Goal: Communication & Community: Answer question/provide support

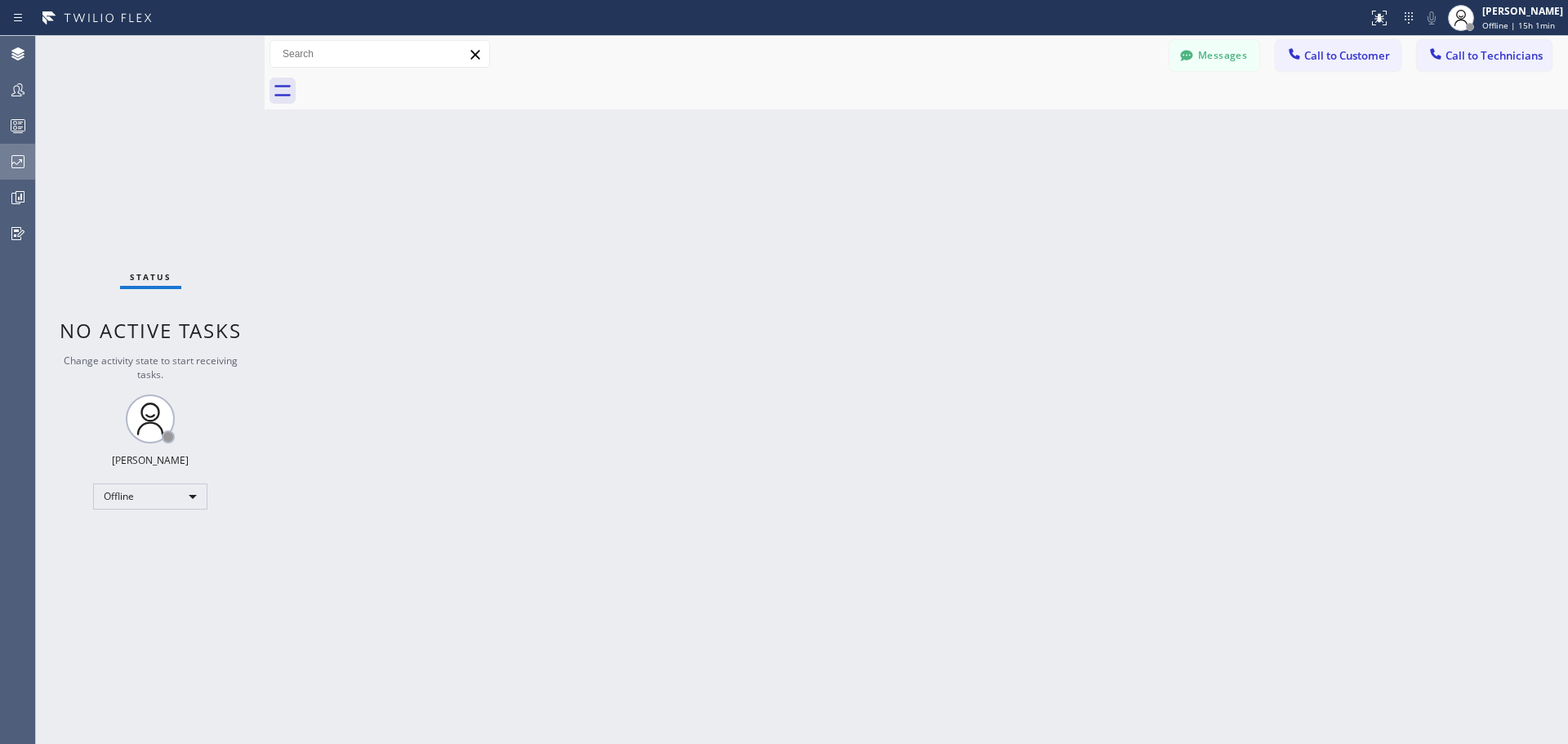
drag, startPoint x: 19, startPoint y: 164, endPoint x: 8, endPoint y: 169, distance: 12.1
click at [19, 164] on icon at bounding box center [18, 161] width 19 height 19
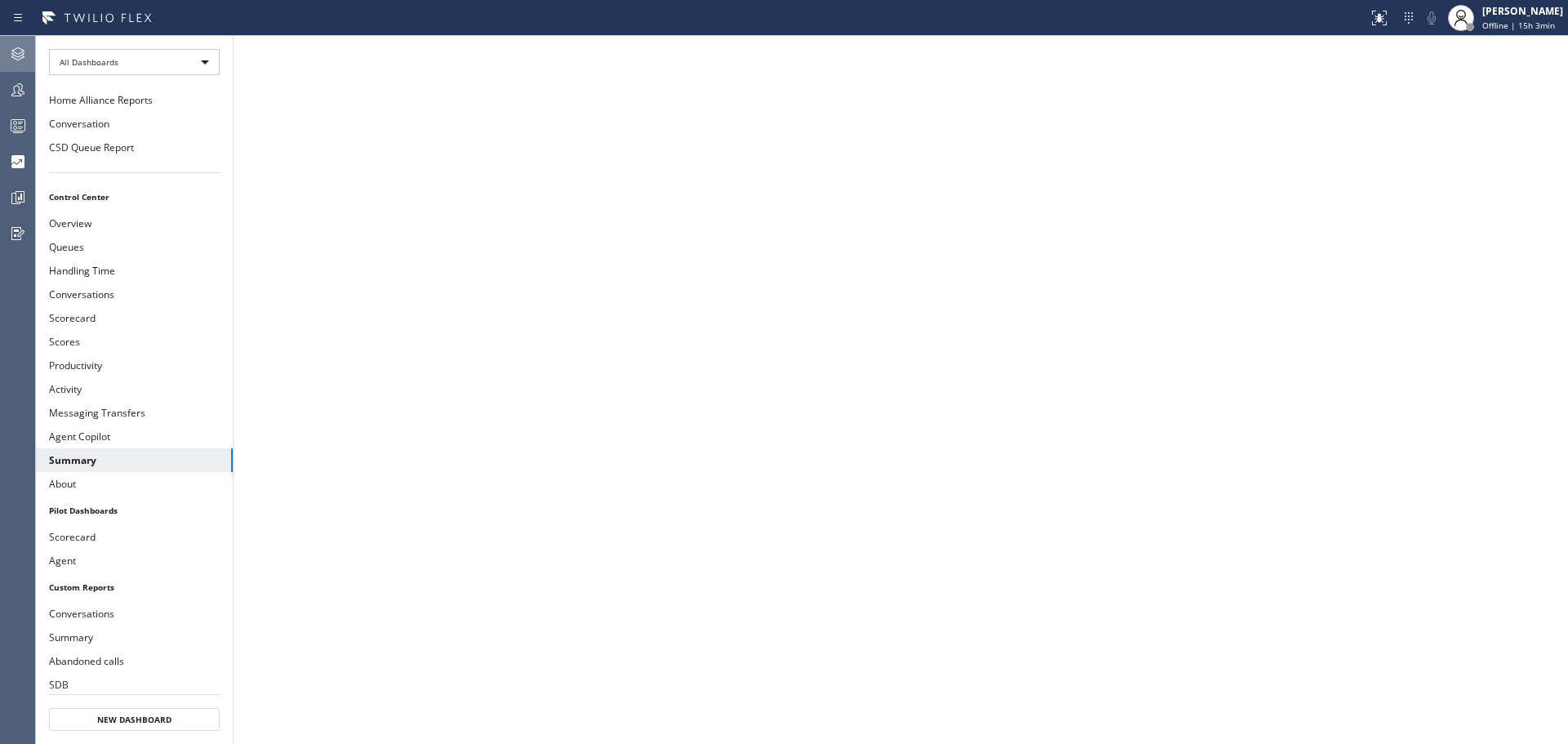
drag, startPoint x: 32, startPoint y: 50, endPoint x: 19, endPoint y: 49, distance: 13.0
click at [30, 49] on div at bounding box center [18, 53] width 36 height 19
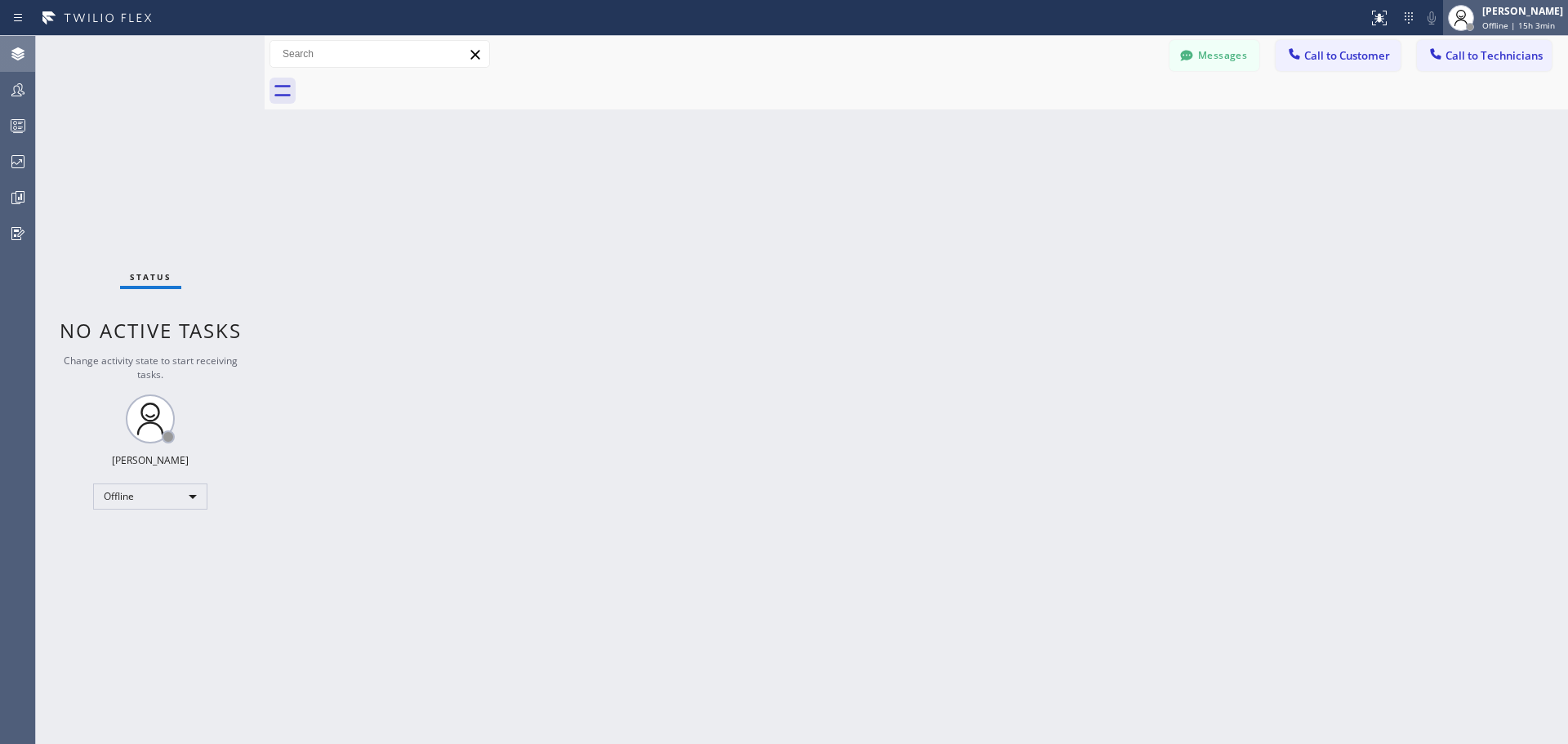
click at [1495, 24] on span "Offline | 15h 3min" at bounding box center [1518, 25] width 73 height 12
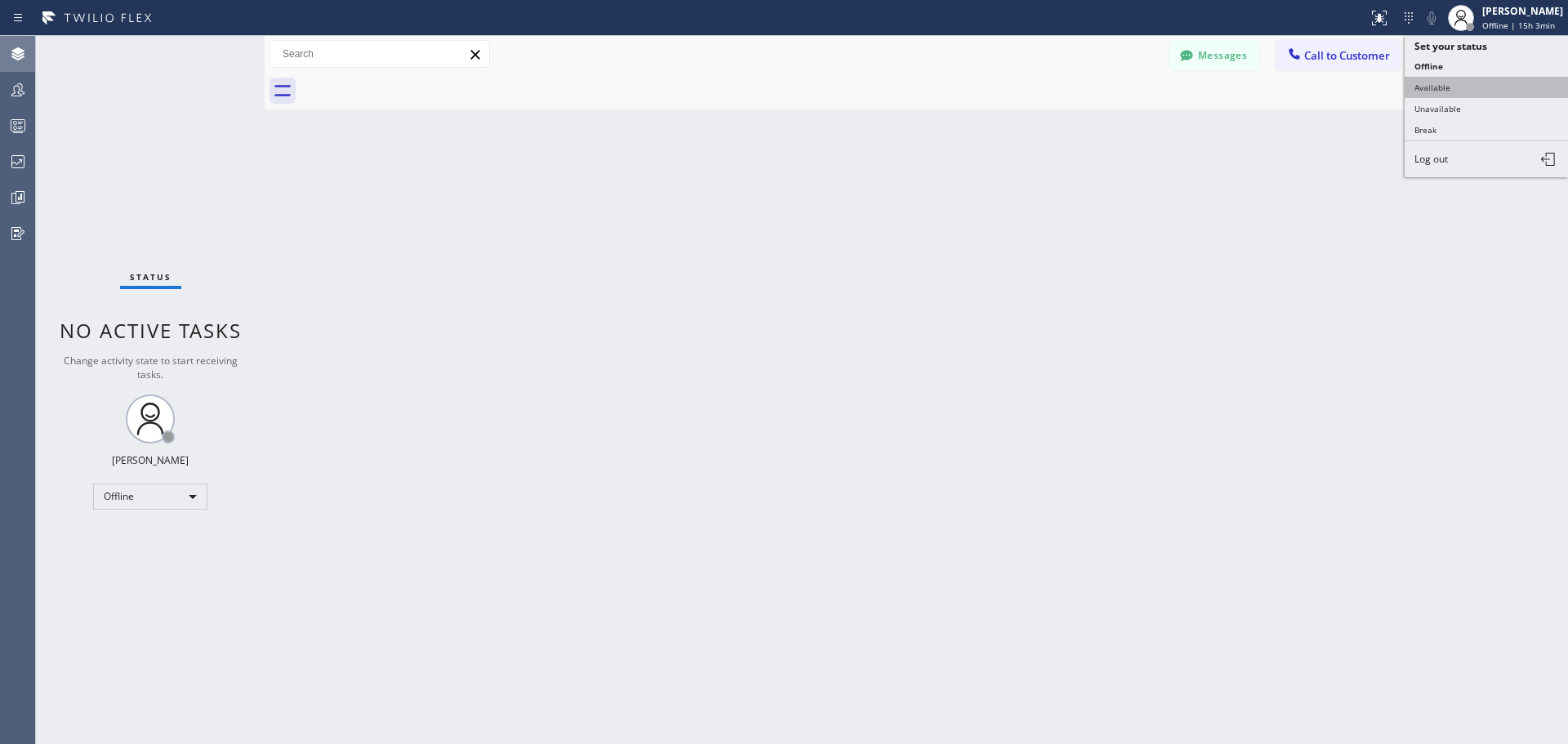
click at [1462, 94] on button "Available" at bounding box center [1485, 87] width 163 height 21
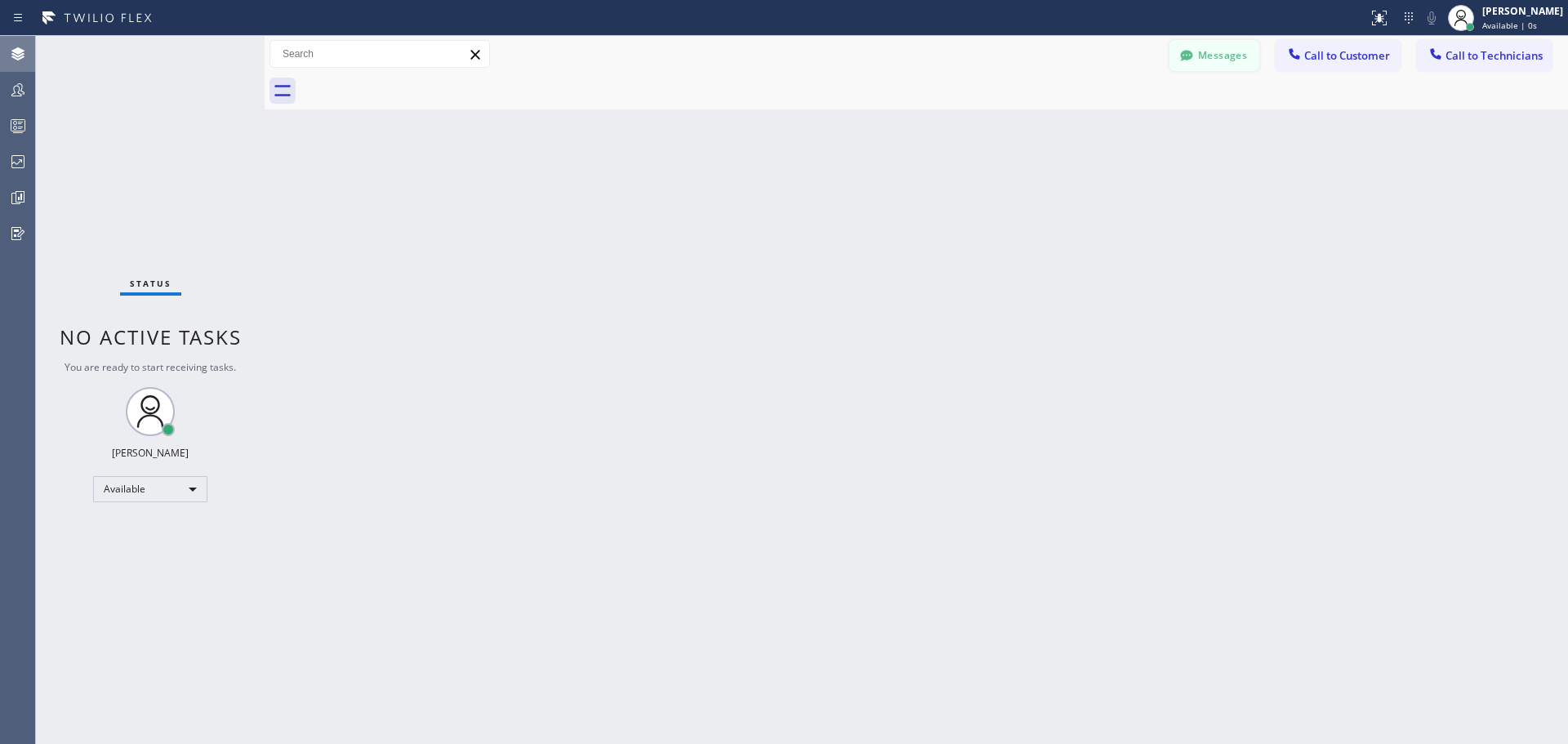
click at [1185, 60] on icon at bounding box center [1185, 55] width 13 height 11
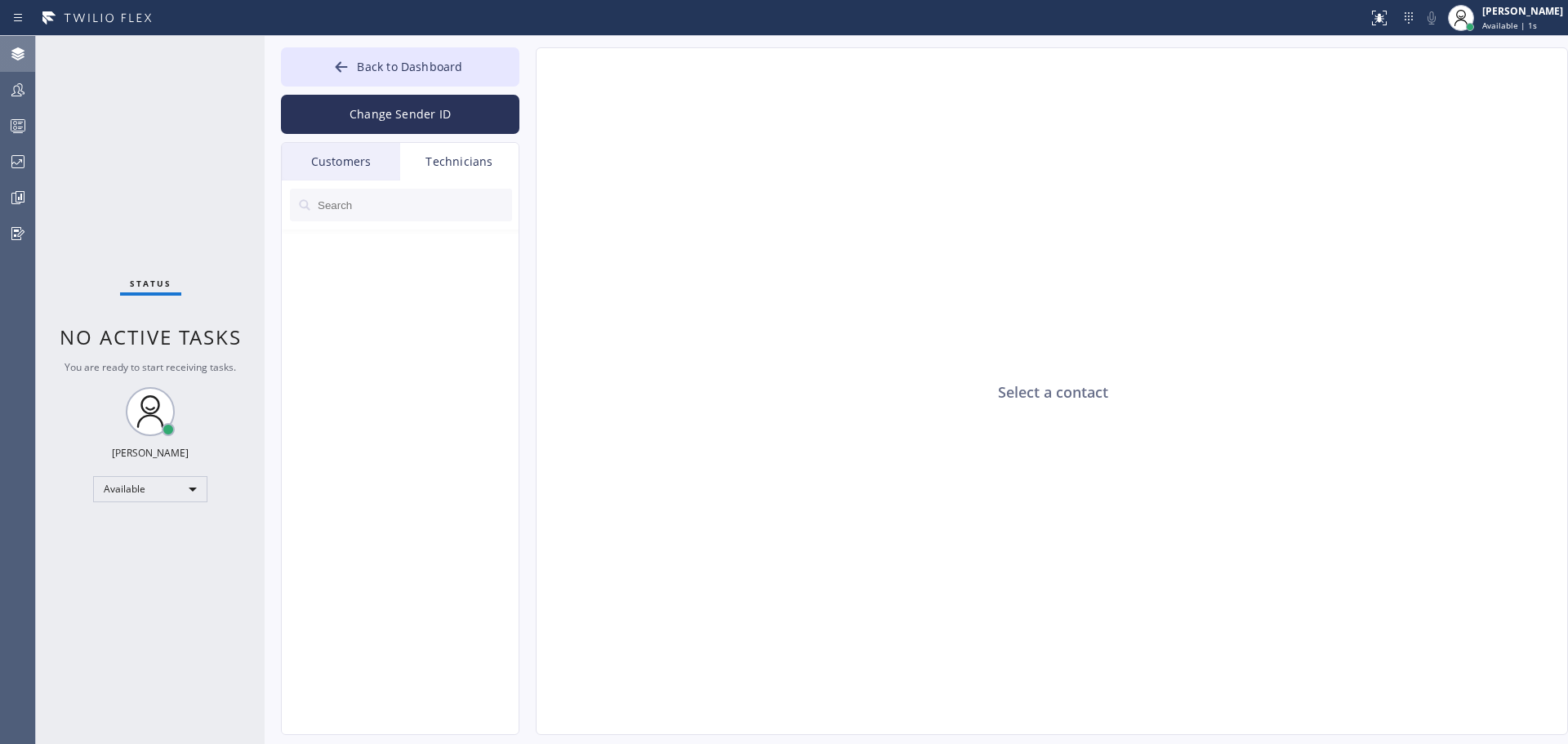
click at [371, 160] on div "Customers" at bounding box center [341, 161] width 118 height 37
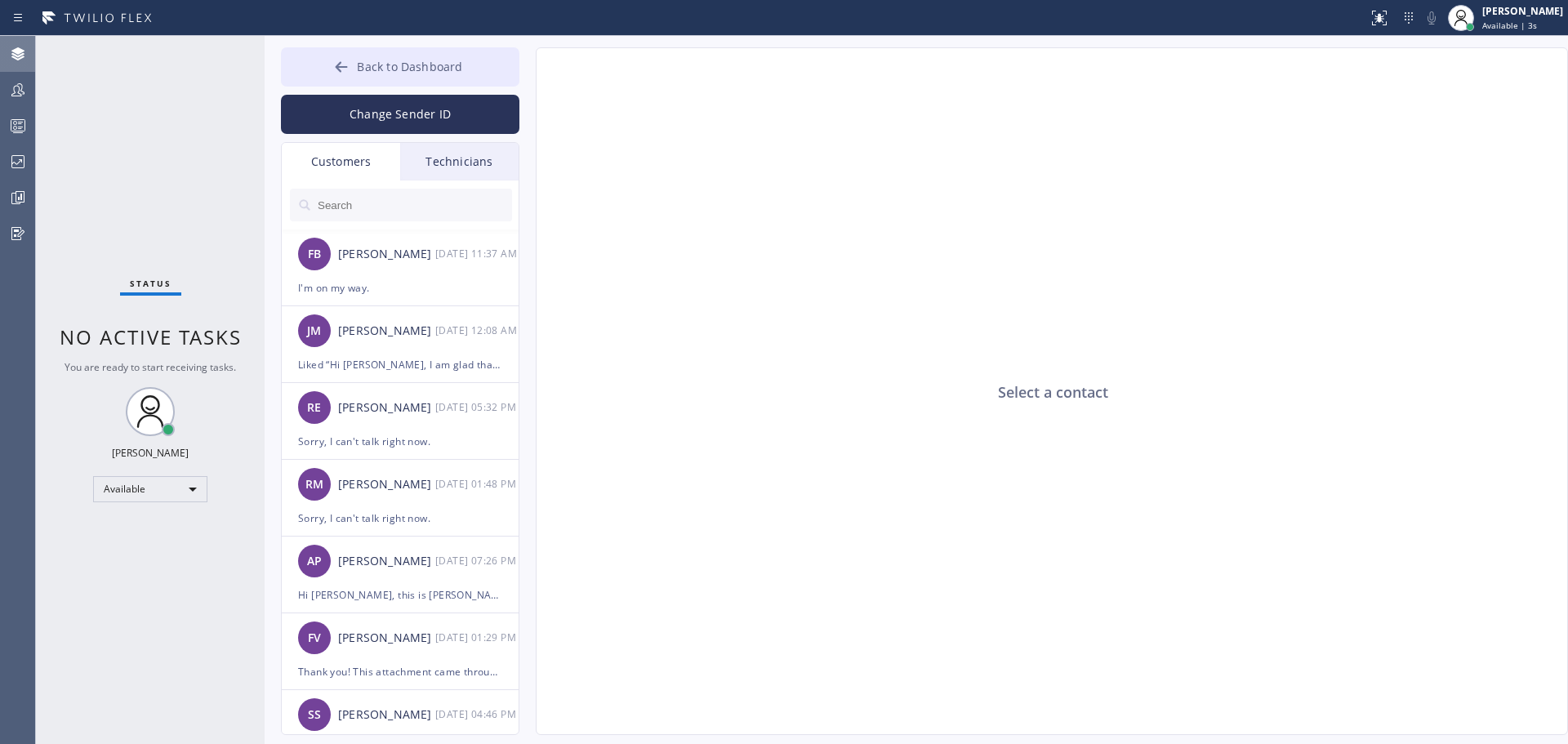
click at [346, 73] on icon at bounding box center [341, 67] width 16 height 16
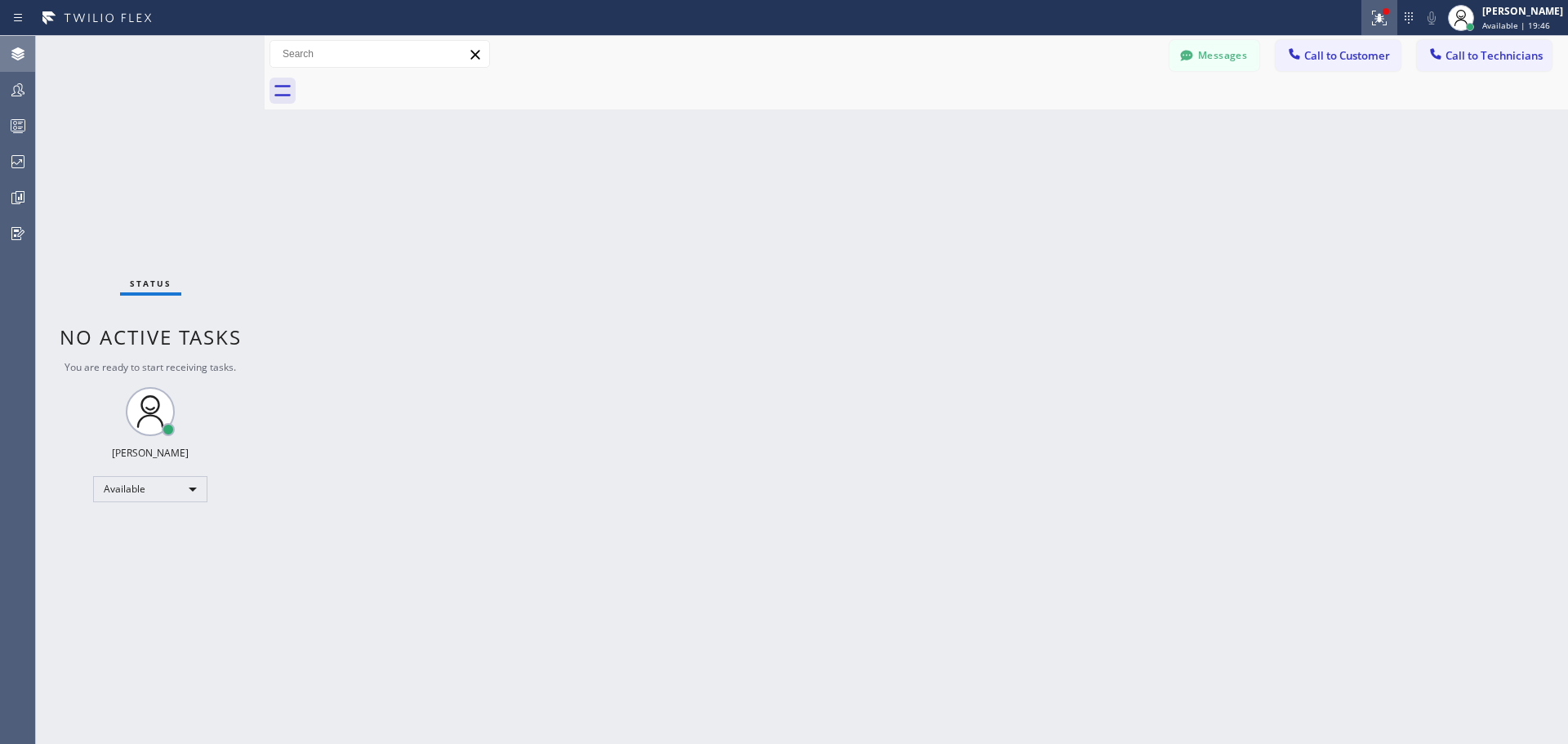
click at [1380, 18] on icon at bounding box center [1376, 17] width 10 height 12
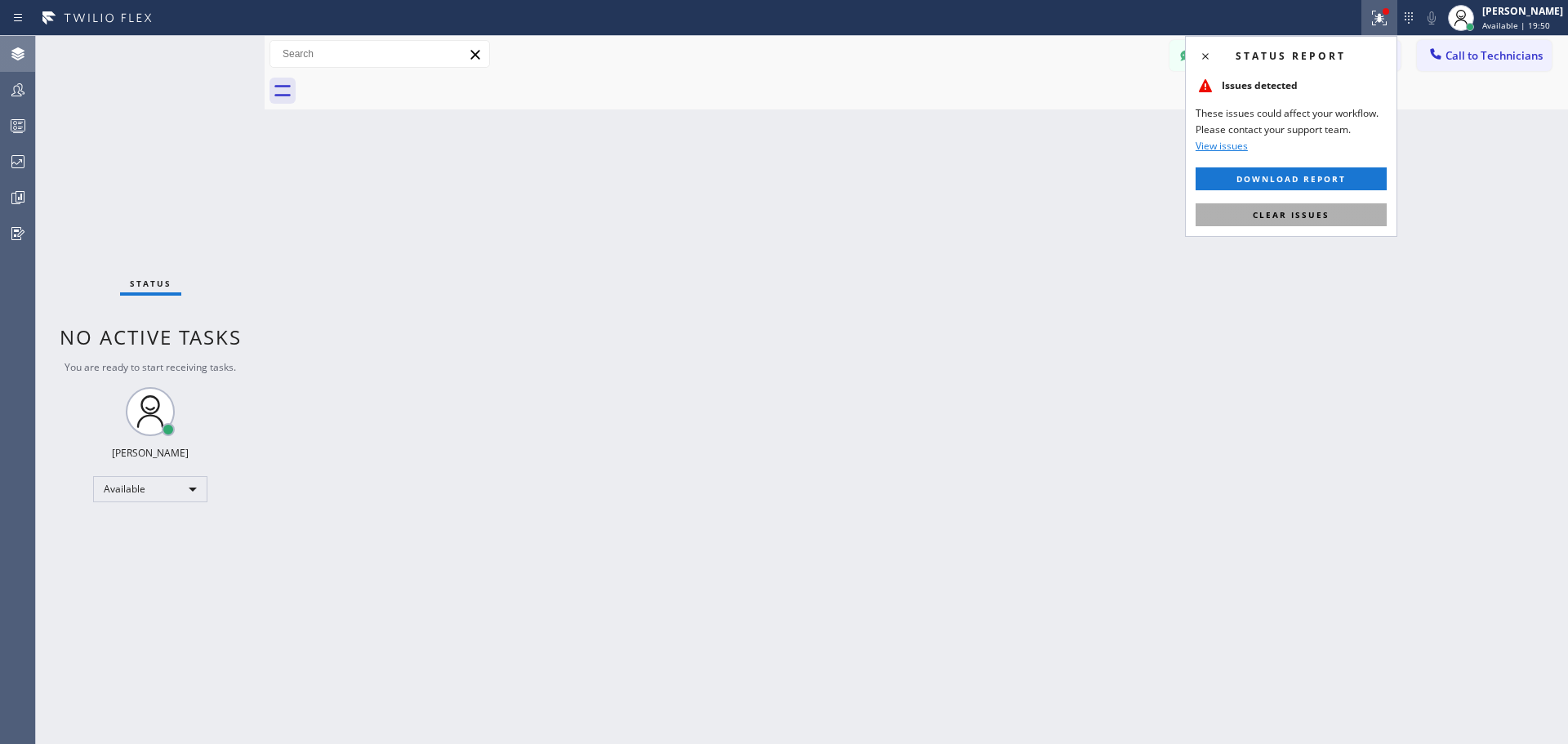
click at [1311, 213] on span "Clear issues" at bounding box center [1290, 215] width 77 height 12
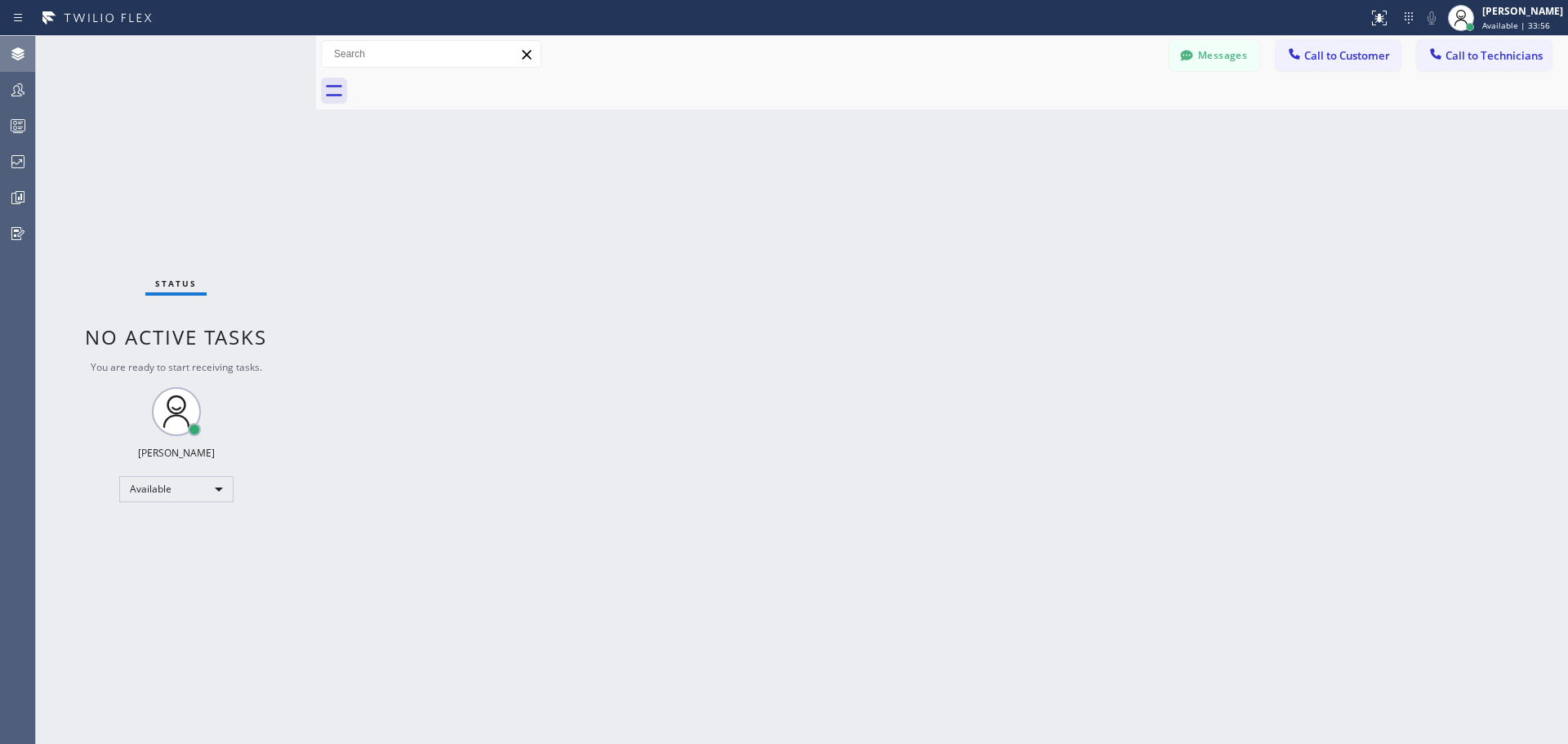
drag, startPoint x: 264, startPoint y: 48, endPoint x: 316, endPoint y: 54, distance: 52.3
click at [316, 54] on div at bounding box center [316, 390] width 0 height 708
click at [1383, 13] on div at bounding box center [1384, 12] width 7 height 7
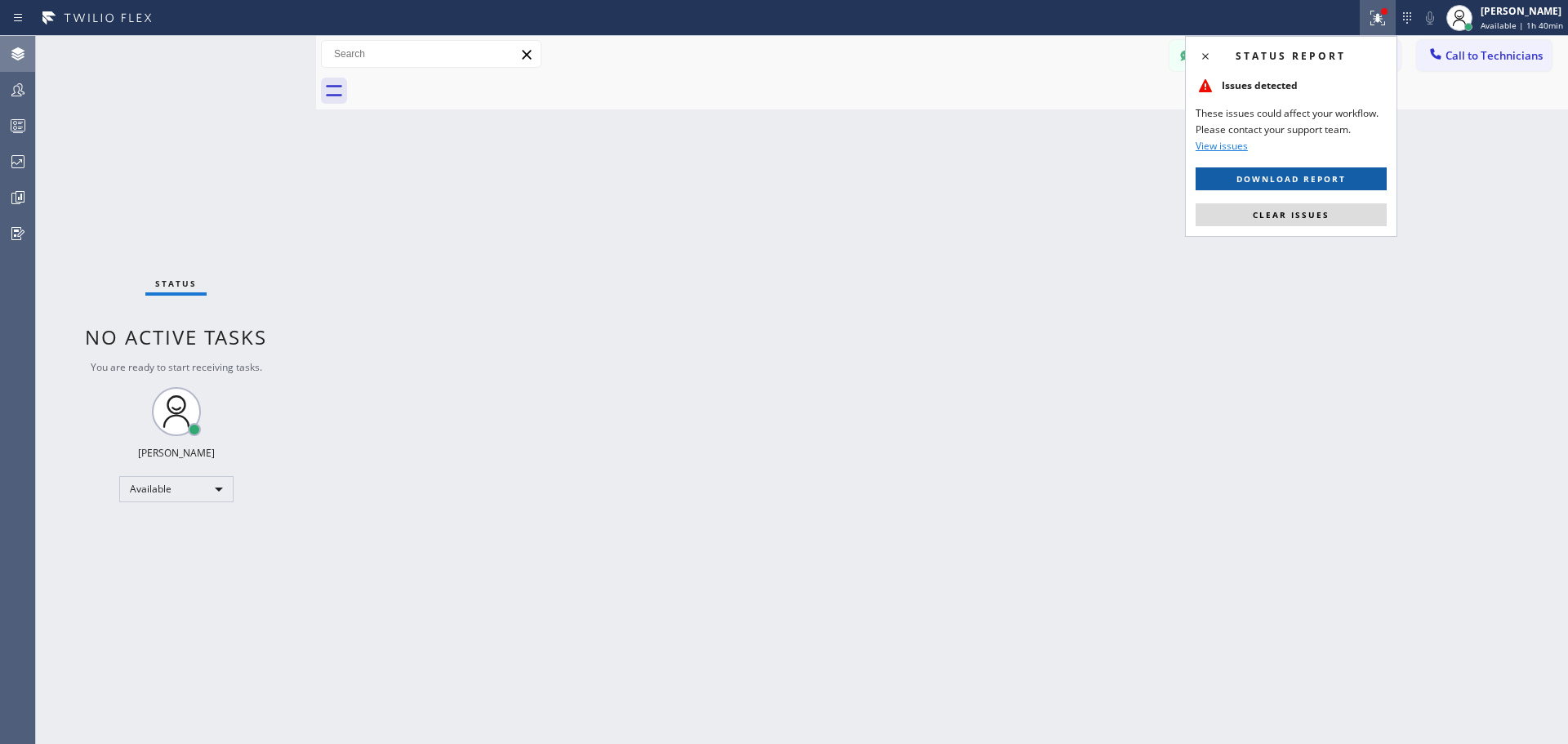
click at [1273, 180] on span "Download report" at bounding box center [1291, 179] width 110 height 12
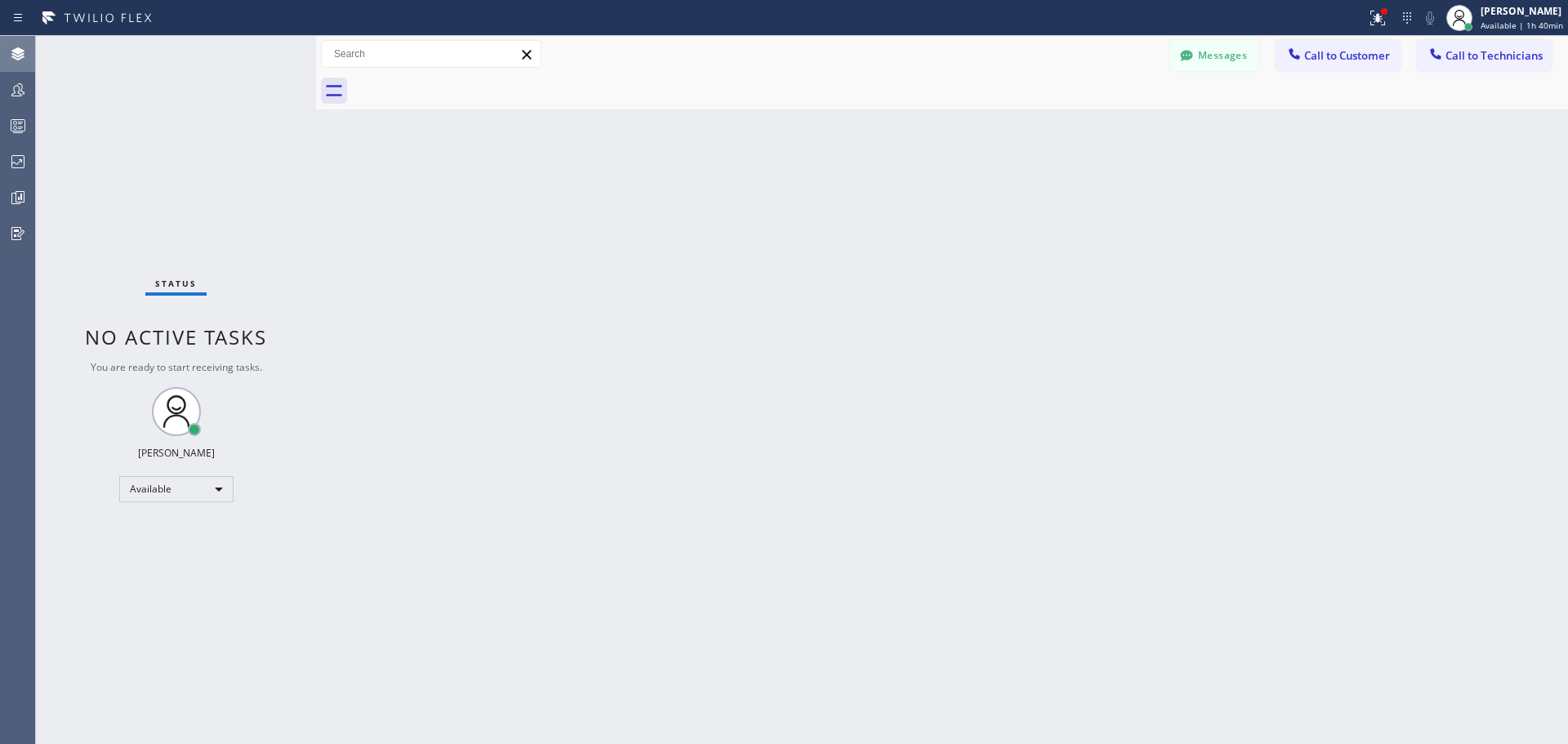
drag, startPoint x: 1053, startPoint y: 263, endPoint x: 1148, endPoint y: 185, distance: 122.9
click at [1071, 261] on div "Back to Dashboard Change Sender ID Customers Technicians FB [PERSON_NAME] [DATE…" at bounding box center [941, 390] width 1251 height 708
click at [1384, 23] on icon at bounding box center [1377, 18] width 19 height 19
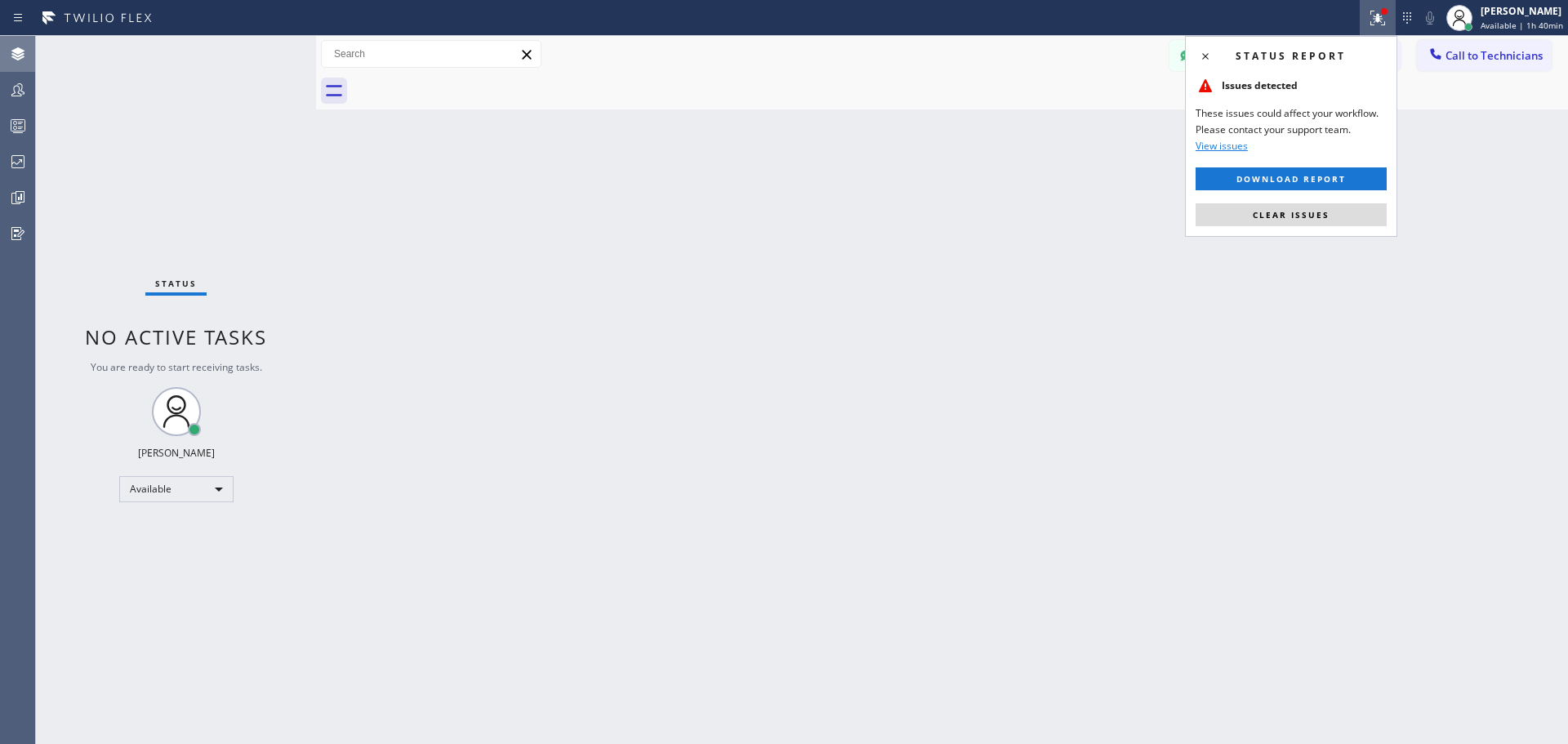
drag, startPoint x: 1211, startPoint y: 136, endPoint x: 1227, endPoint y: 154, distance: 24.1
click at [1214, 141] on div "Issues detected These issues could affect your workflow. Please contact your su…" at bounding box center [1291, 115] width 191 height 79
click at [1227, 150] on span "View issues" at bounding box center [1222, 145] width 52 height 14
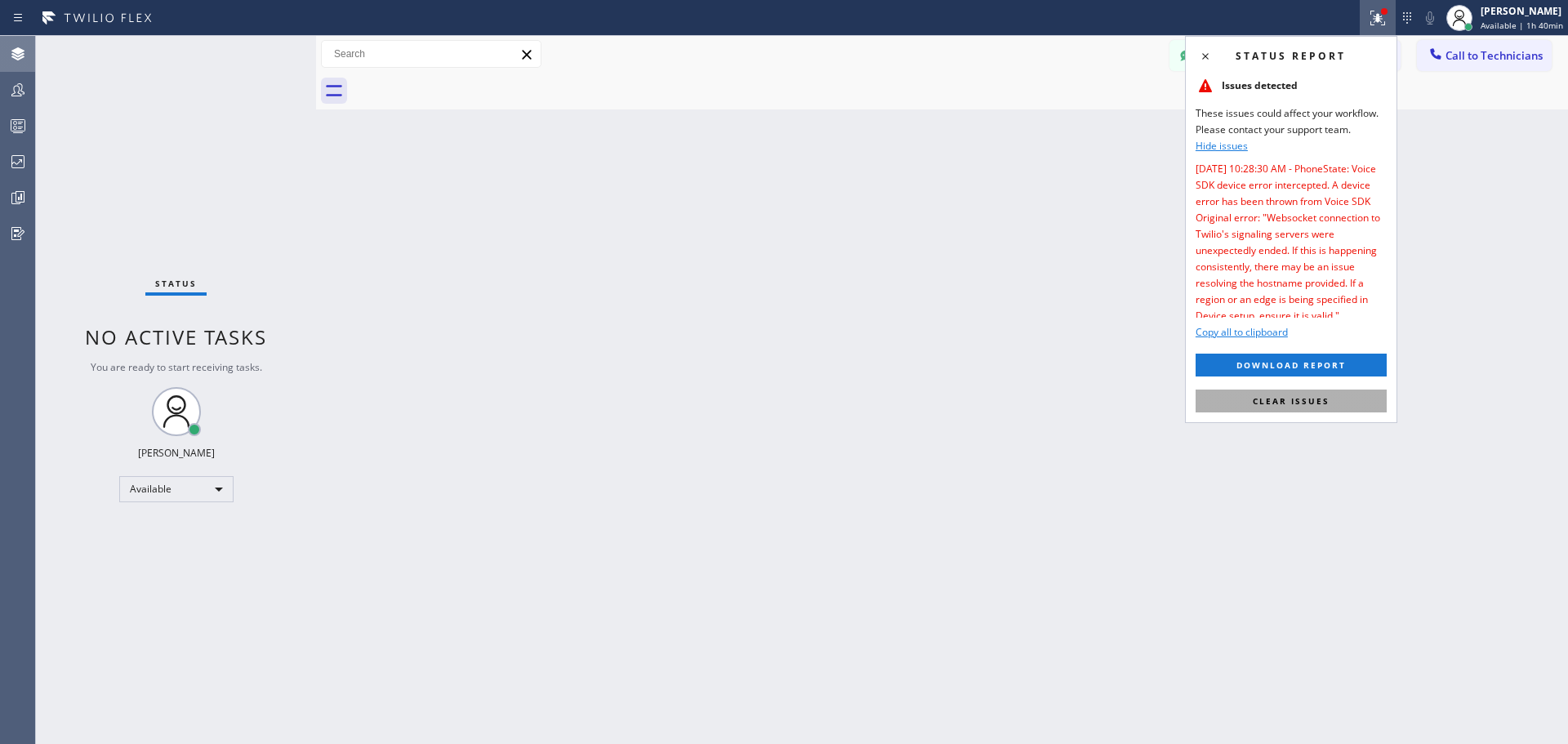
click at [1261, 405] on span "Clear issues" at bounding box center [1290, 401] width 77 height 12
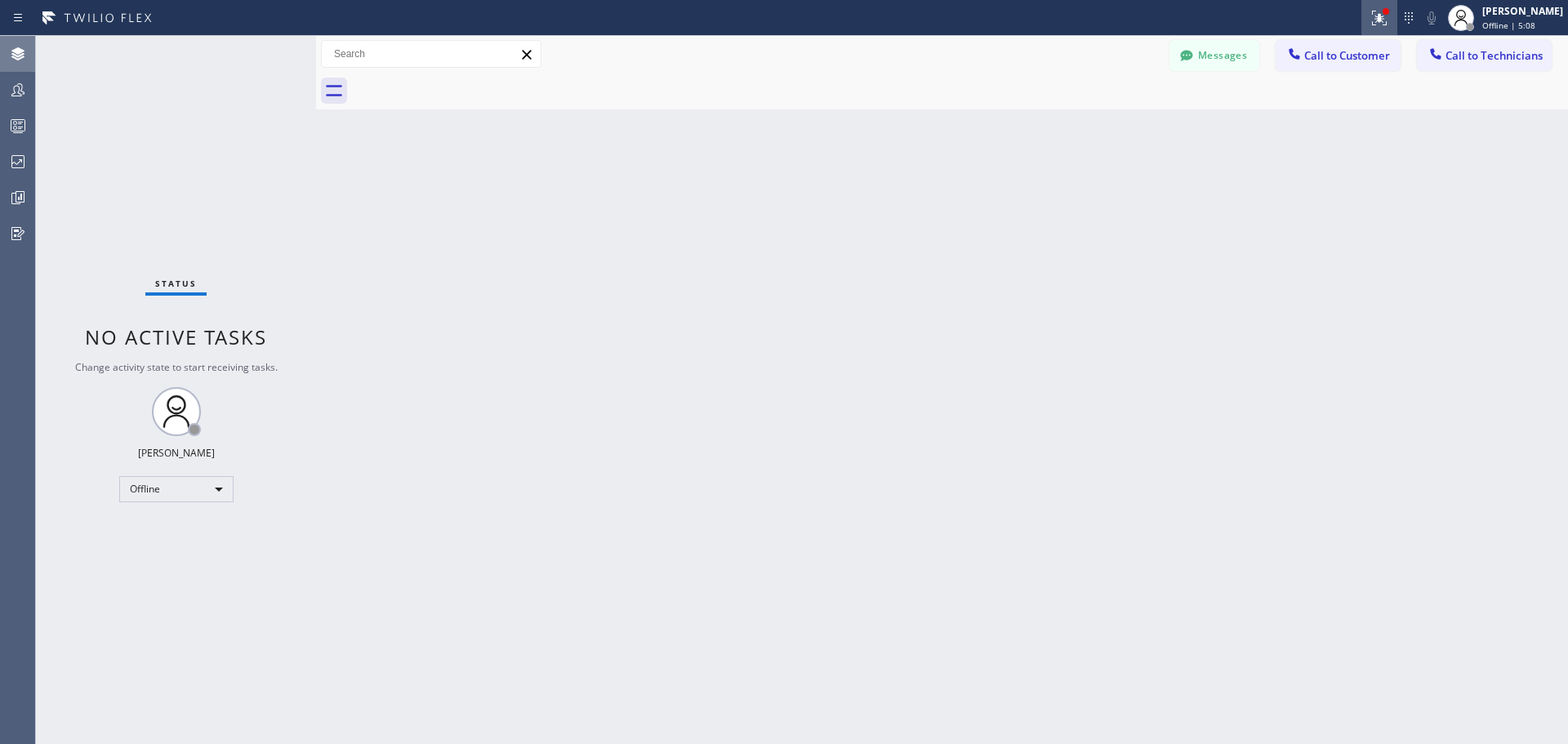
click at [1381, 19] on icon at bounding box center [1376, 17] width 10 height 12
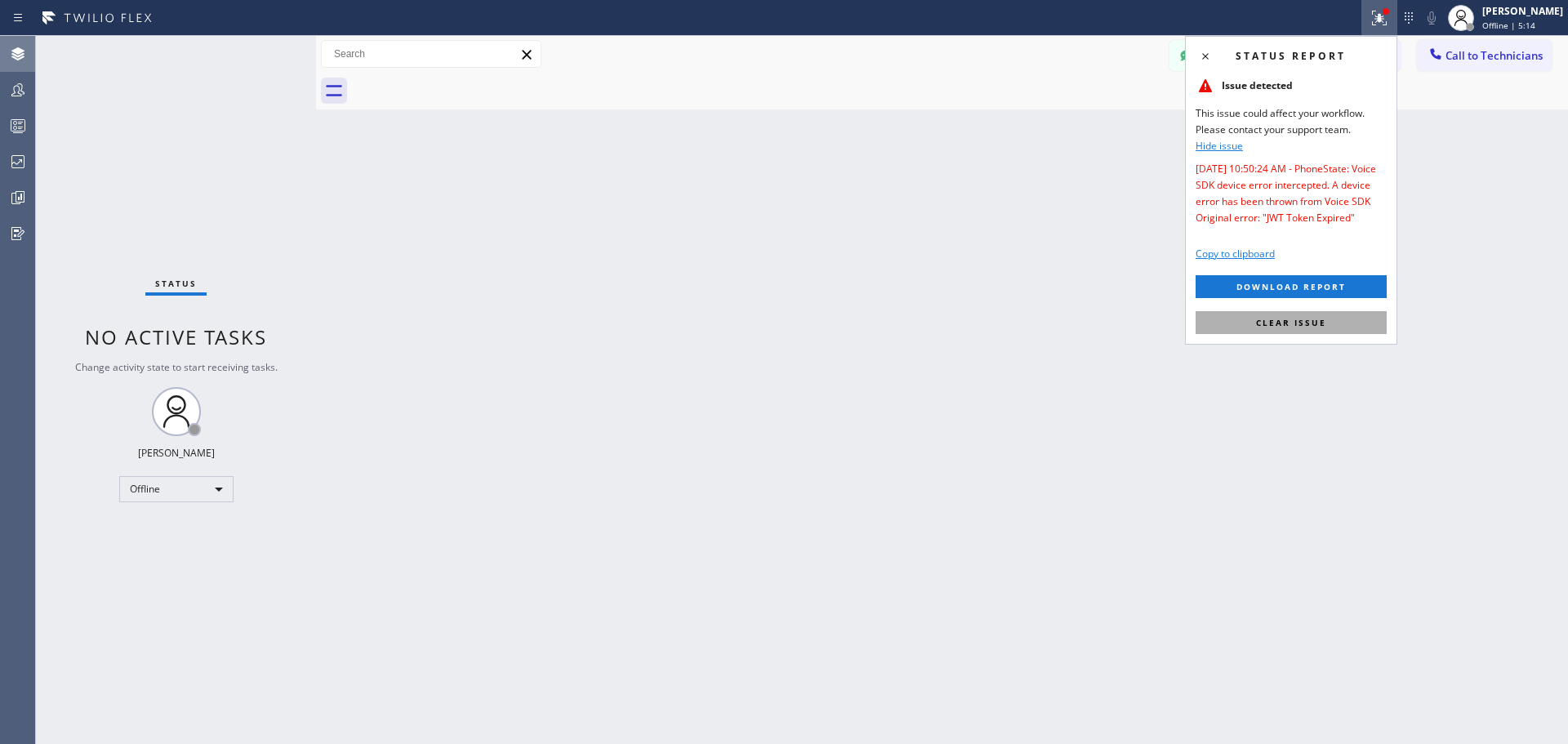
click at [1343, 324] on button "Clear issue" at bounding box center [1291, 322] width 191 height 23
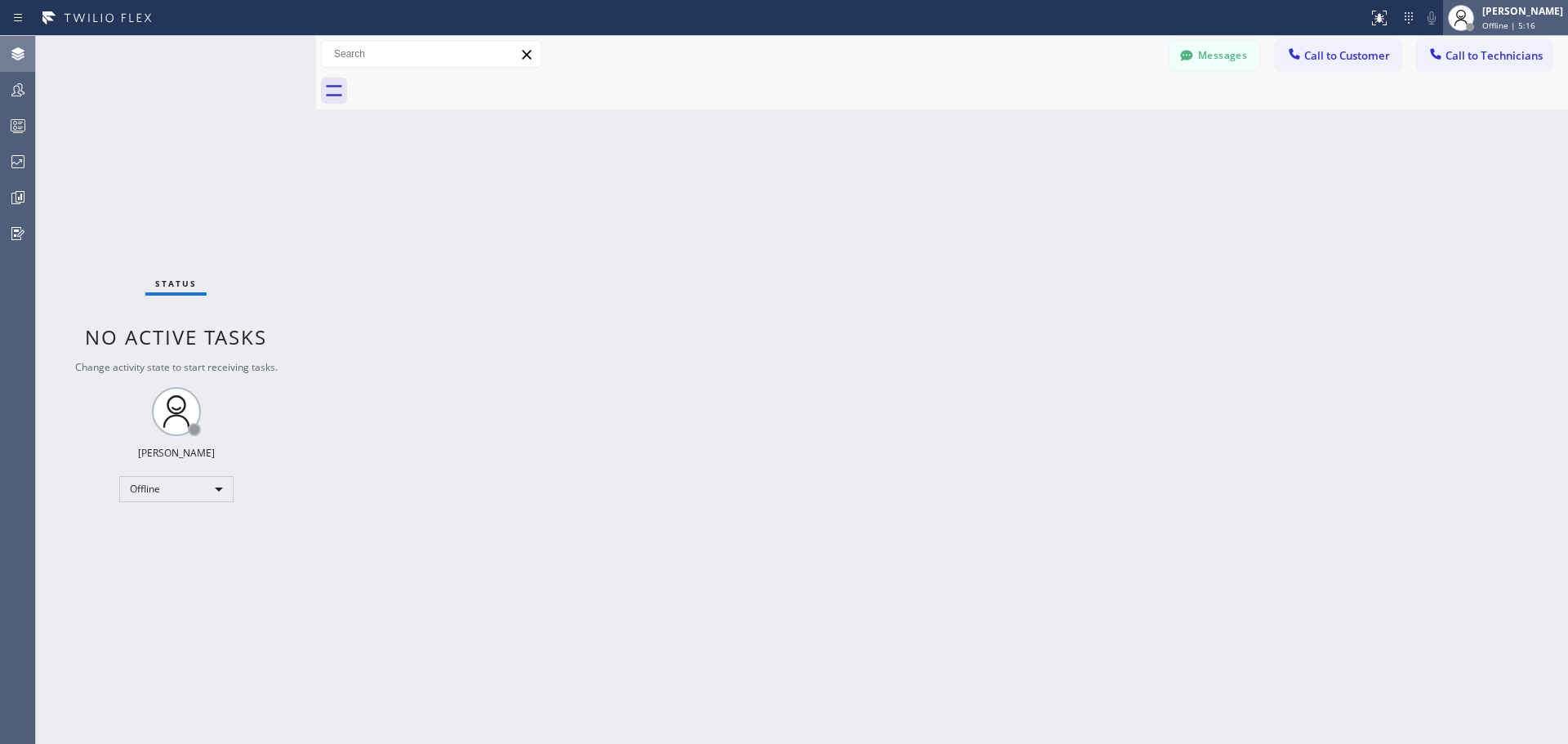
click at [1500, 14] on div "[PERSON_NAME]" at bounding box center [1522, 11] width 81 height 14
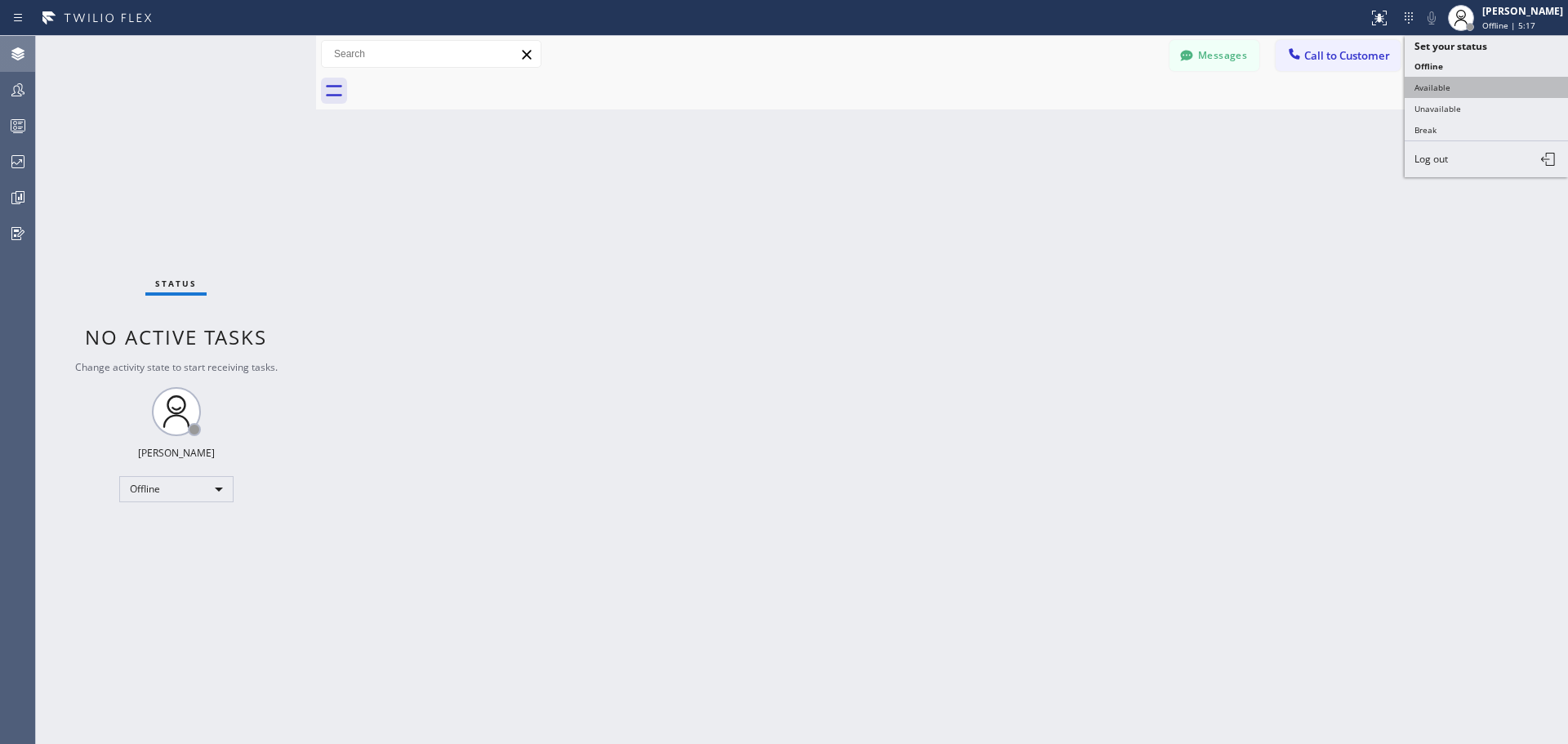
click at [1473, 93] on button "Available" at bounding box center [1485, 87] width 163 height 21
click at [1446, 258] on div "Back to Dashboard Change Sender ID Customers Technicians FB [PERSON_NAME] [DATE…" at bounding box center [941, 390] width 1251 height 708
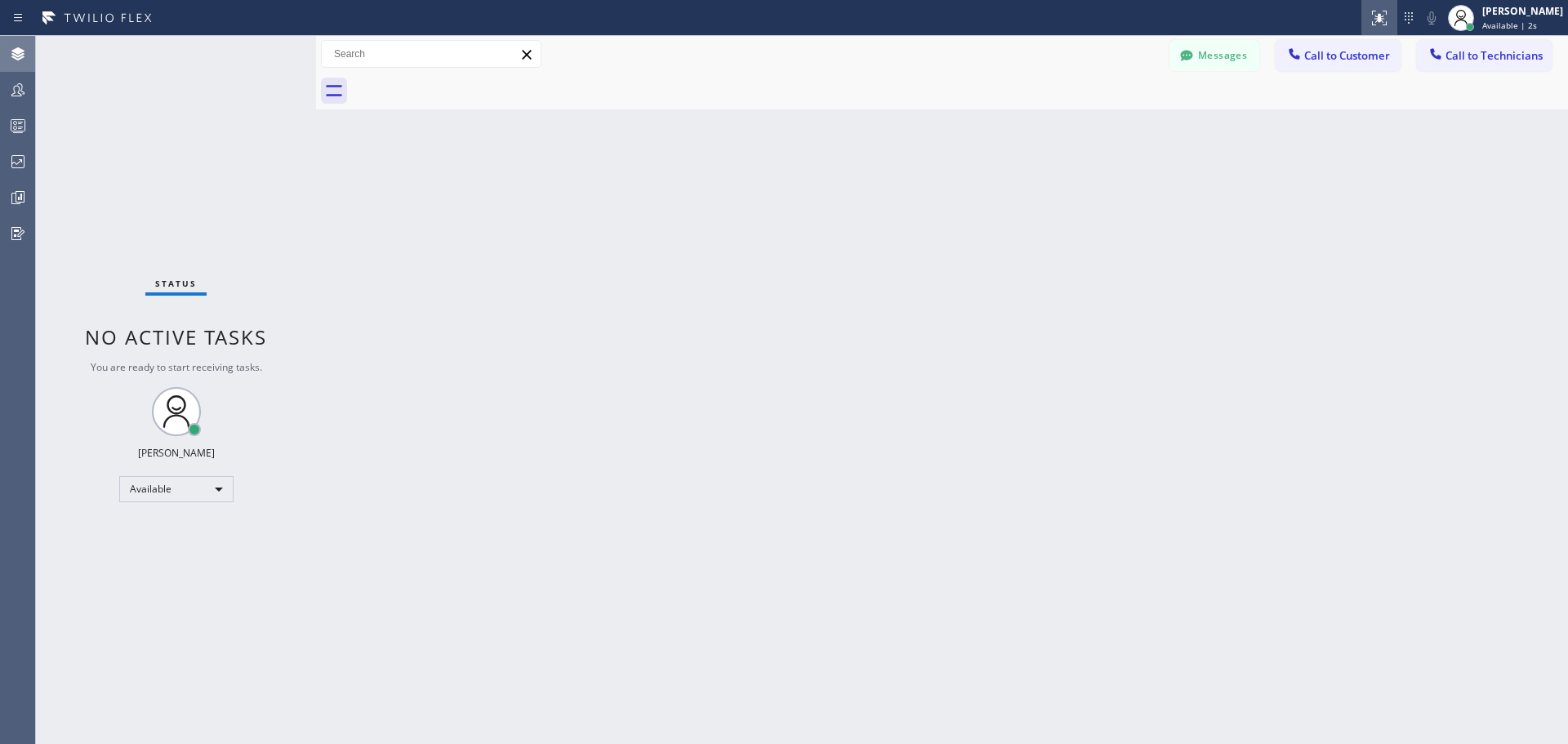
click at [1387, 19] on icon at bounding box center [1379, 18] width 19 height 19
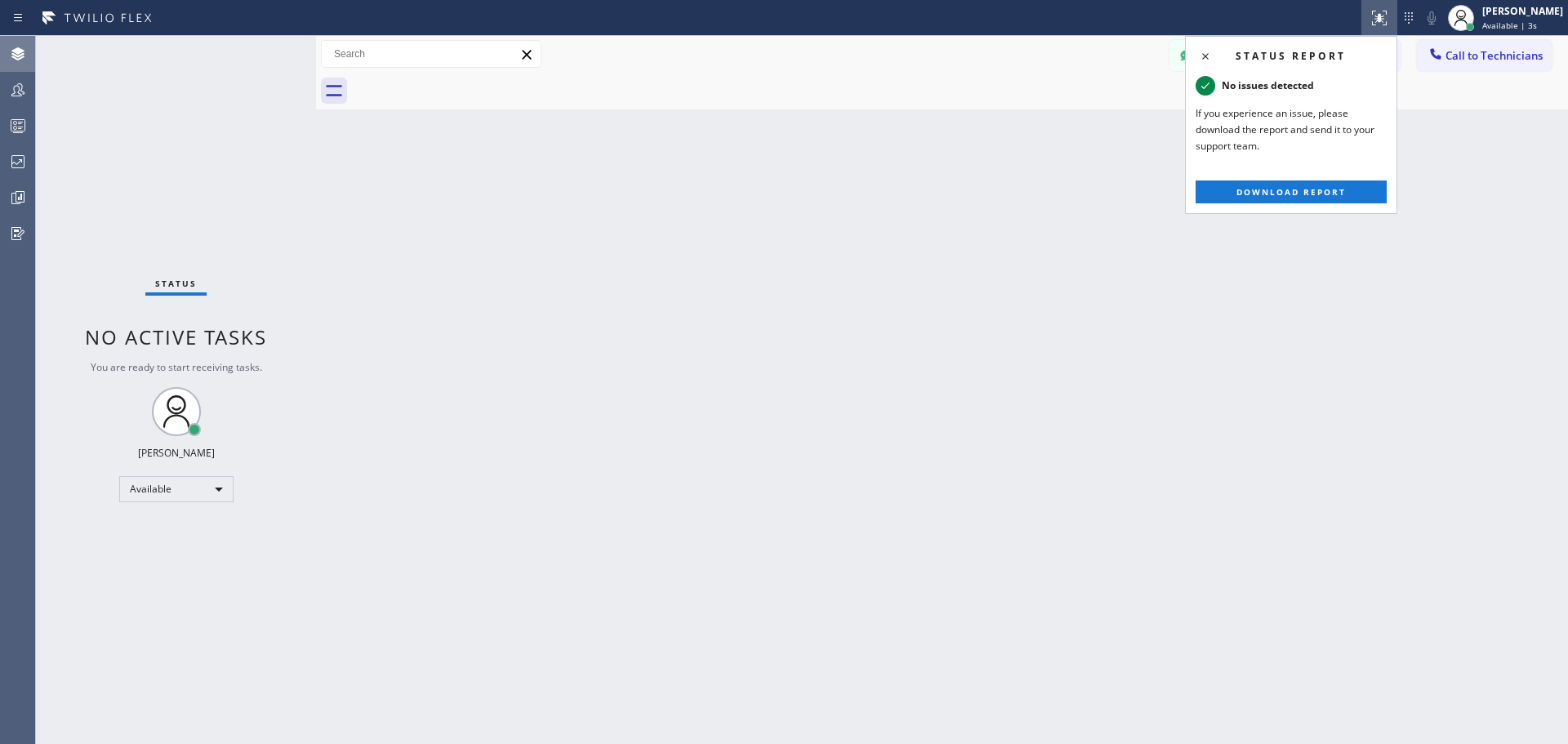
click at [904, 306] on div "Back to Dashboard Change Sender ID Customers Technicians FB [PERSON_NAME] [DATE…" at bounding box center [941, 390] width 1251 height 708
click at [939, 304] on div "Back to Dashboard Change Sender ID Customers Technicians FB [PERSON_NAME] [DATE…" at bounding box center [941, 390] width 1251 height 708
click at [1361, 320] on div "Back to Dashboard Change Sender ID Customers Technicians FB [PERSON_NAME] [DATE…" at bounding box center [941, 390] width 1251 height 708
click at [259, 14] on div at bounding box center [684, 18] width 1354 height 26
click at [1114, 111] on div "Back to Dashboard Change Sender ID Customers Technicians FB [PERSON_NAME] [DATE…" at bounding box center [941, 390] width 1251 height 708
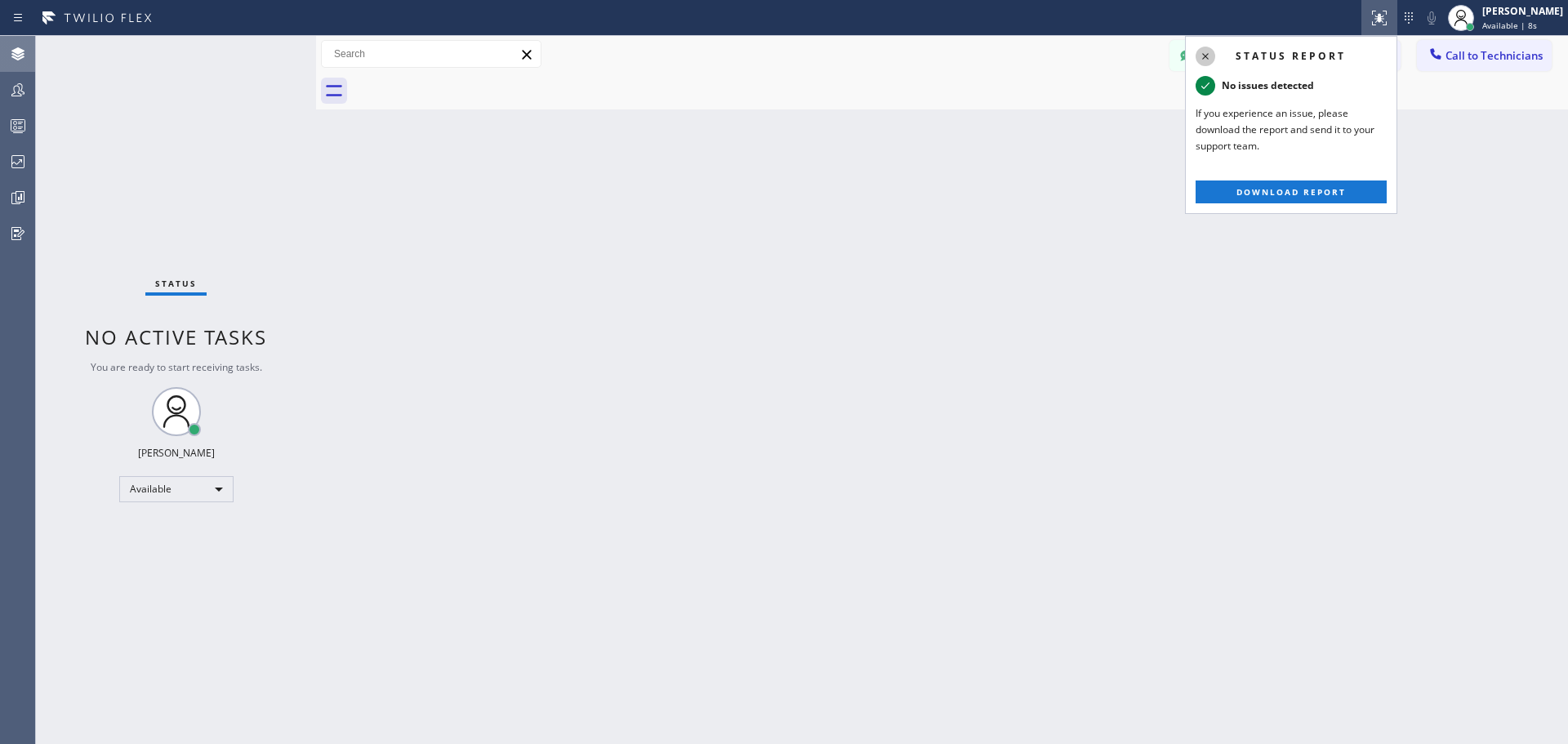
click at [1201, 52] on icon at bounding box center [1205, 56] width 19 height 19
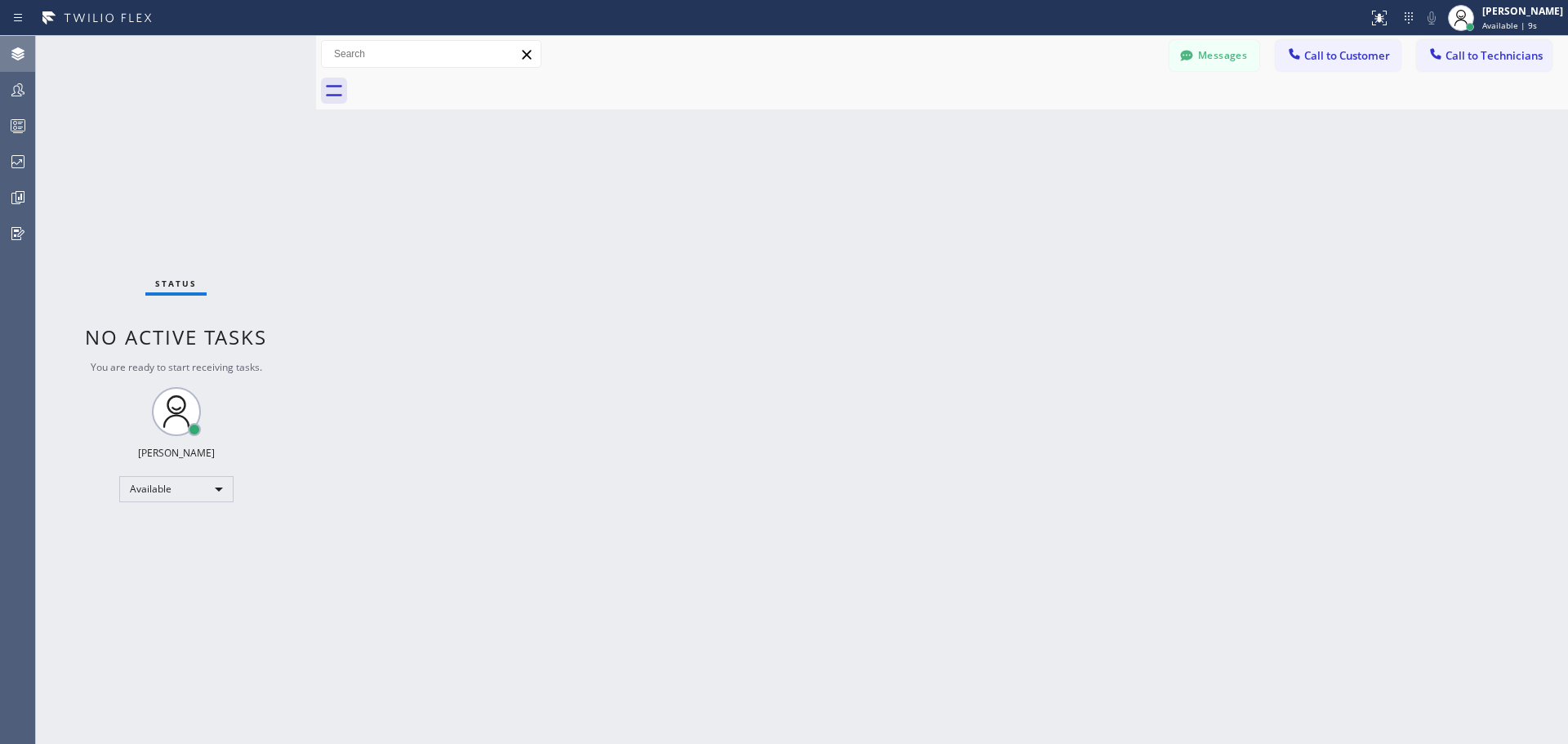
click at [887, 441] on div "Back to Dashboard Change Sender ID Customers Technicians FB [PERSON_NAME] [DATE…" at bounding box center [941, 390] width 1251 height 708
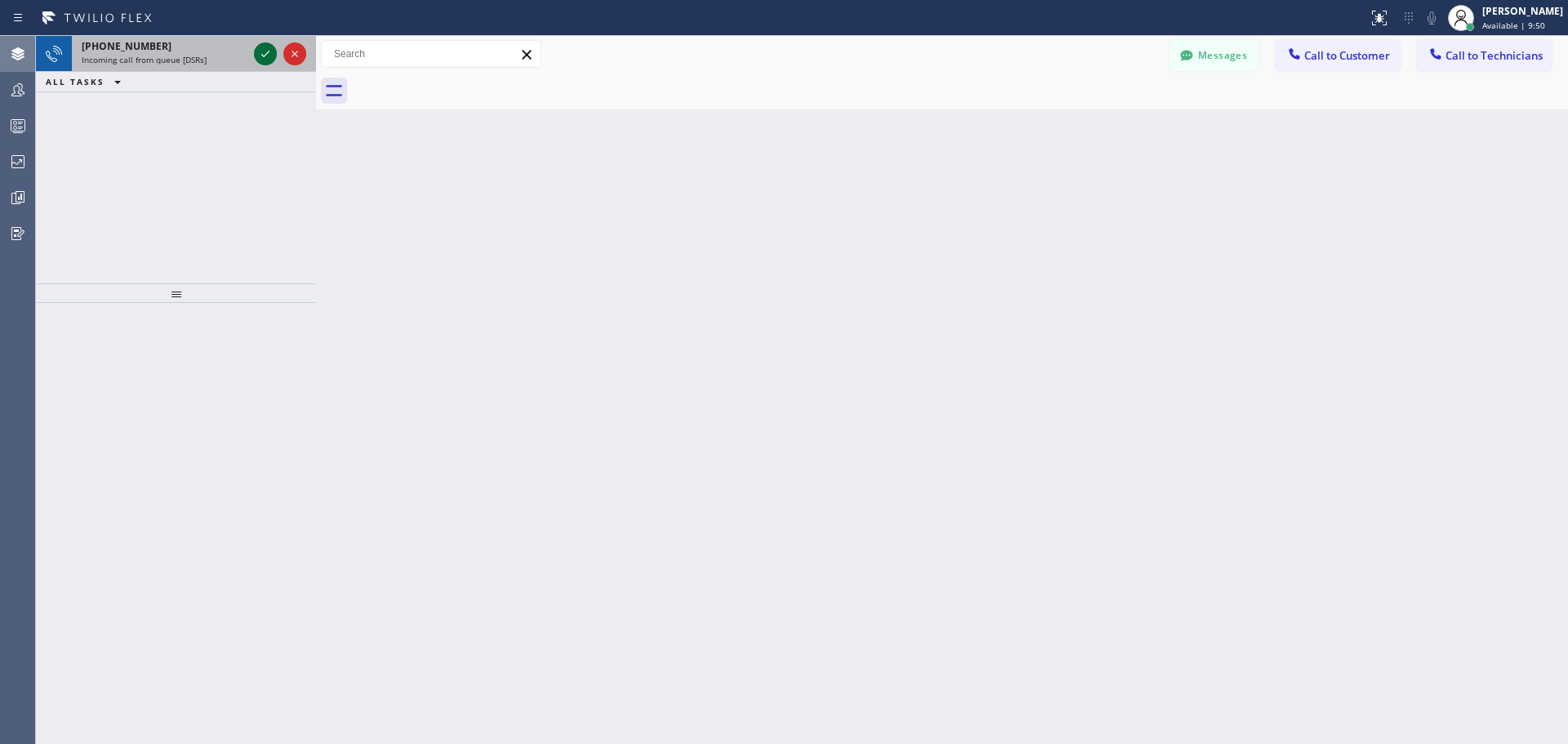
click at [269, 59] on icon at bounding box center [265, 53] width 19 height 19
click at [263, 54] on icon at bounding box center [265, 53] width 19 height 19
click at [263, 50] on icon at bounding box center [265, 53] width 19 height 19
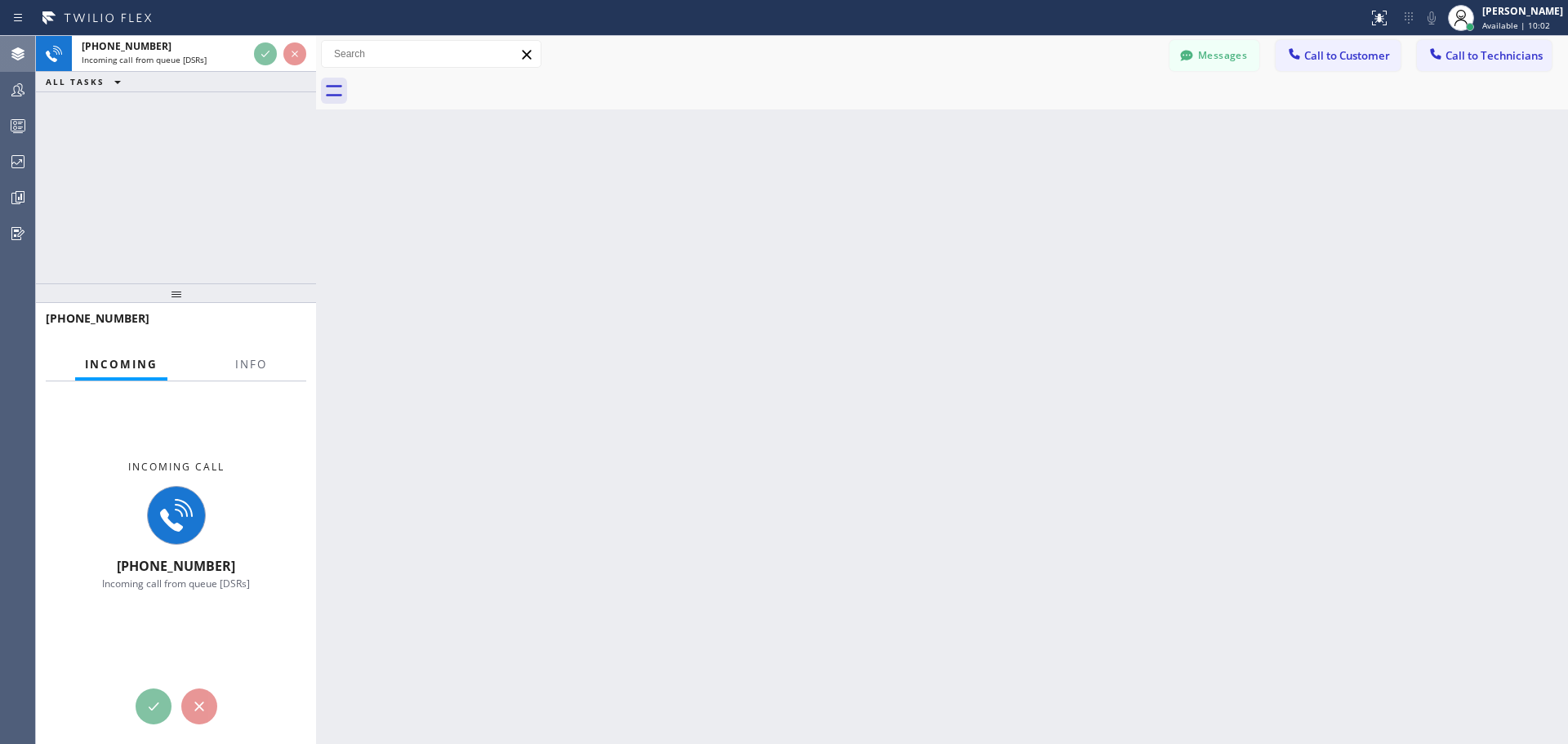
click at [757, 410] on div "Back to Dashboard Change Sender ID Customers Technicians FB [PERSON_NAME] [DATE…" at bounding box center [941, 390] width 1251 height 708
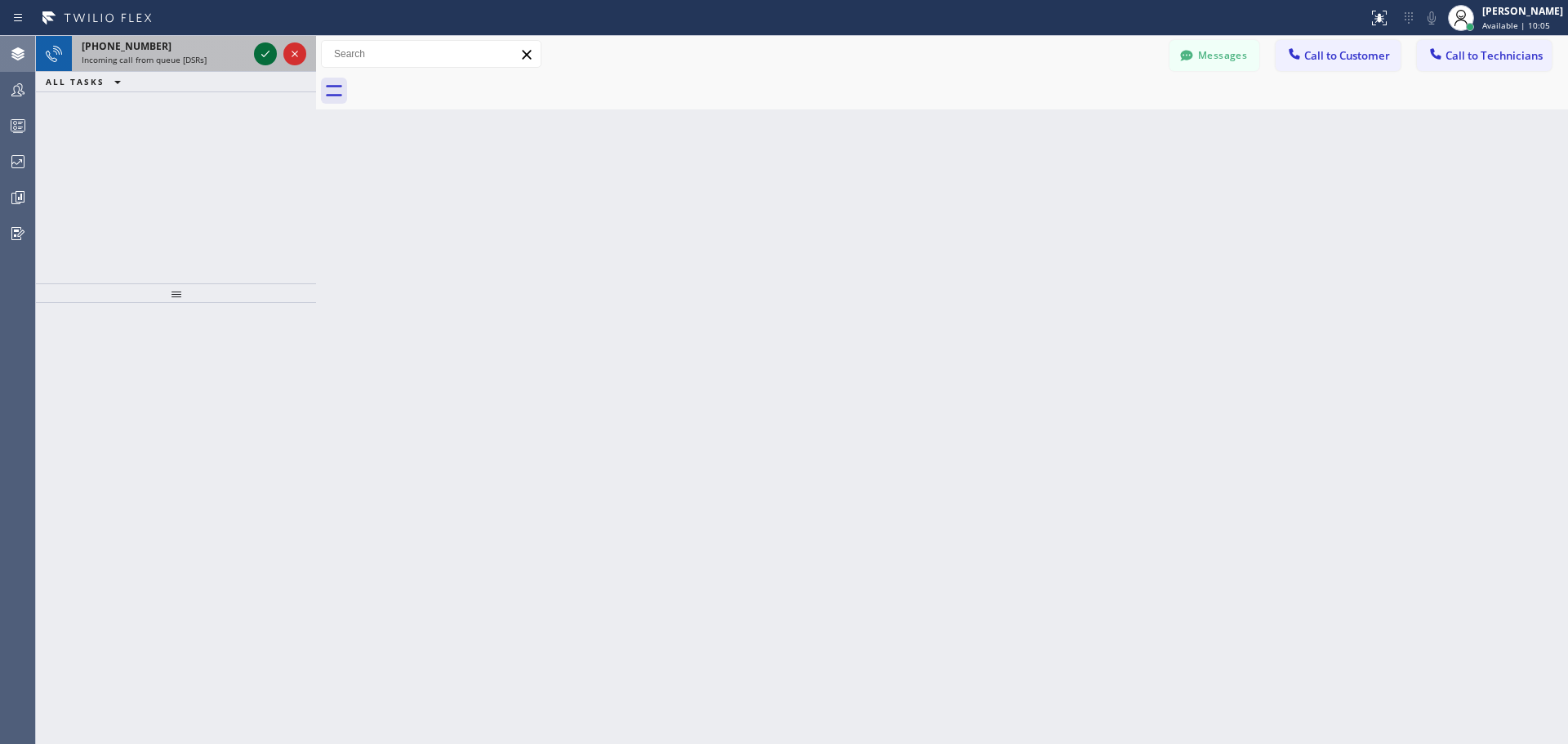
click at [263, 54] on icon at bounding box center [265, 53] width 19 height 19
click at [263, 59] on icon at bounding box center [265, 53] width 19 height 19
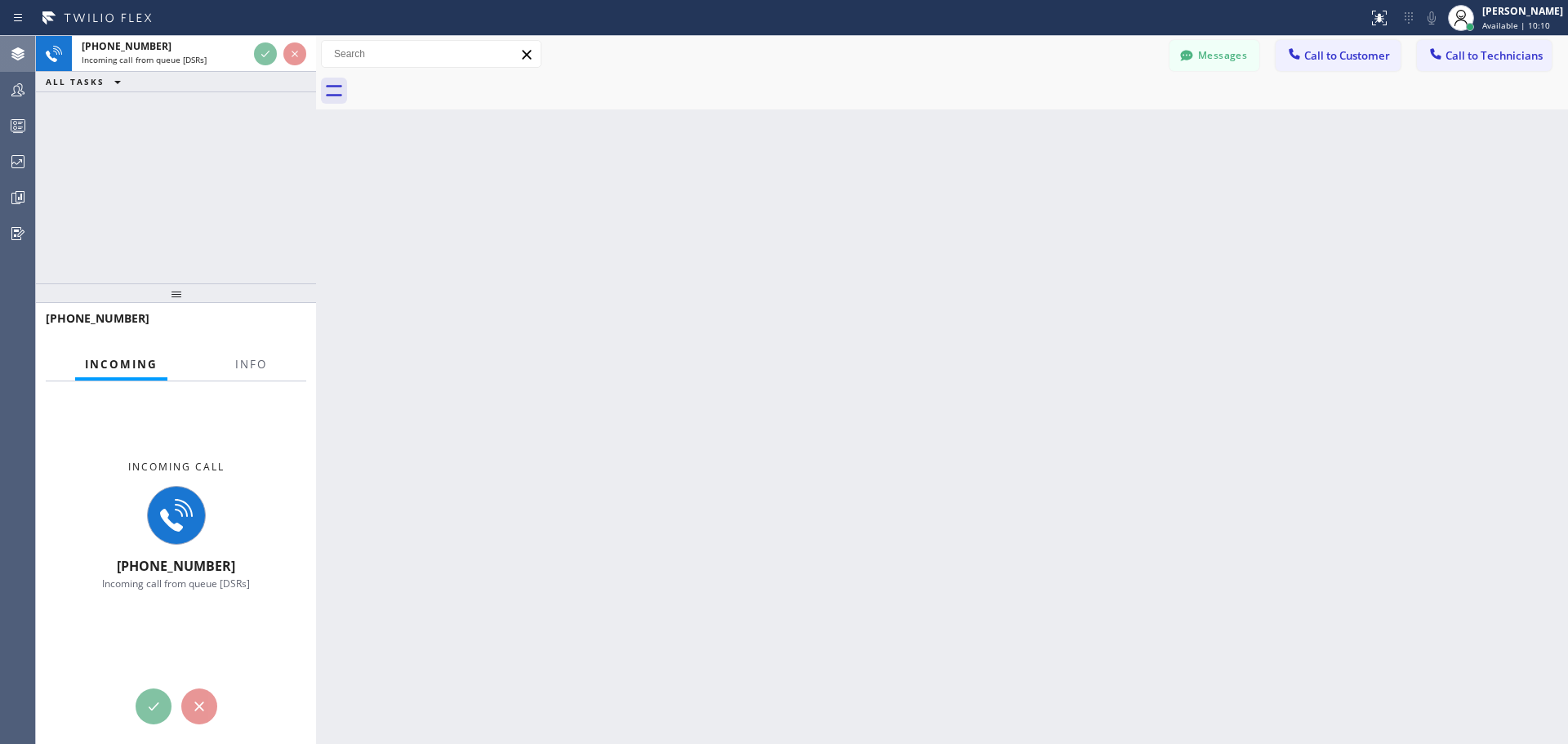
click at [165, 691] on div at bounding box center [176, 706] width 280 height 36
click at [591, 382] on div "Back to Dashboard Change Sender ID Customers Technicians FB [PERSON_NAME] [DATE…" at bounding box center [941, 390] width 1251 height 708
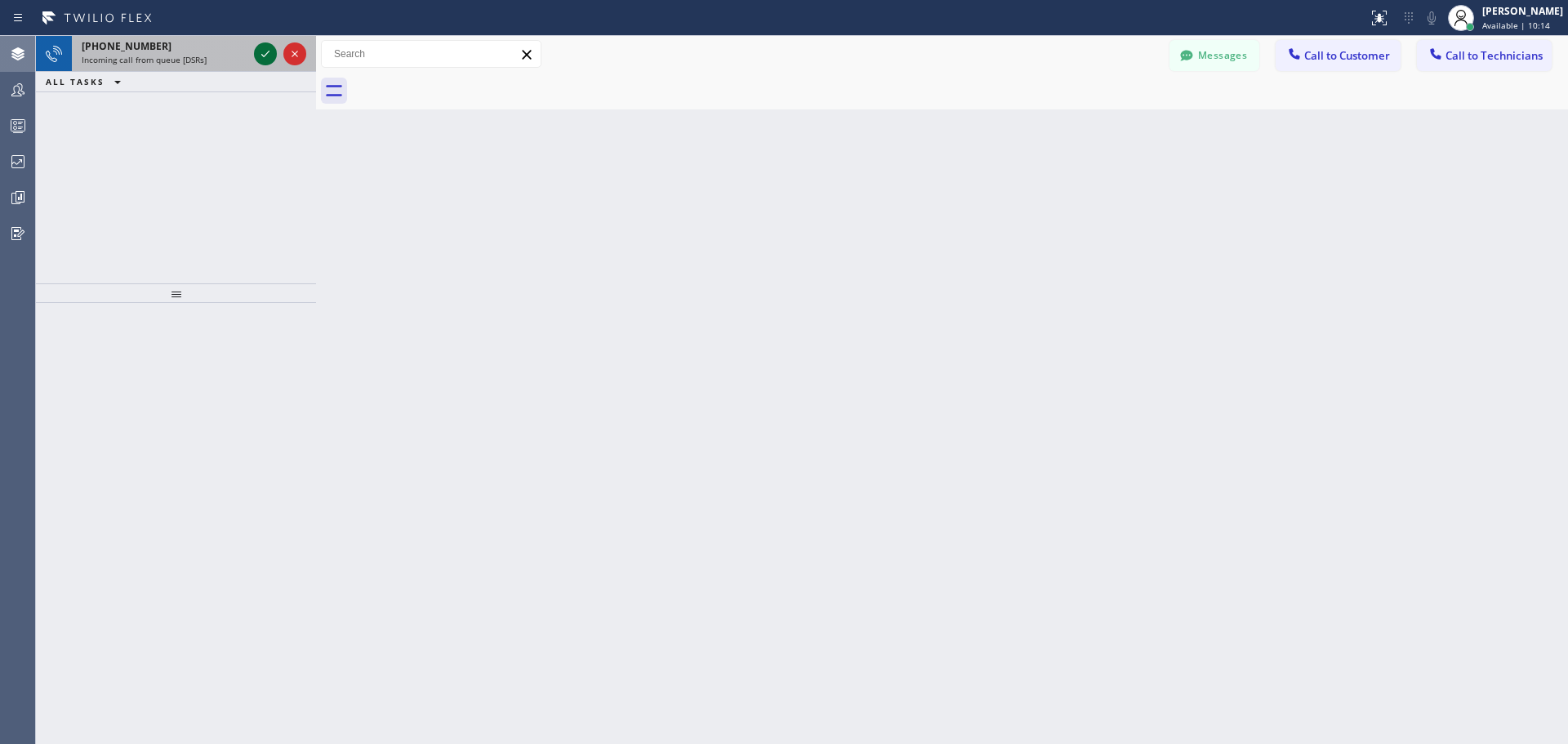
click at [262, 52] on icon at bounding box center [265, 53] width 19 height 19
click at [263, 57] on icon at bounding box center [265, 54] width 8 height 7
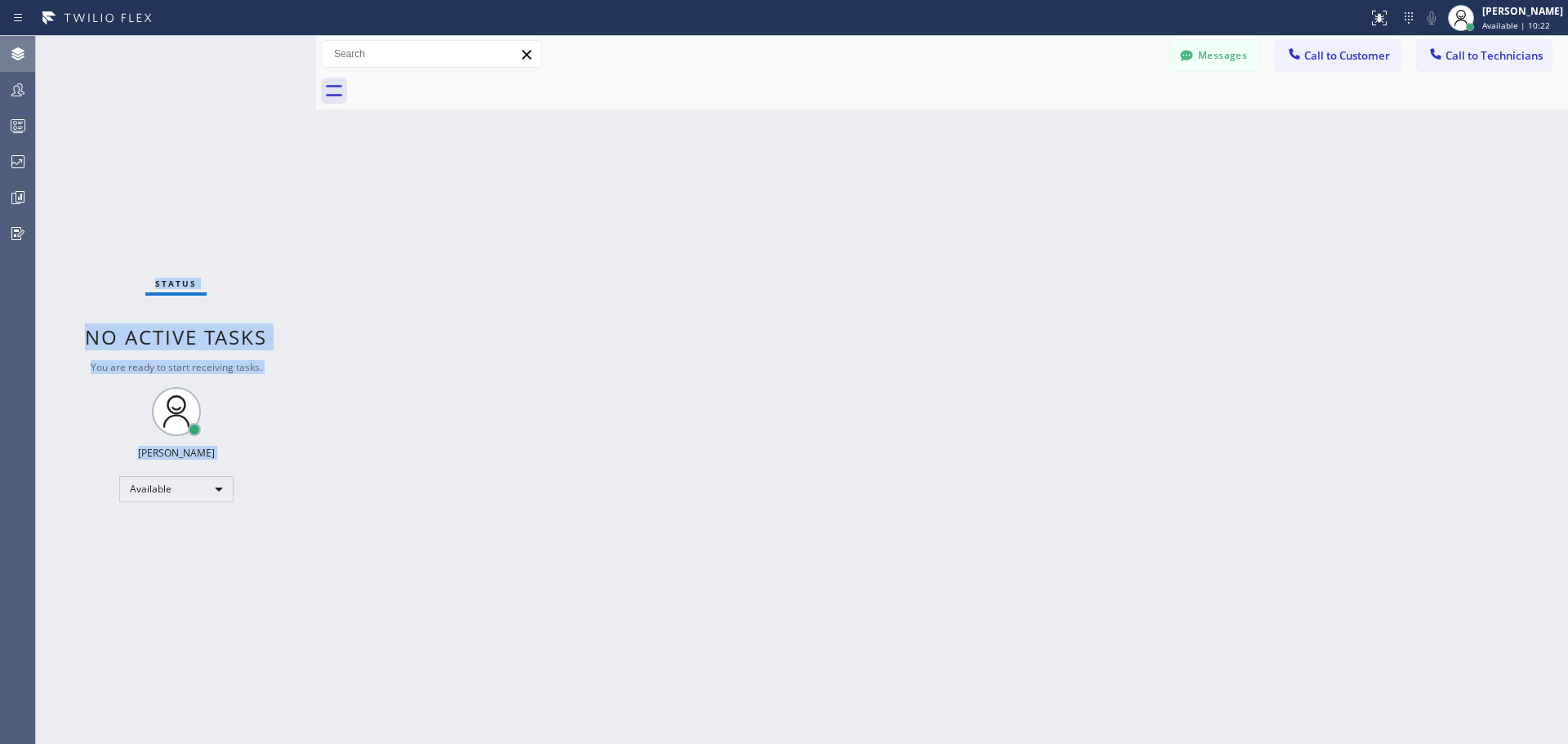
click at [266, 57] on div "Status No active tasks You are ready to start receiving tasks. Jennifer Huhtala…" at bounding box center [176, 390] width 280 height 708
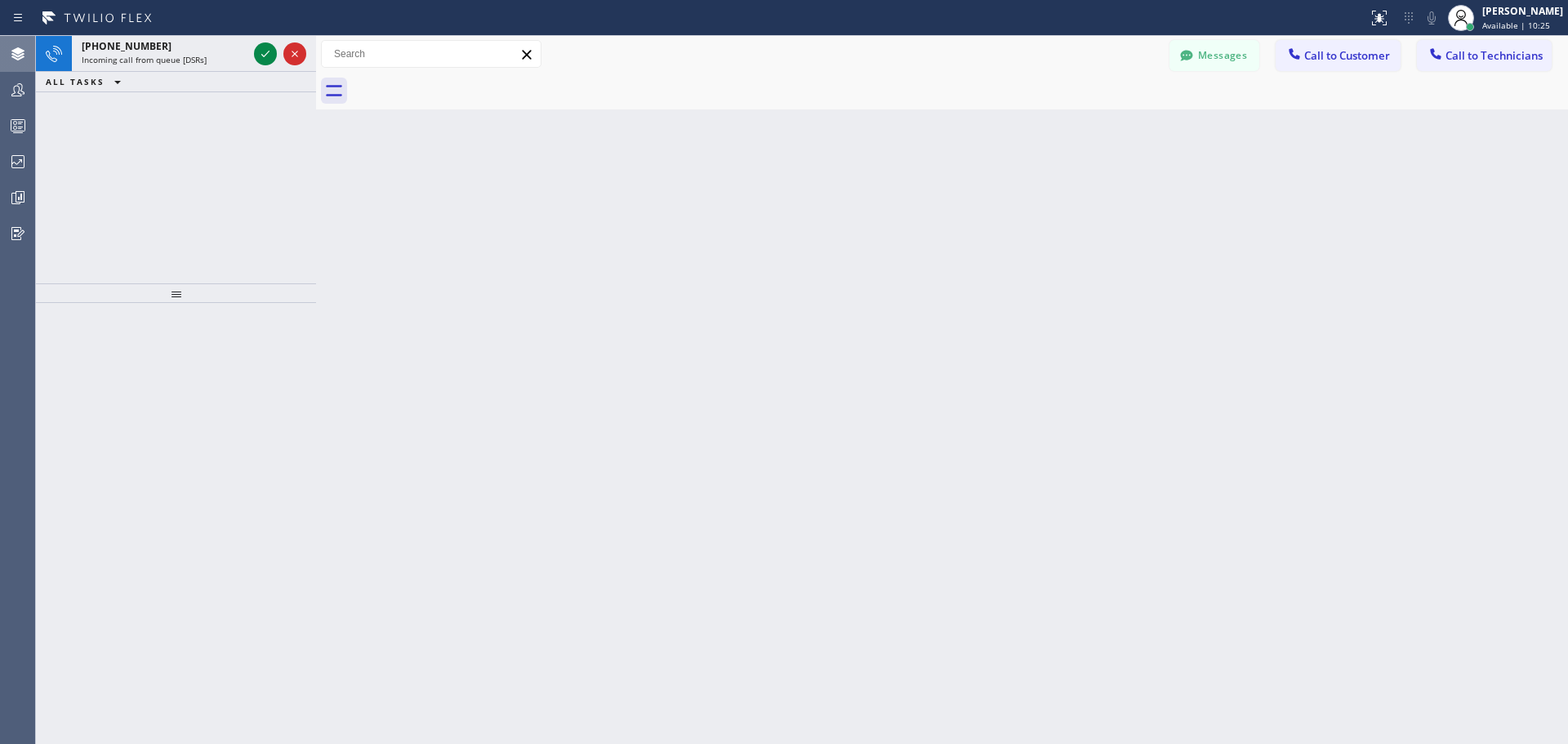
click at [146, 704] on div at bounding box center [176, 524] width 280 height 441
click at [150, 704] on div at bounding box center [176, 524] width 280 height 441
click at [271, 52] on icon at bounding box center [265, 53] width 19 height 19
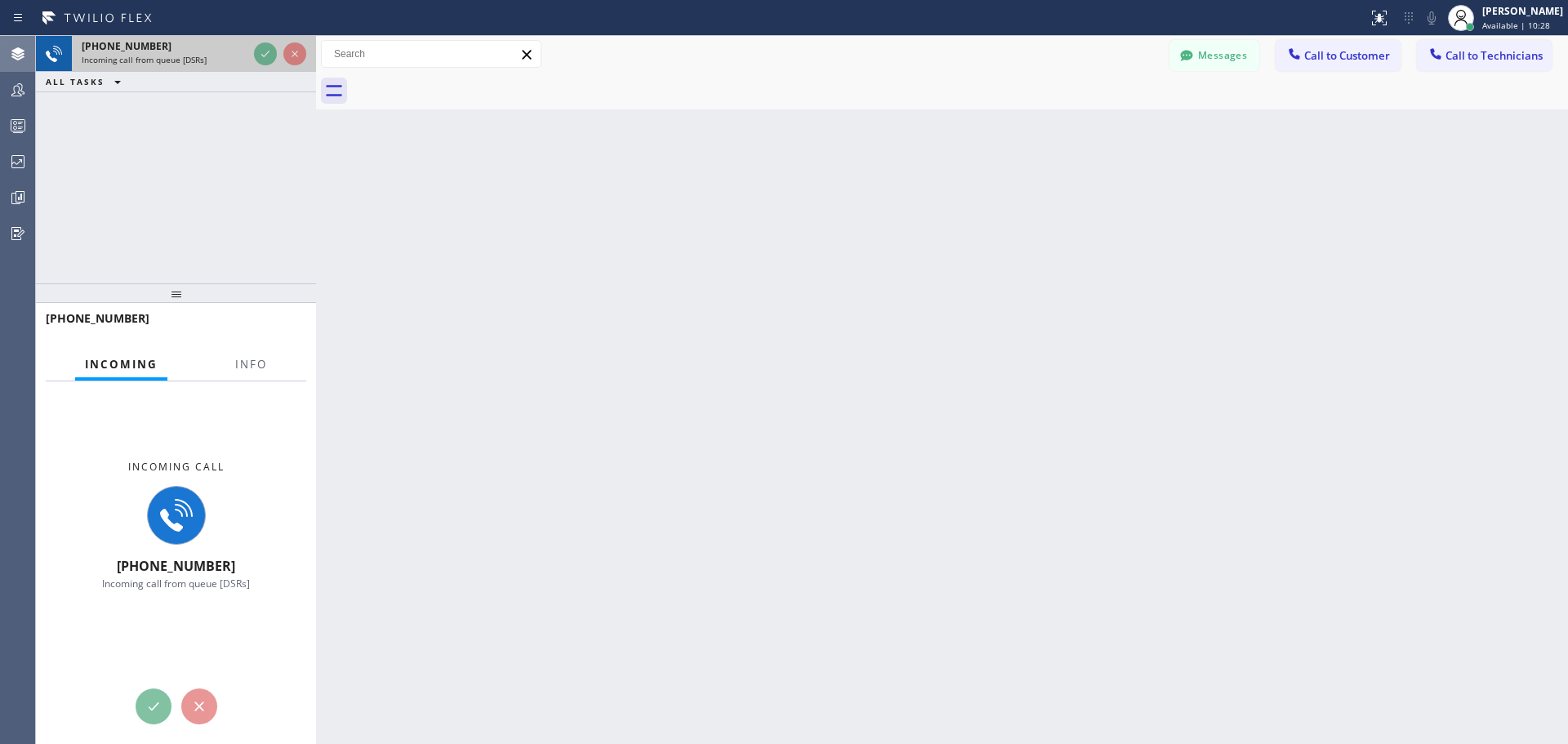
click at [169, 51] on div "+16306403831" at bounding box center [165, 46] width 165 height 14
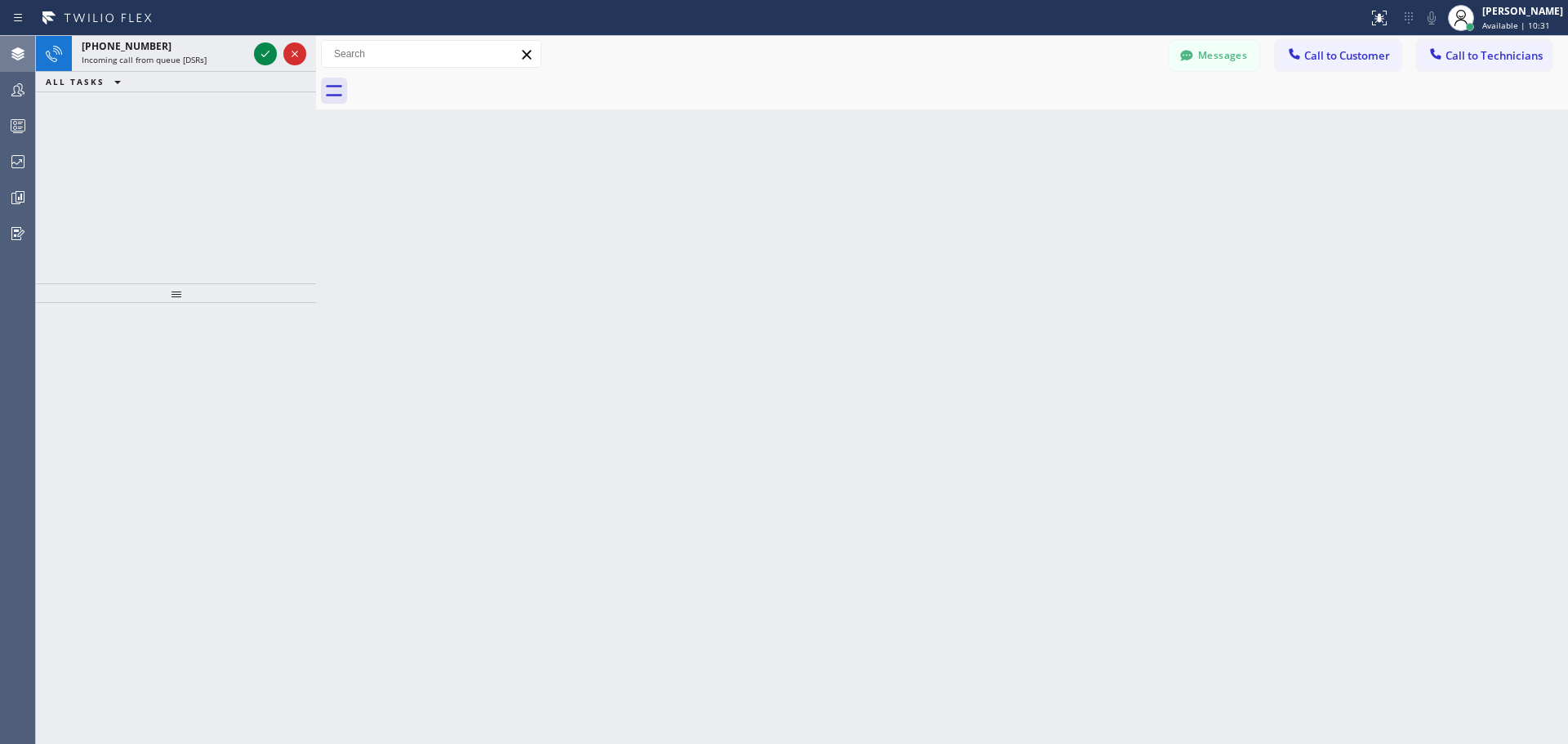
click at [152, 704] on div at bounding box center [176, 524] width 280 height 441
click at [261, 62] on icon at bounding box center [265, 53] width 19 height 19
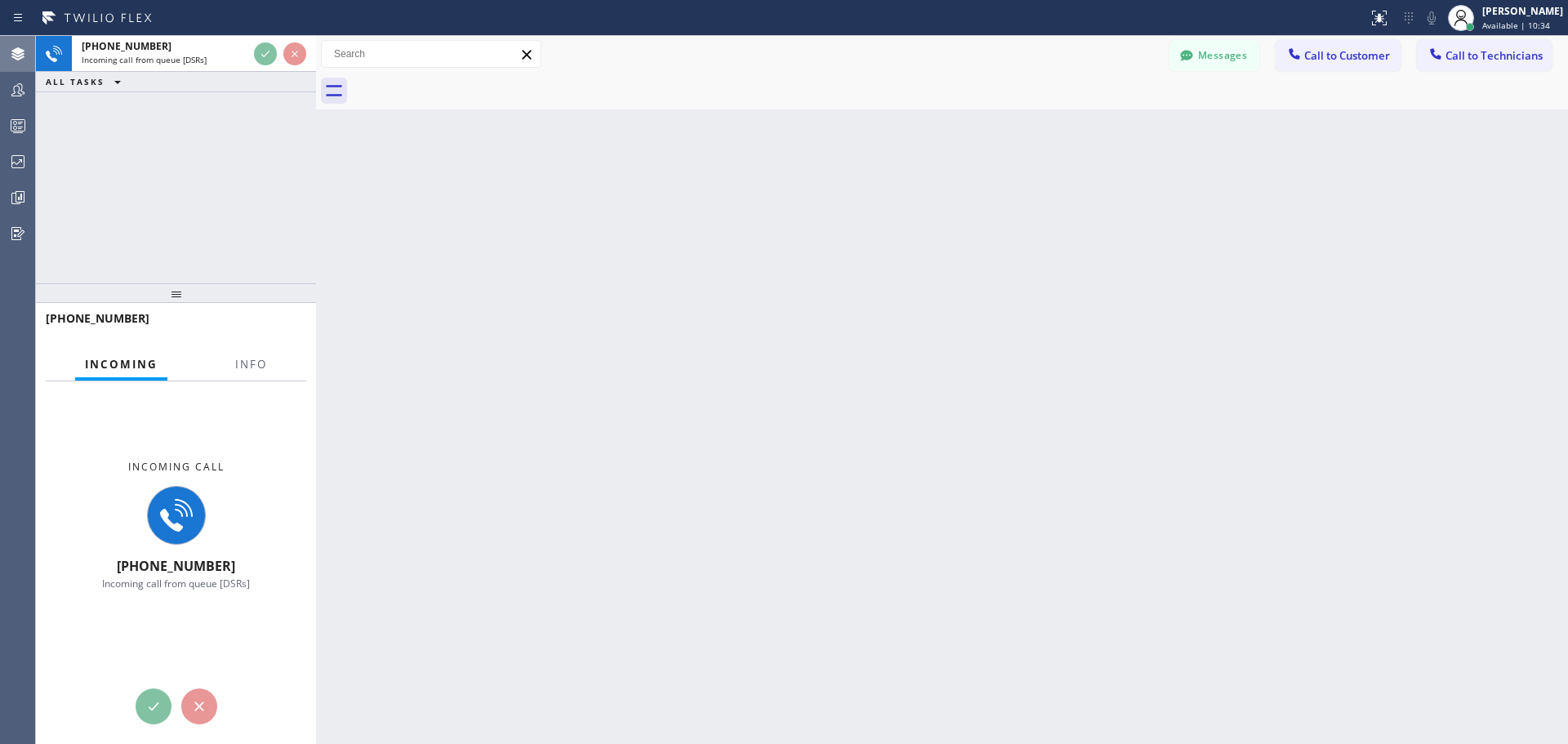
click at [518, 561] on div "Back to Dashboard Change Sender ID Customers Technicians FB [PERSON_NAME] [DATE…" at bounding box center [941, 390] width 1251 height 708
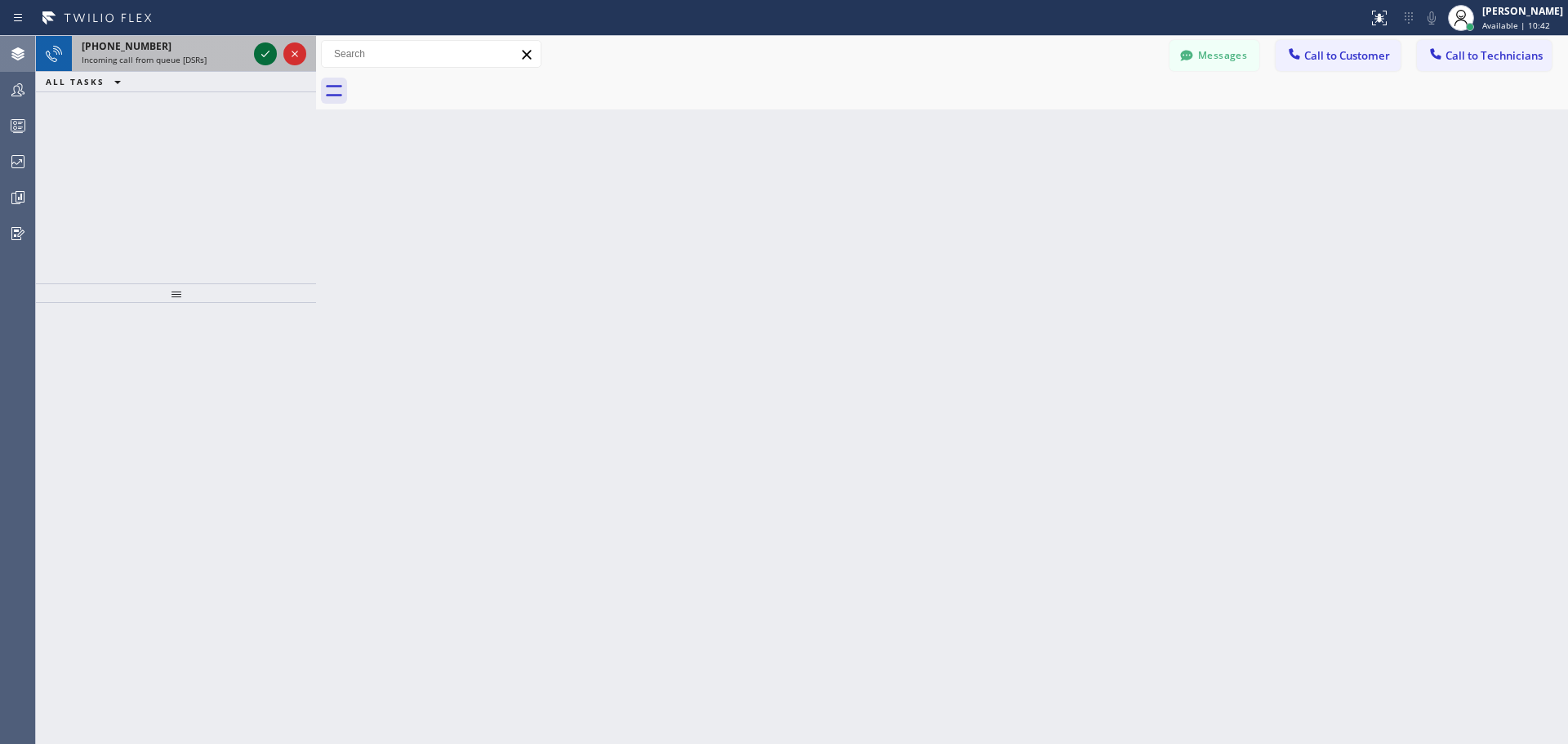
click at [262, 55] on icon at bounding box center [265, 54] width 8 height 7
click at [261, 60] on icon at bounding box center [265, 53] width 19 height 19
click at [266, 51] on icon at bounding box center [265, 53] width 19 height 19
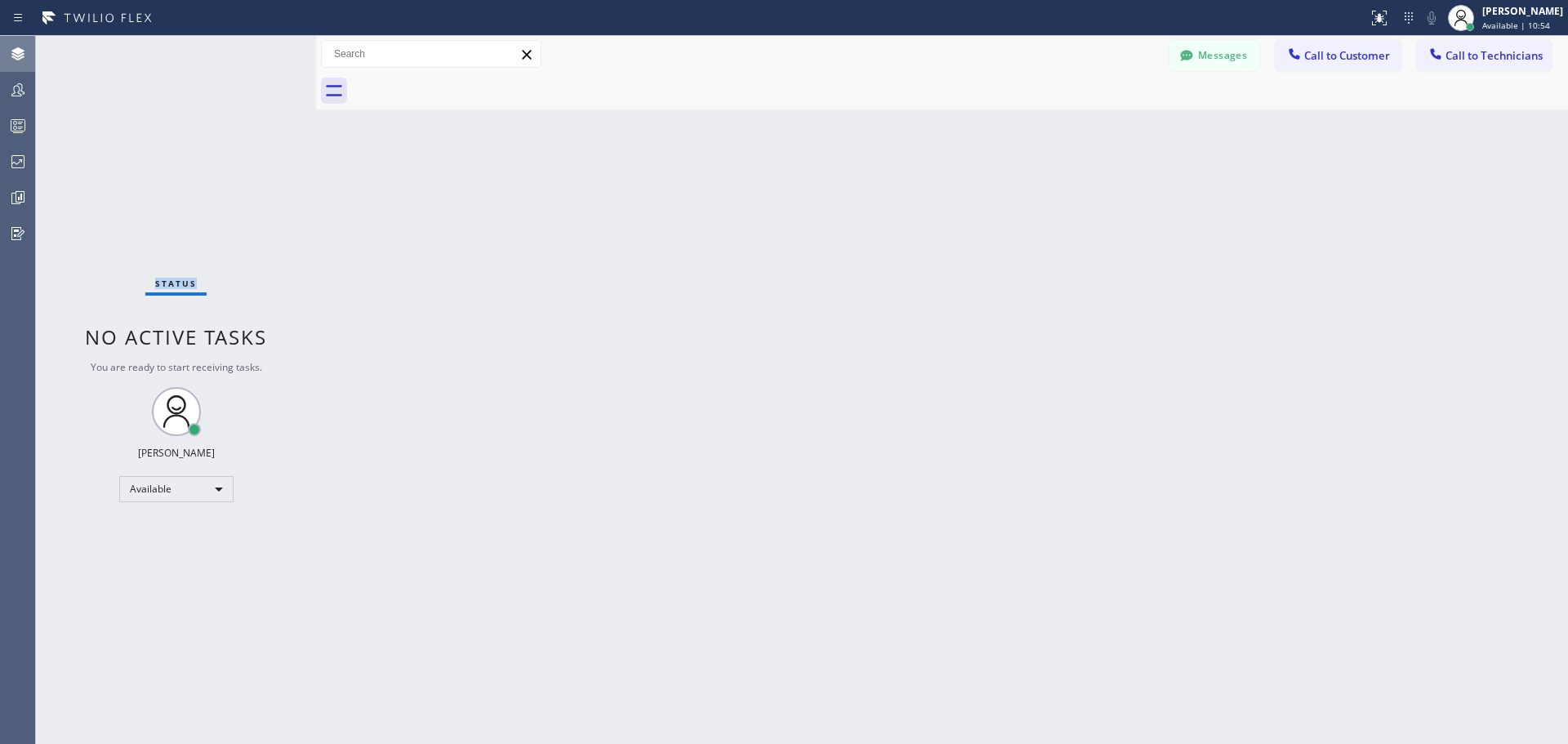
click at [267, 51] on div "Status No active tasks You are ready to start receiving tasks. Jennifer Huhtala…" at bounding box center [176, 390] width 280 height 708
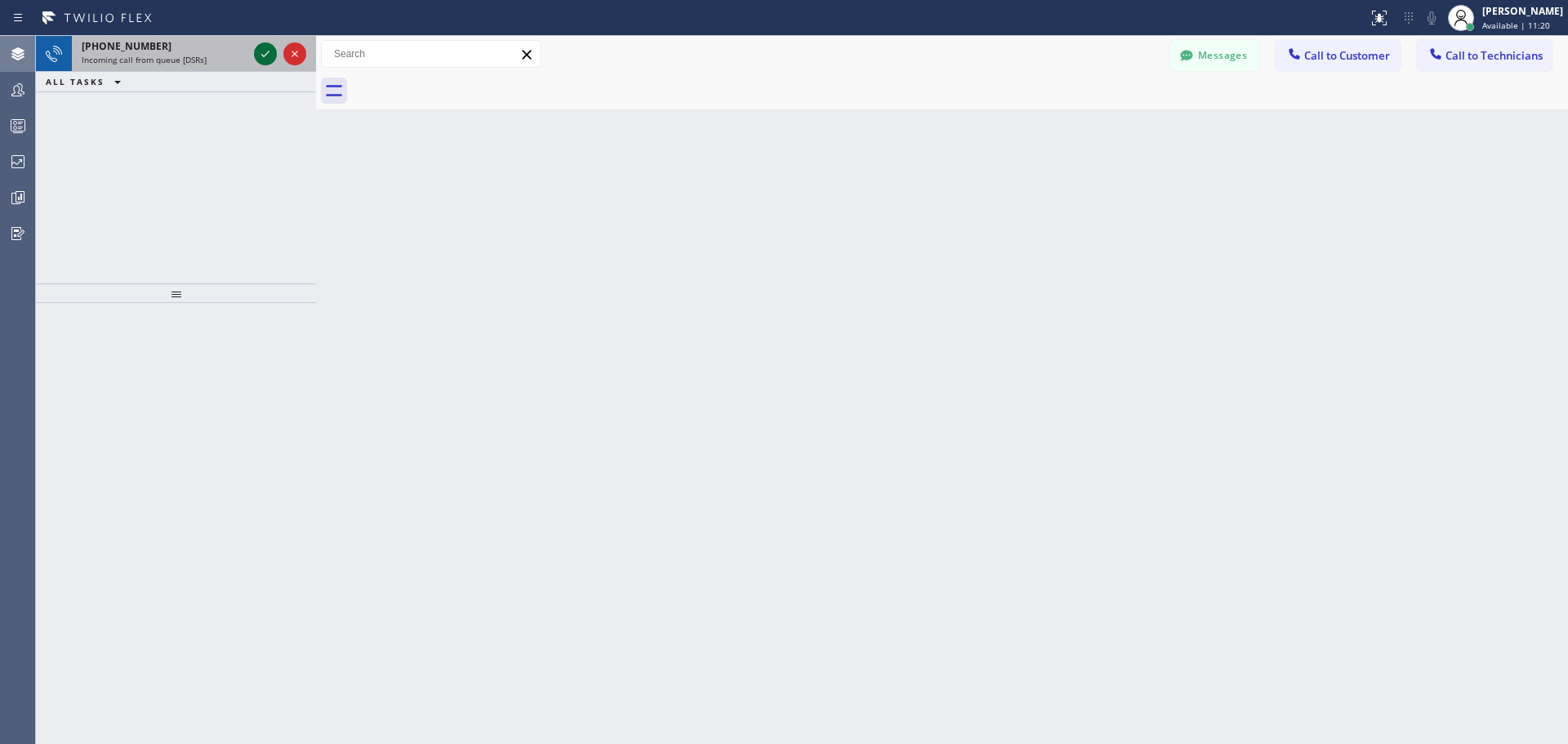
click at [266, 51] on icon at bounding box center [265, 53] width 19 height 19
click at [258, 57] on icon at bounding box center [265, 53] width 19 height 19
click at [258, 52] on icon at bounding box center [265, 53] width 19 height 19
click at [162, 681] on div at bounding box center [176, 524] width 280 height 441
click at [265, 52] on icon at bounding box center [265, 53] width 19 height 19
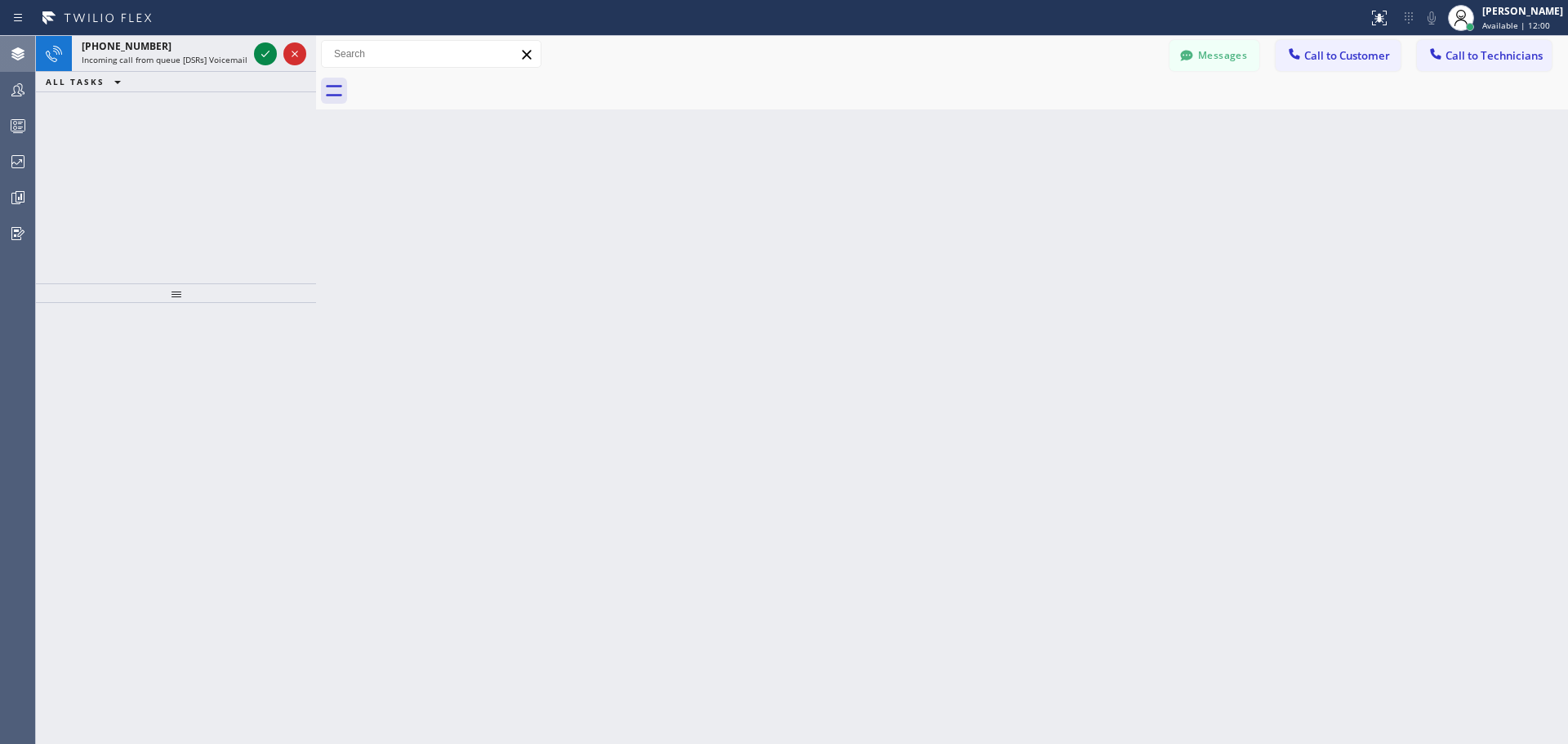
click at [266, 52] on icon at bounding box center [265, 53] width 19 height 19
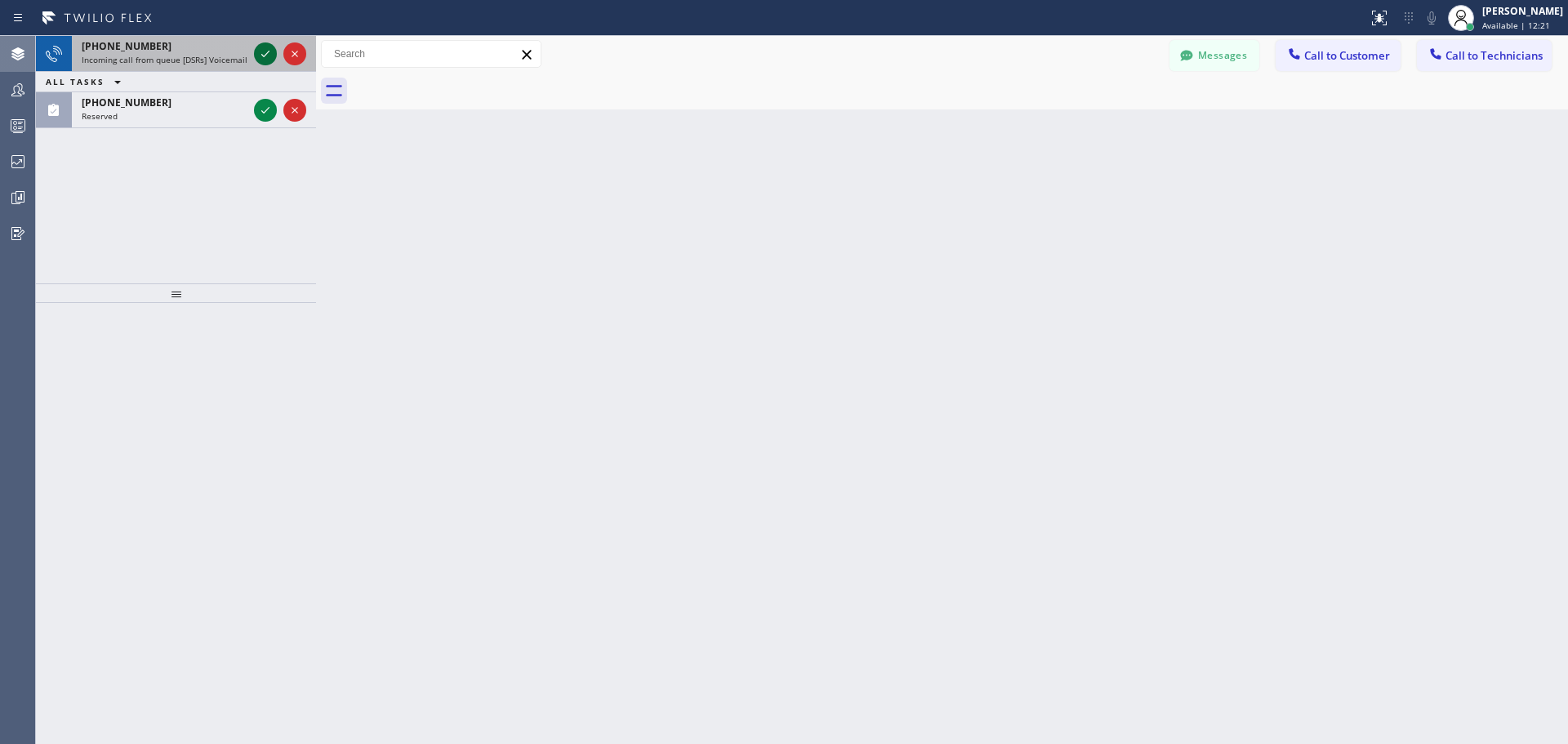
click at [265, 51] on icon at bounding box center [265, 53] width 19 height 19
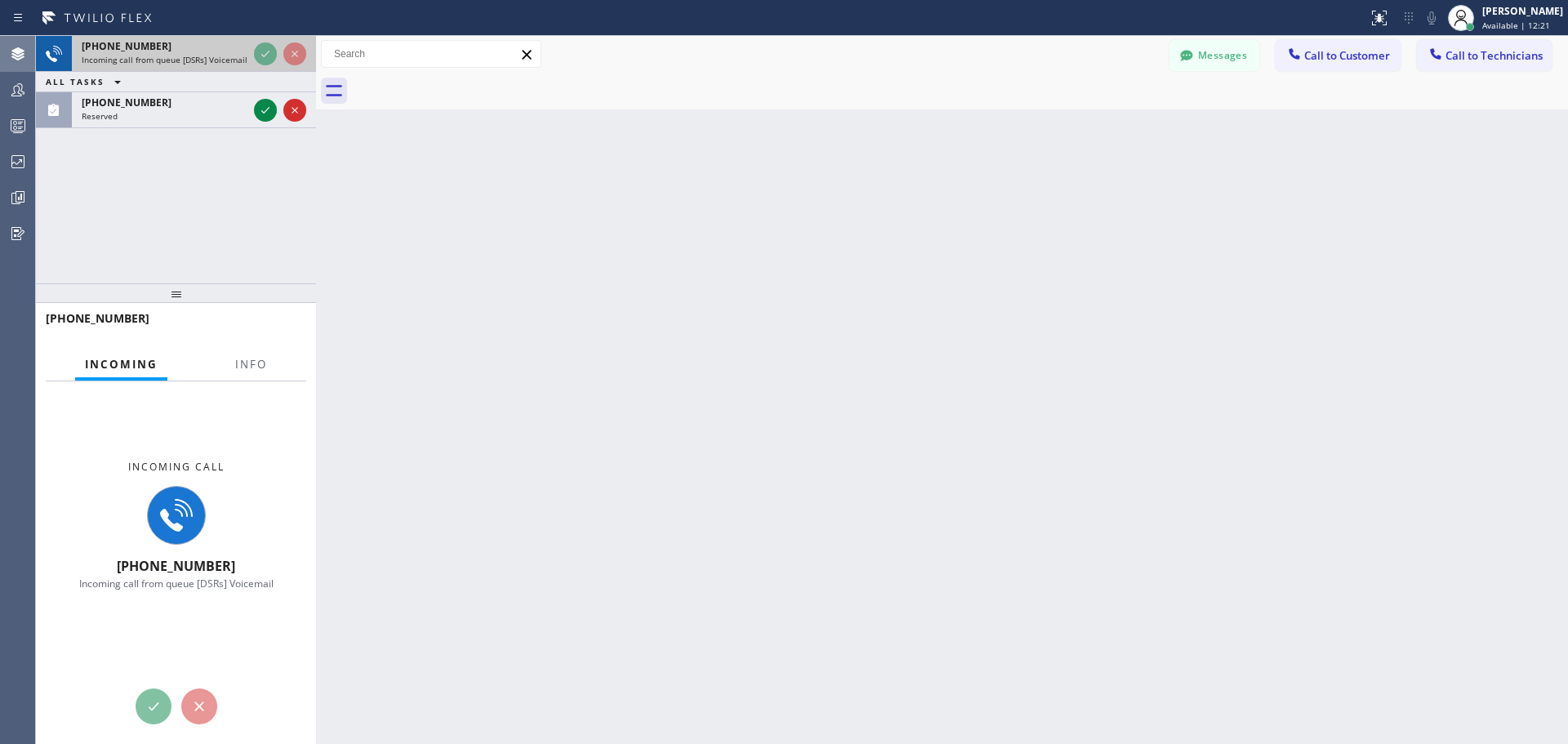
click at [269, 57] on div "+16306403831 Incoming call from queue [DSRs] Voicemail ALL TASKS ALL TASKS ACTI…" at bounding box center [176, 82] width 280 height 92
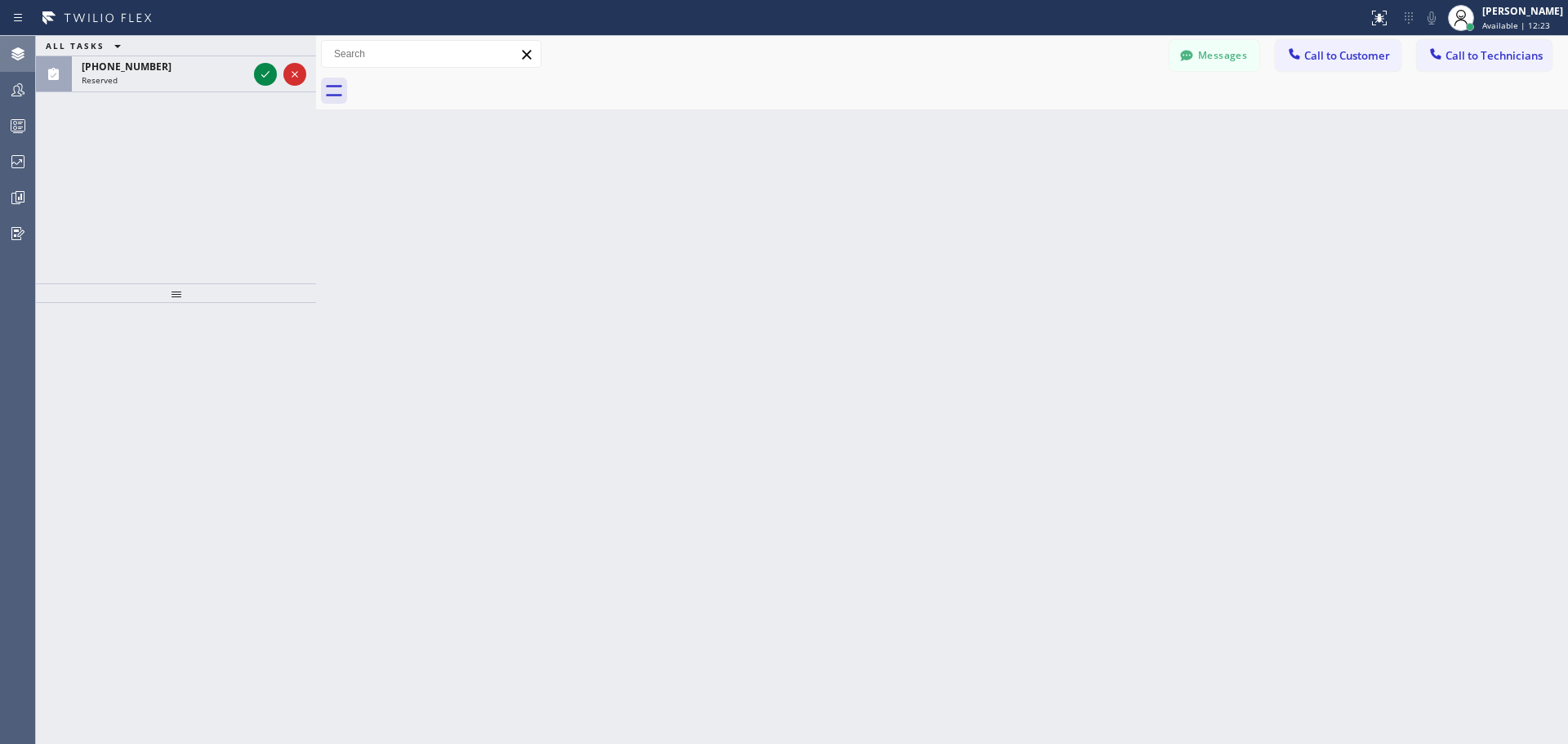
click at [268, 57] on div "ALL TASKS ALL TASKS ACTIVE TASKS TASKS IN WRAP UP" at bounding box center [176, 46] width 280 height 20
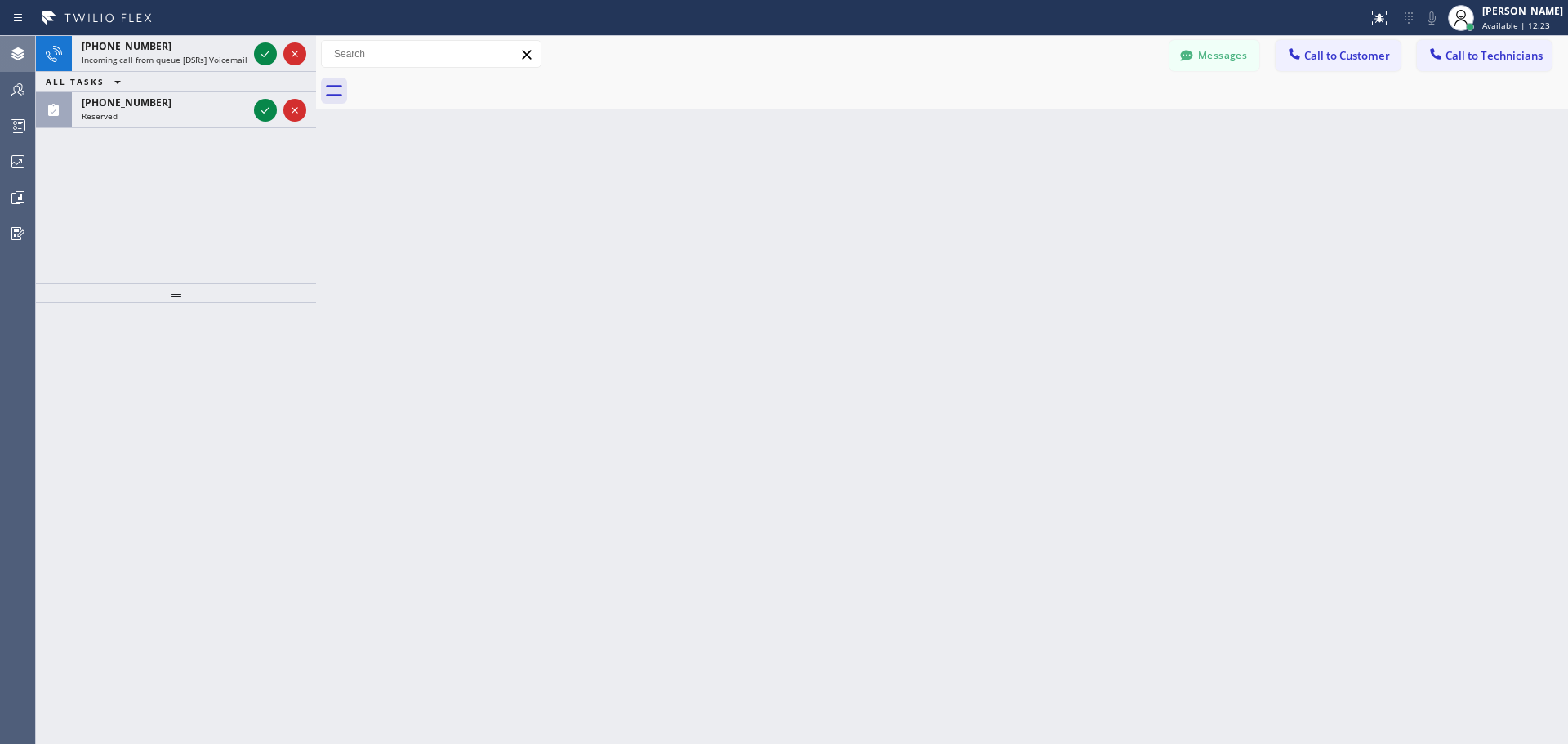
click at [268, 57] on div at bounding box center [280, 54] width 59 height 36
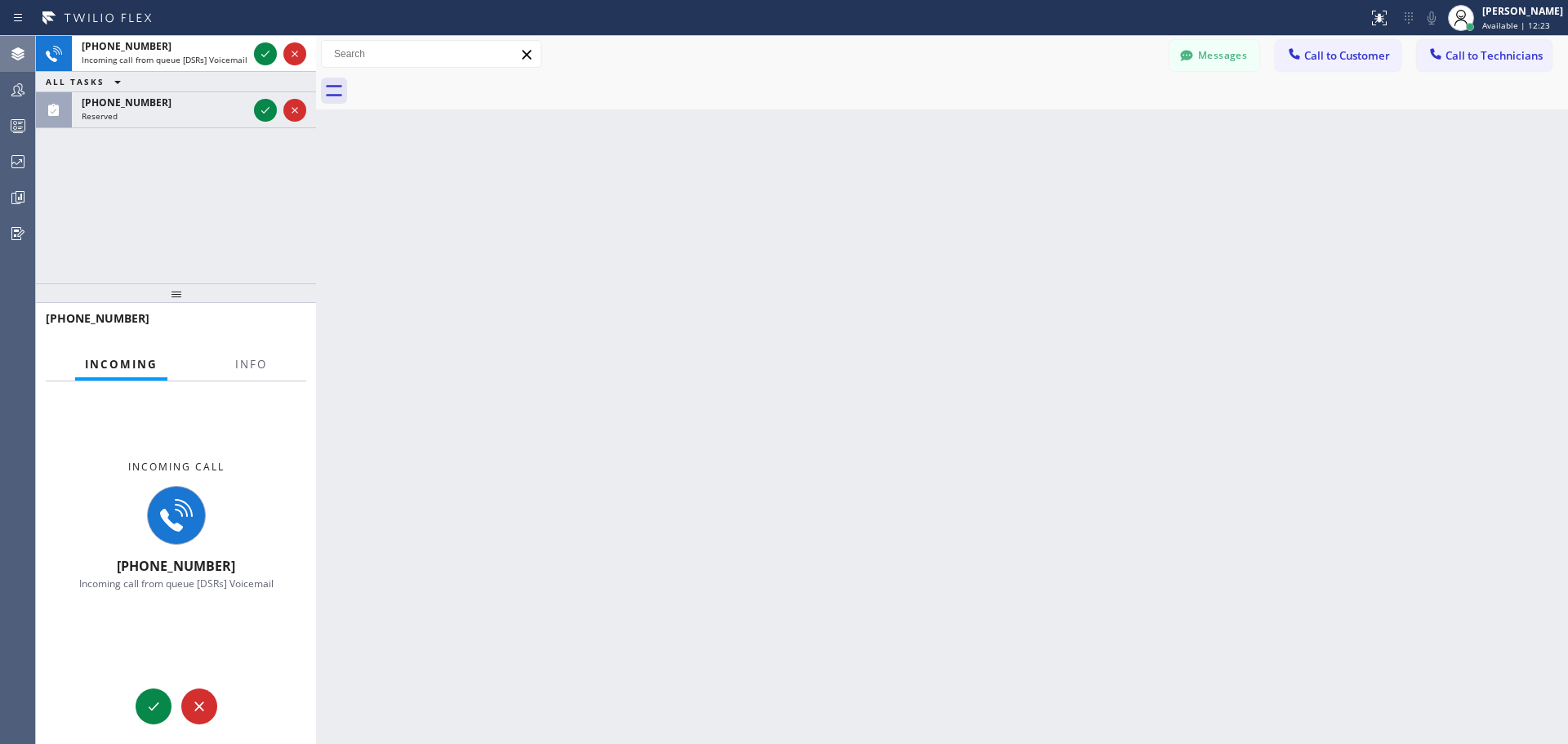
click at [568, 251] on div "Back to Dashboard Change Sender ID Customers Technicians FB [PERSON_NAME] [DATE…" at bounding box center [941, 390] width 1251 height 708
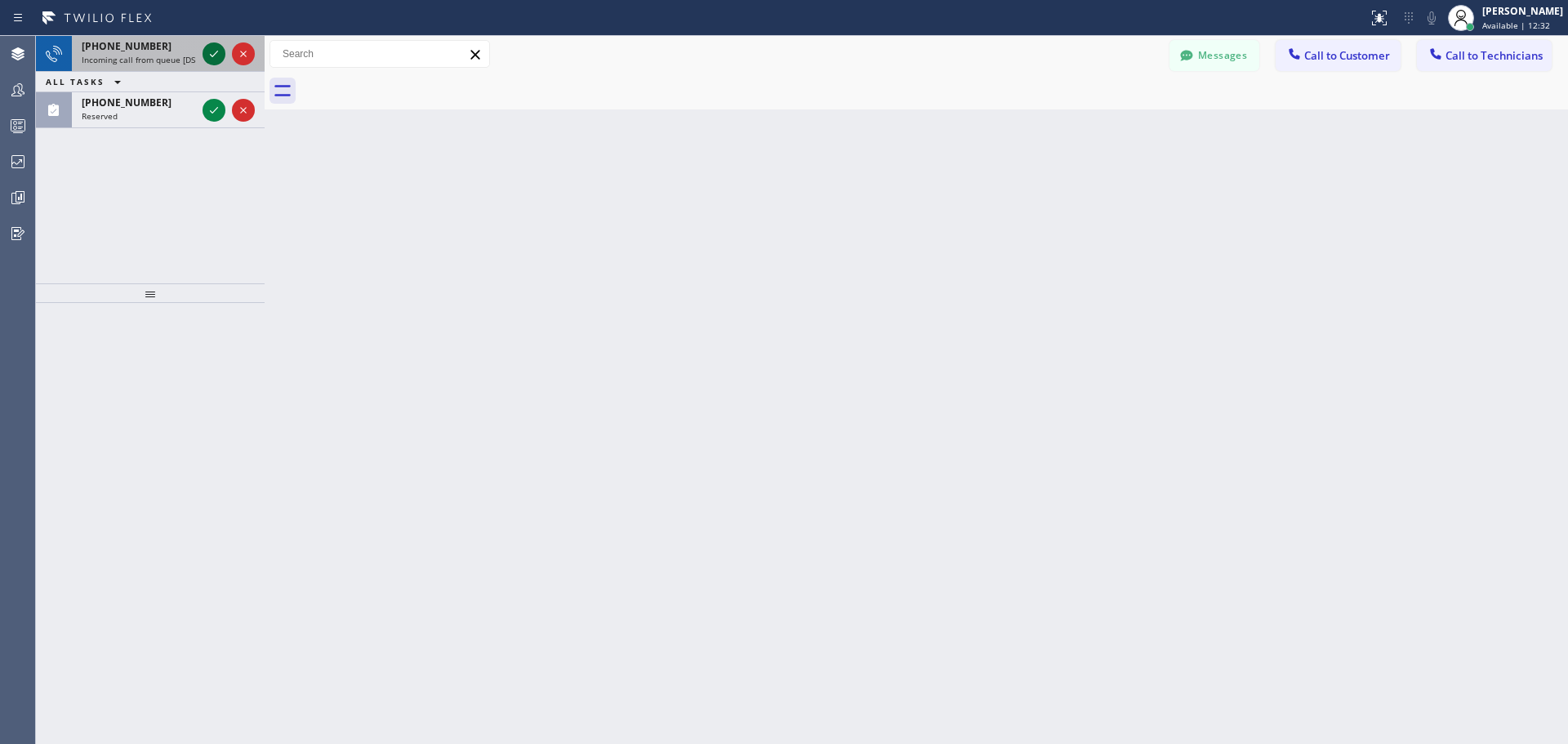
click at [212, 54] on icon at bounding box center [214, 53] width 19 height 19
click at [210, 54] on icon at bounding box center [214, 53] width 19 height 19
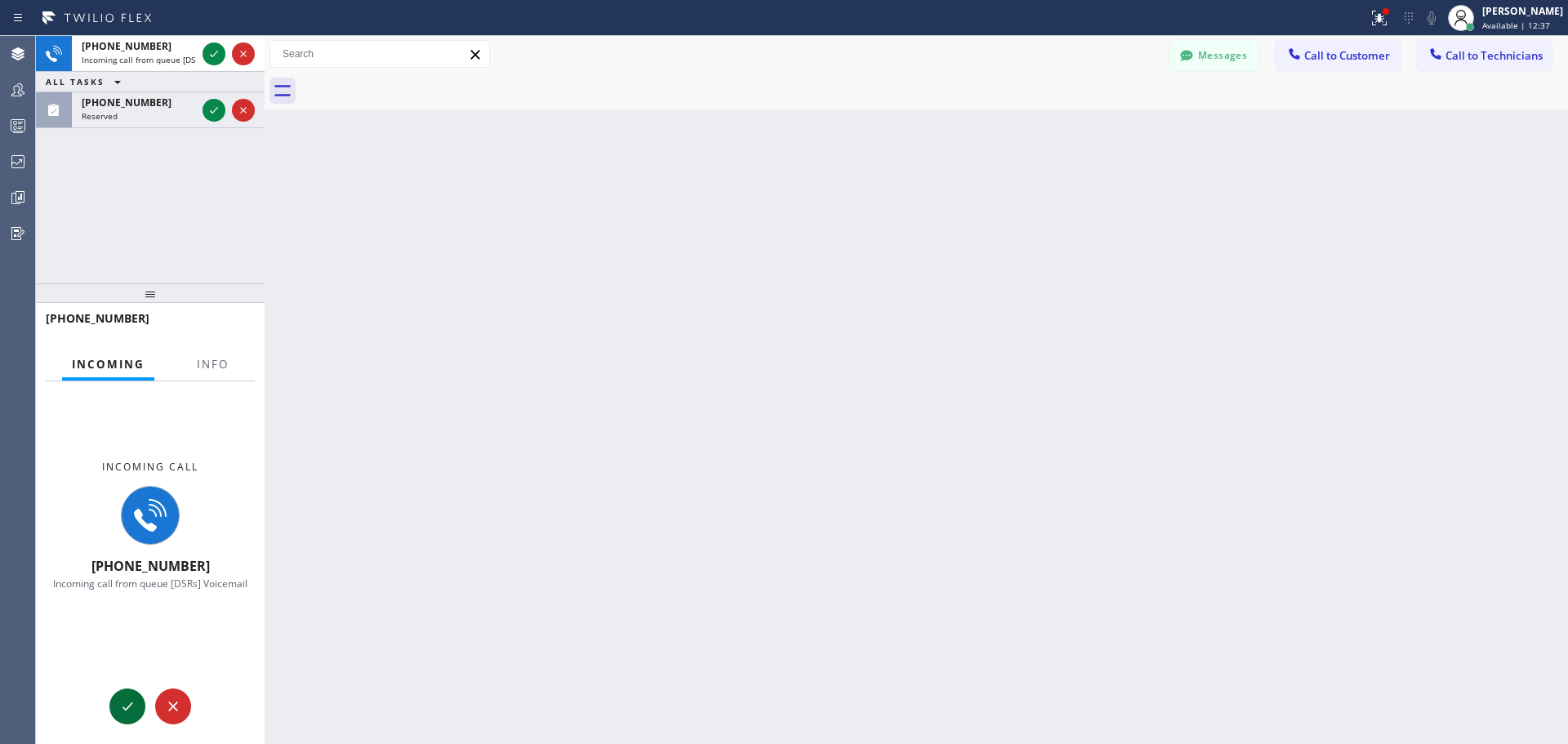
click at [132, 709] on icon at bounding box center [127, 706] width 19 height 19
click at [130, 710] on icon at bounding box center [127, 706] width 19 height 19
click at [128, 712] on icon at bounding box center [127, 706] width 19 height 19
drag, startPoint x: 127, startPoint y: 712, endPoint x: 116, endPoint y: 714, distance: 11.2
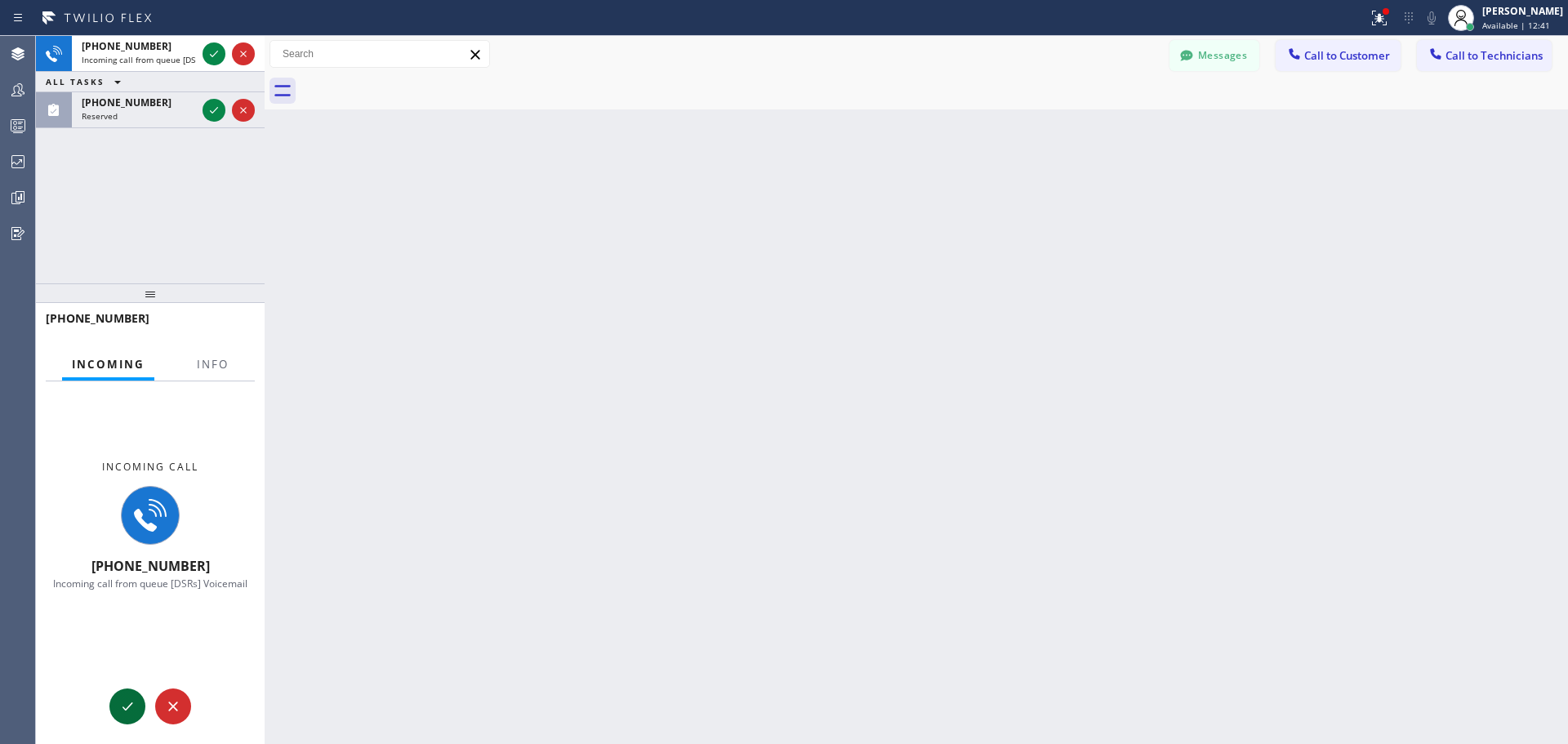
click at [117, 714] on div at bounding box center [128, 706] width 36 height 19
click at [217, 115] on icon at bounding box center [214, 110] width 19 height 19
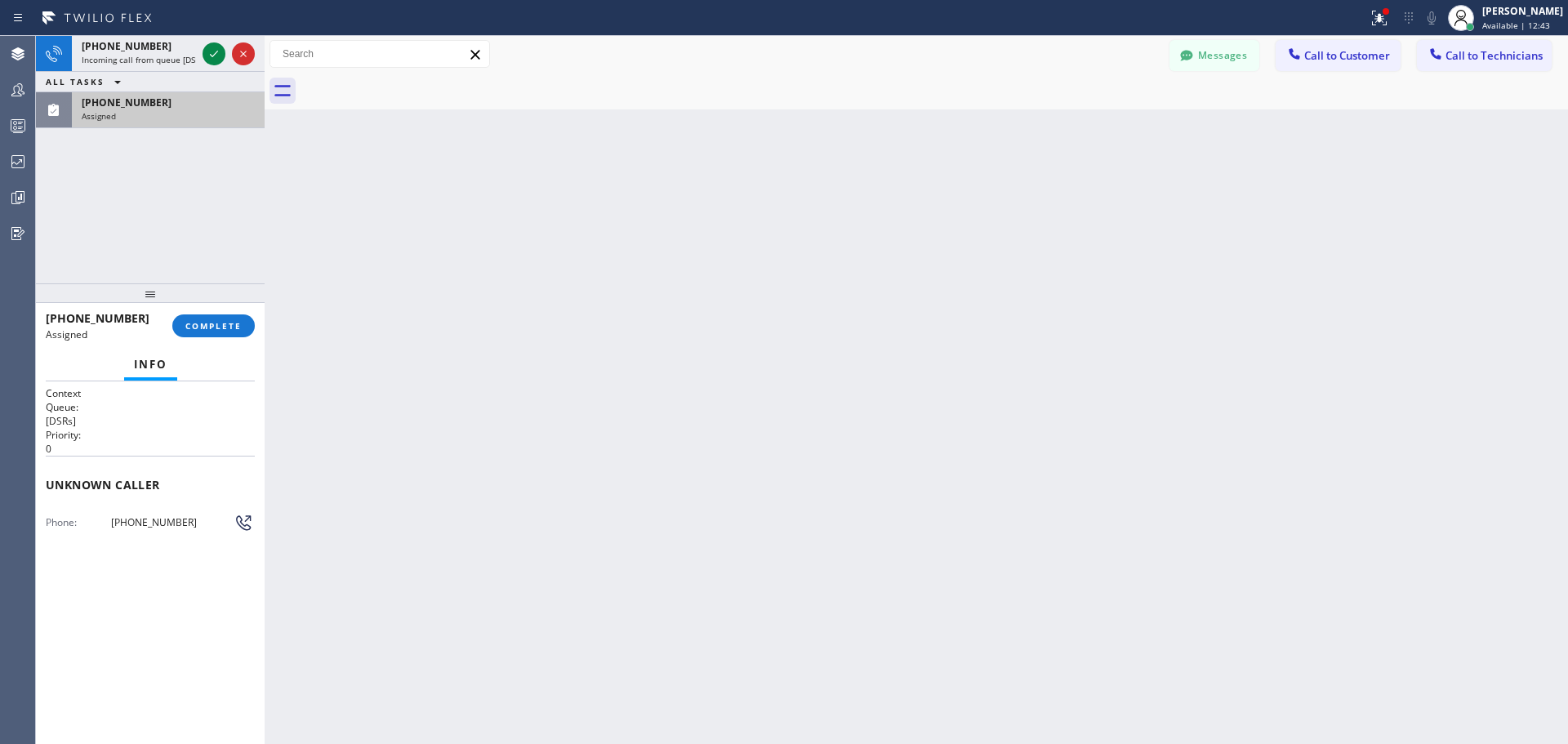
click at [213, 114] on div "Assigned" at bounding box center [168, 117] width 173 height 12
click at [360, 251] on div "Back to Dashboard Change Sender ID Customers Technicians FB [PERSON_NAME] [DATE…" at bounding box center [915, 390] width 1303 height 708
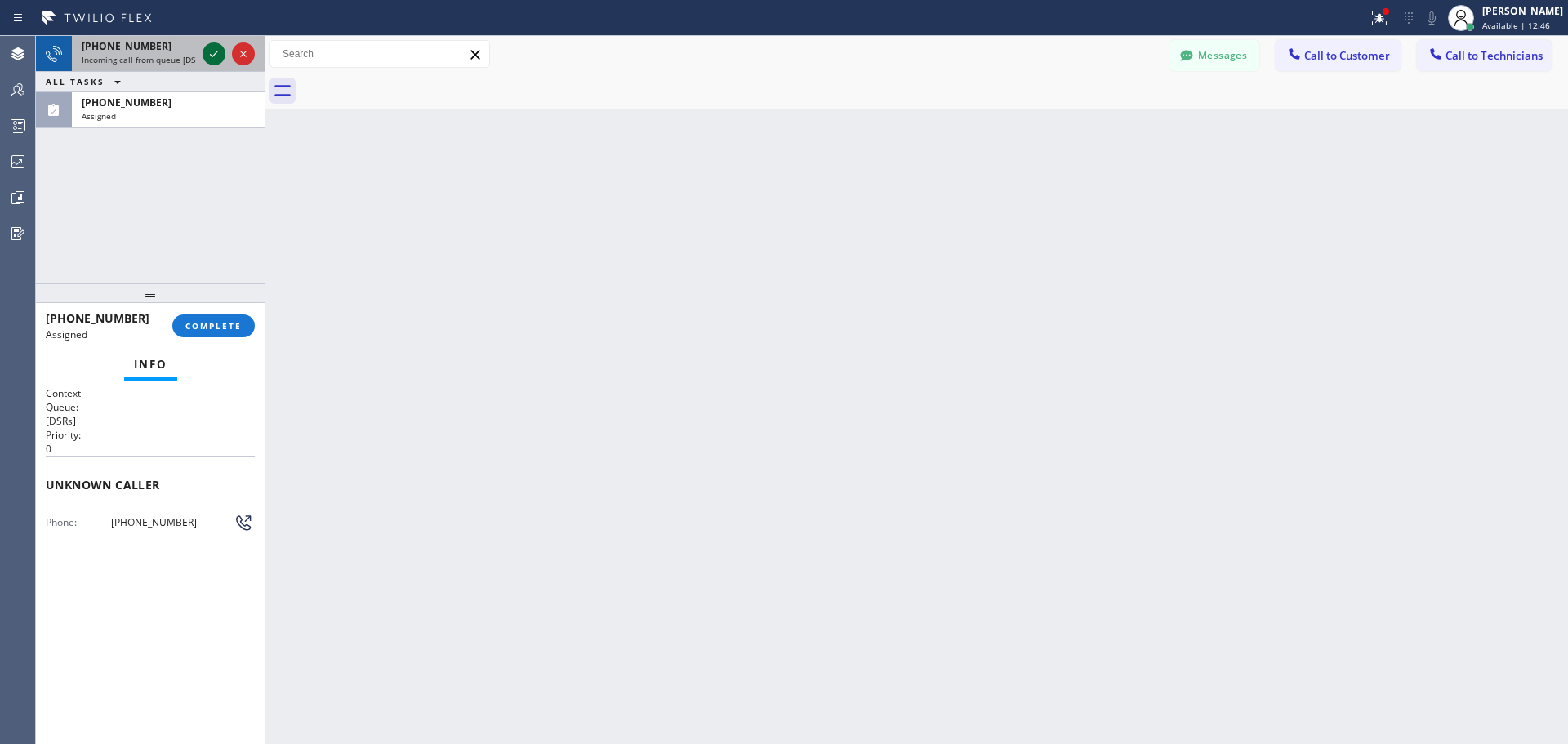
click at [210, 52] on icon at bounding box center [214, 53] width 19 height 19
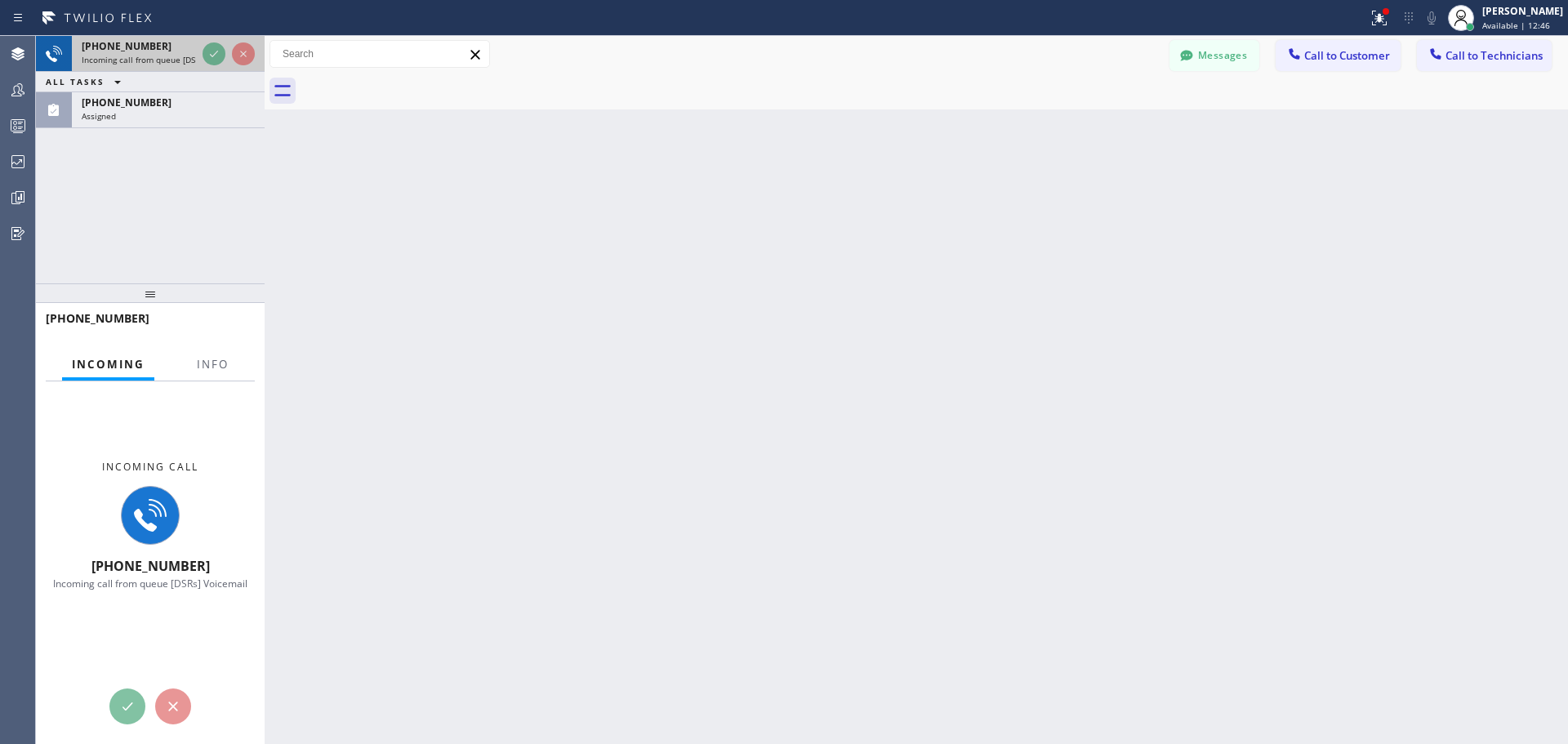
click at [209, 52] on icon at bounding box center [214, 53] width 19 height 19
click at [209, 54] on icon at bounding box center [214, 53] width 19 height 19
click at [209, 55] on icon at bounding box center [214, 53] width 19 height 19
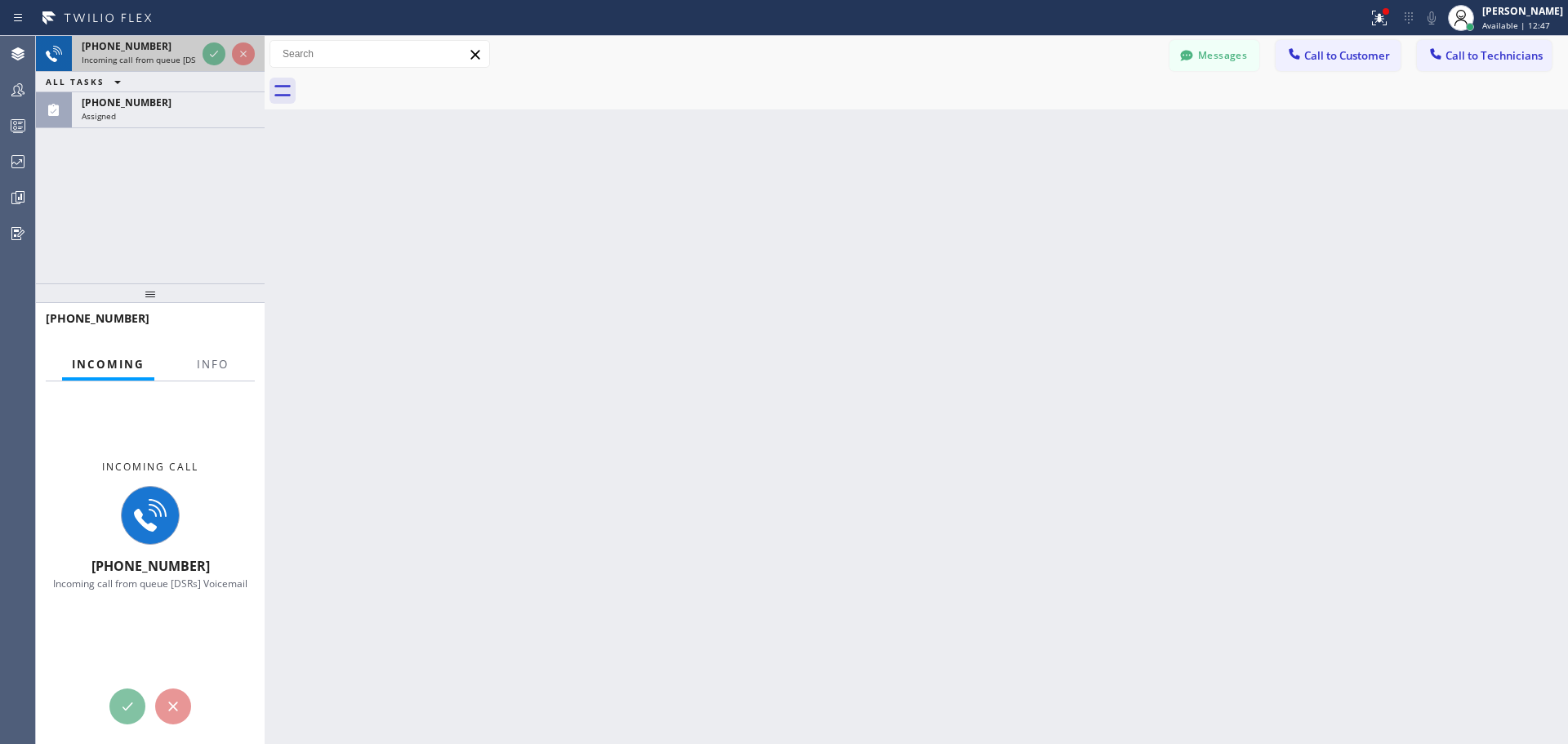
click at [209, 55] on icon at bounding box center [214, 53] width 19 height 19
click at [209, 56] on icon at bounding box center [214, 53] width 19 height 19
click at [133, 700] on icon at bounding box center [127, 706] width 19 height 19
click at [133, 702] on icon at bounding box center [127, 706] width 19 height 19
click at [131, 703] on icon at bounding box center [127, 706] width 19 height 19
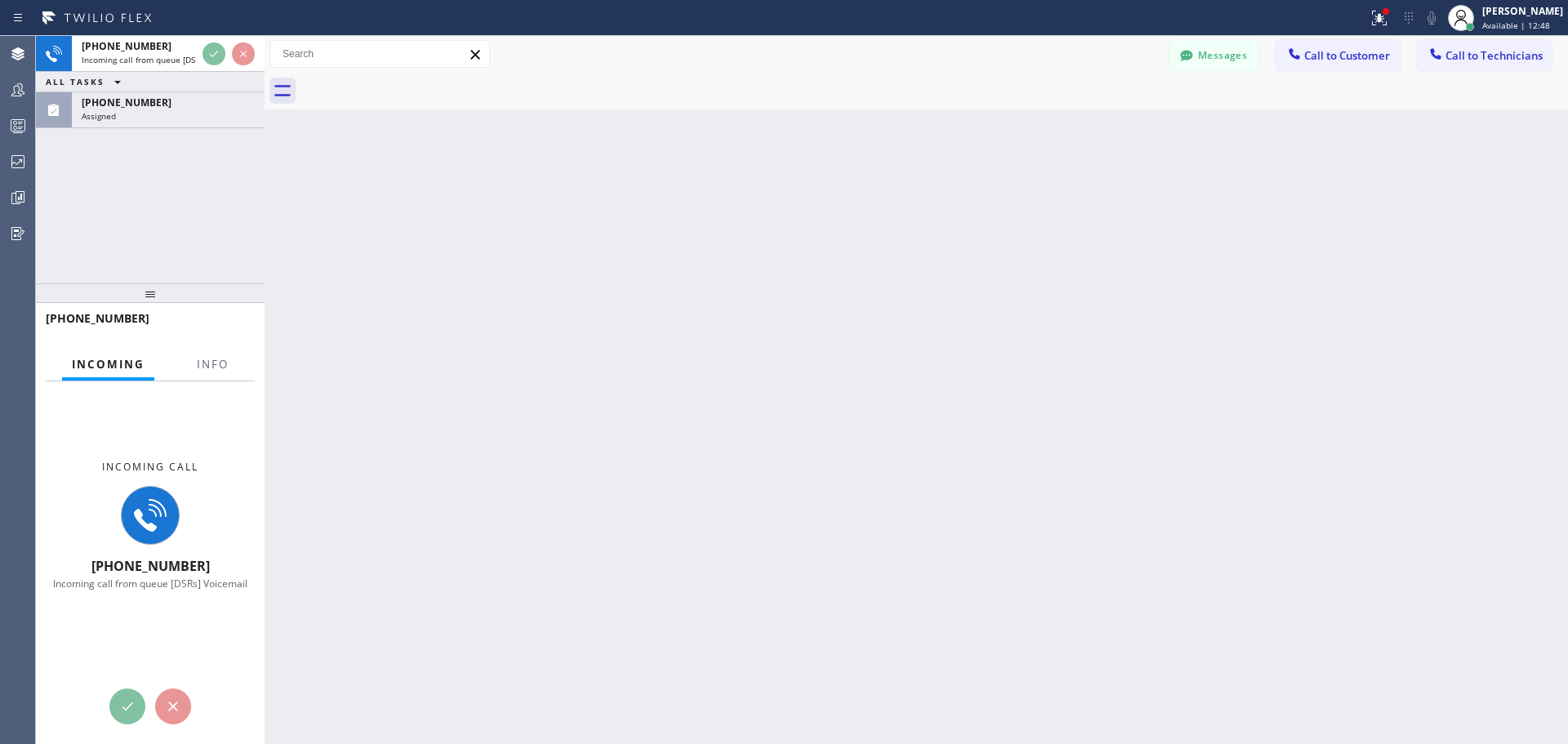
click at [130, 703] on icon at bounding box center [127, 706] width 19 height 19
click at [128, 705] on icon at bounding box center [127, 706] width 19 height 19
click at [128, 705] on icon at bounding box center [127, 706] width 19 height 19
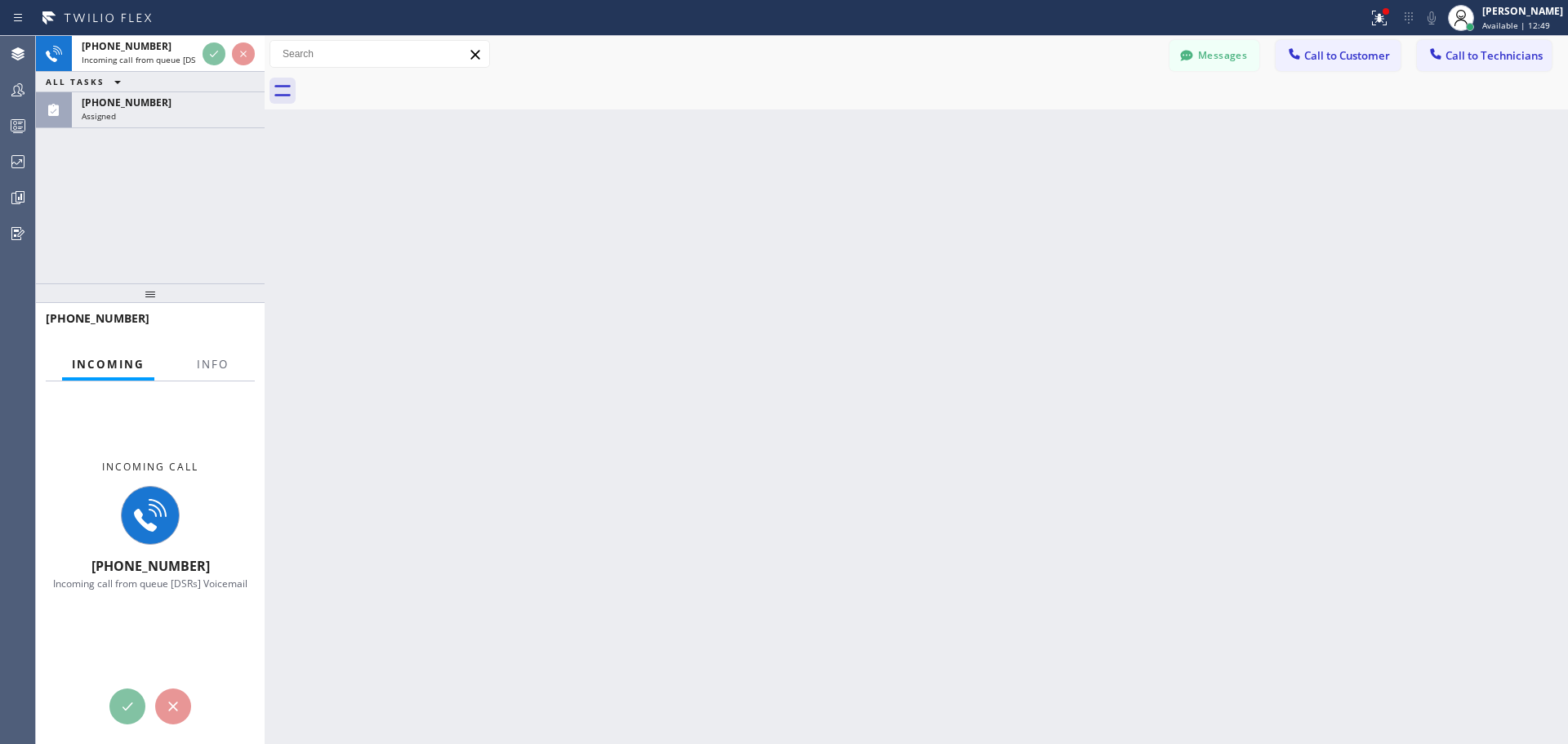
click at [128, 705] on icon at bounding box center [127, 706] width 19 height 19
click at [128, 706] on icon at bounding box center [127, 706] width 19 height 19
click at [127, 706] on icon at bounding box center [127, 706] width 19 height 19
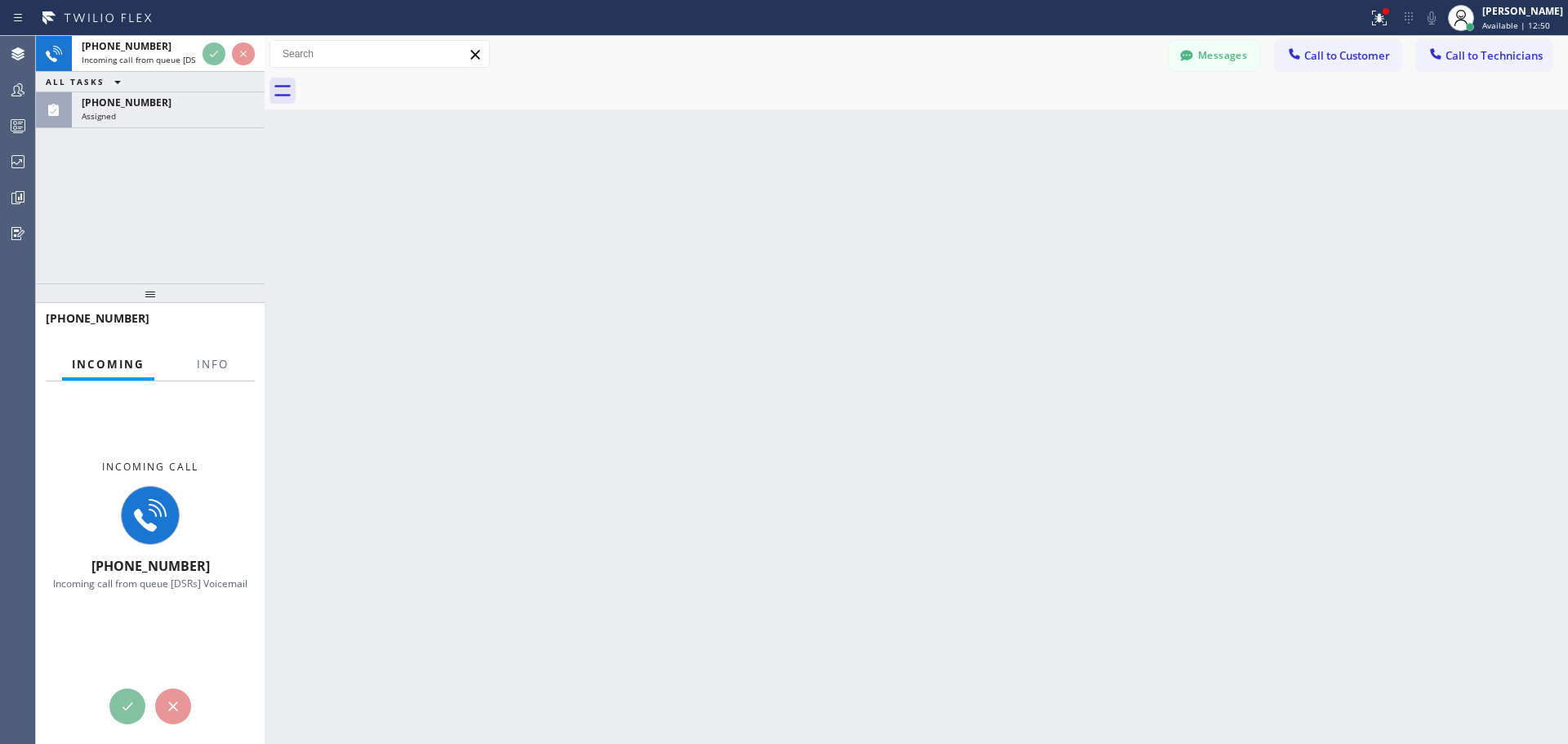
click at [127, 703] on icon at bounding box center [127, 706] width 19 height 19
click at [165, 703] on icon at bounding box center [172, 706] width 19 height 19
click at [178, 709] on icon at bounding box center [172, 706] width 19 height 19
click at [181, 704] on icon at bounding box center [172, 706] width 19 height 19
click at [191, 706] on div at bounding box center [150, 706] width 229 height 36
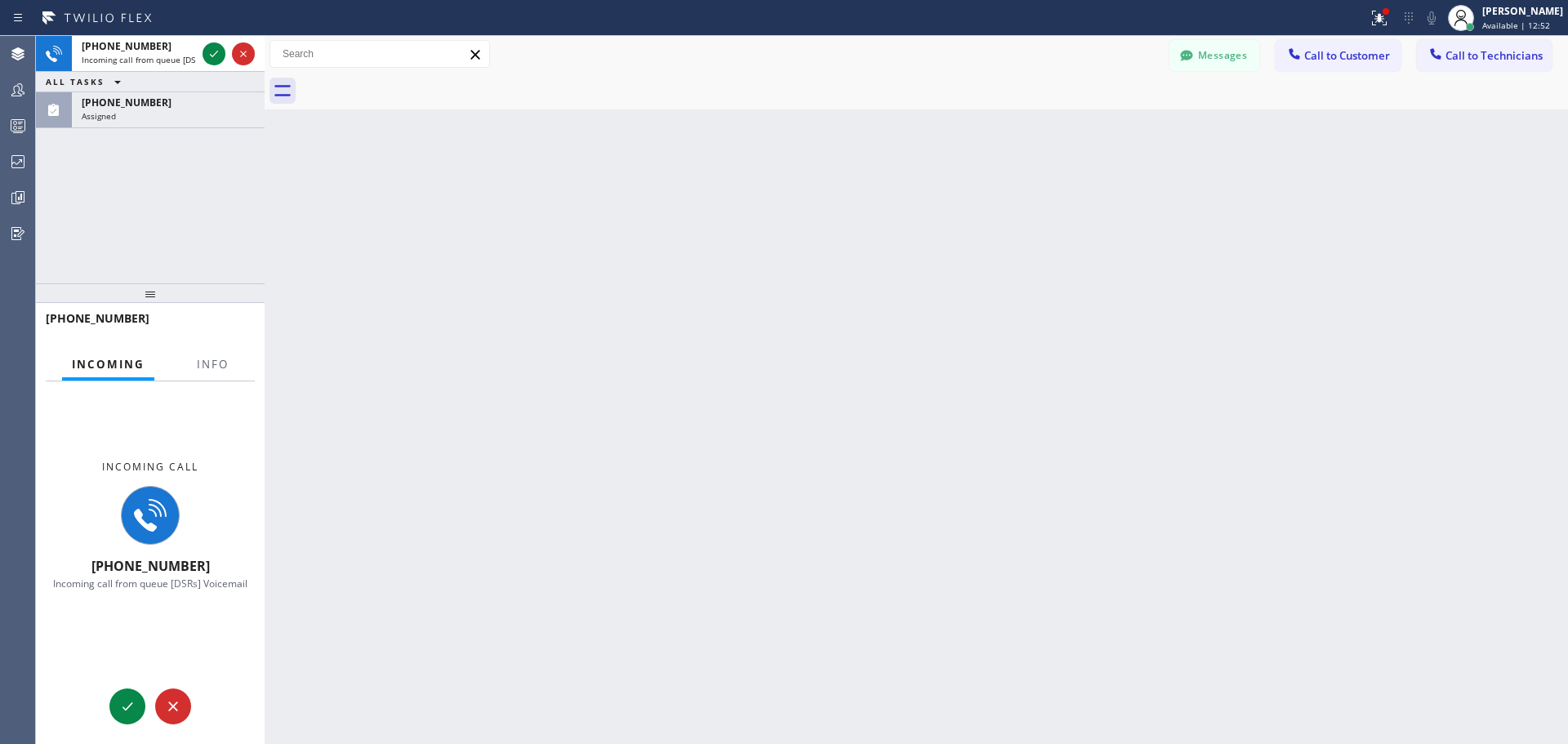
drag, startPoint x: 197, startPoint y: 728, endPoint x: 209, endPoint y: 697, distance: 33.2
click at [208, 703] on div "Incoming call +16306403831 Incoming call from queue [DSRs] Voicemail" at bounding box center [150, 562] width 229 height 362
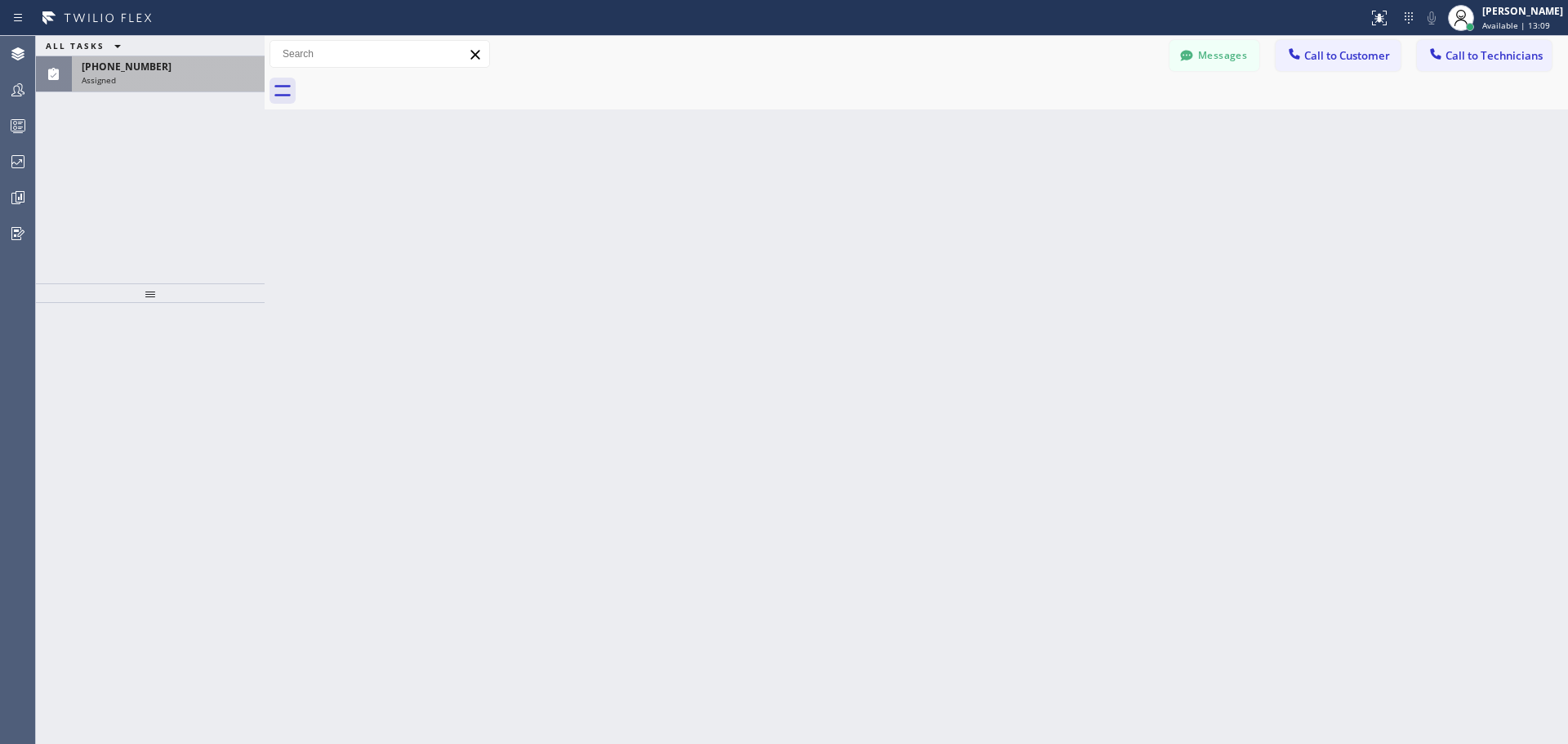
click at [216, 68] on div "[PHONE_NUMBER]" at bounding box center [168, 67] width 173 height 14
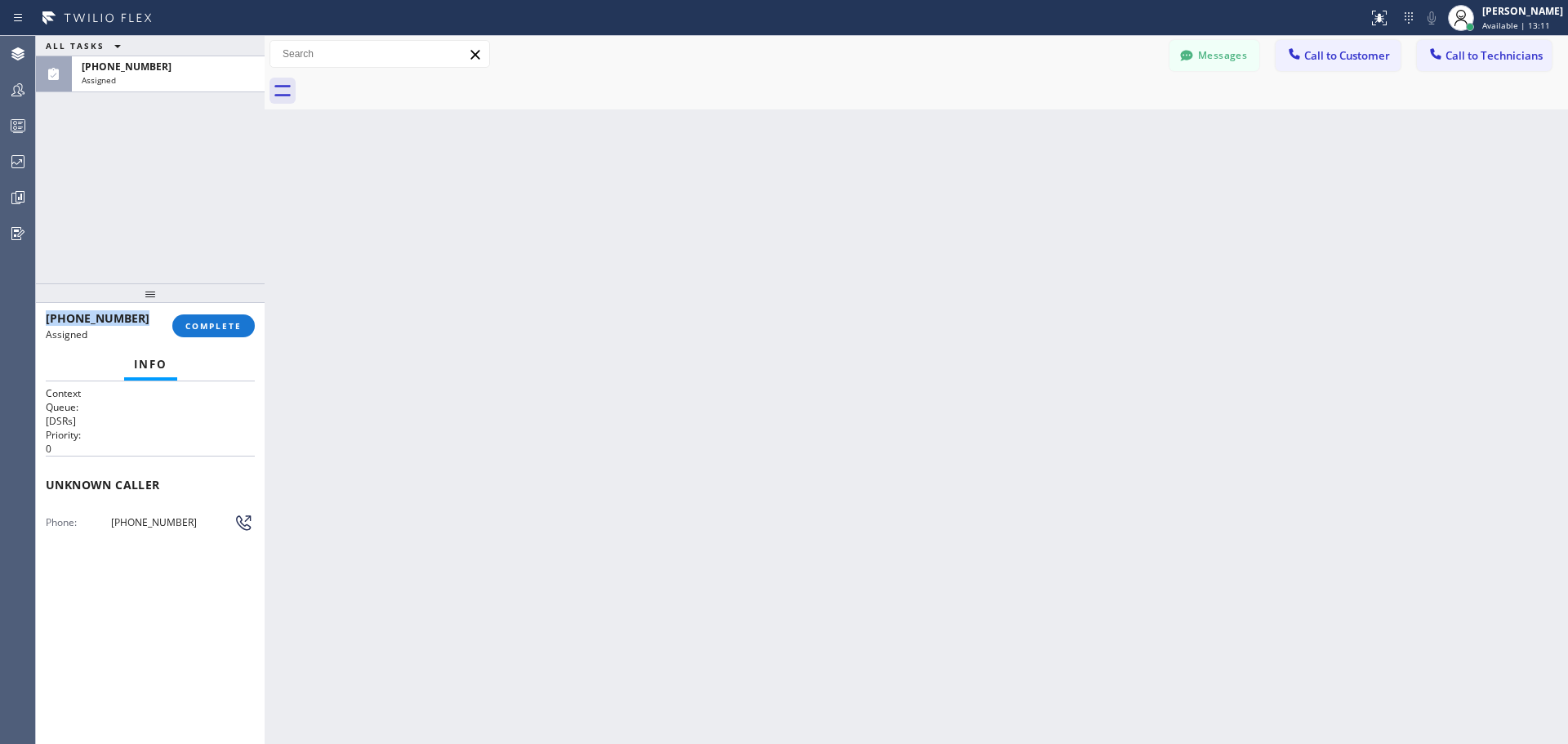
drag, startPoint x: 111, startPoint y: 325, endPoint x: 42, endPoint y: 324, distance: 69.0
click at [42, 324] on div "(630) 640-3831 Assigned COMPLETE" at bounding box center [150, 326] width 229 height 46
copy span "(630) 640-3831"
click at [1332, 49] on span "Call to Customer" at bounding box center [1347, 55] width 86 height 14
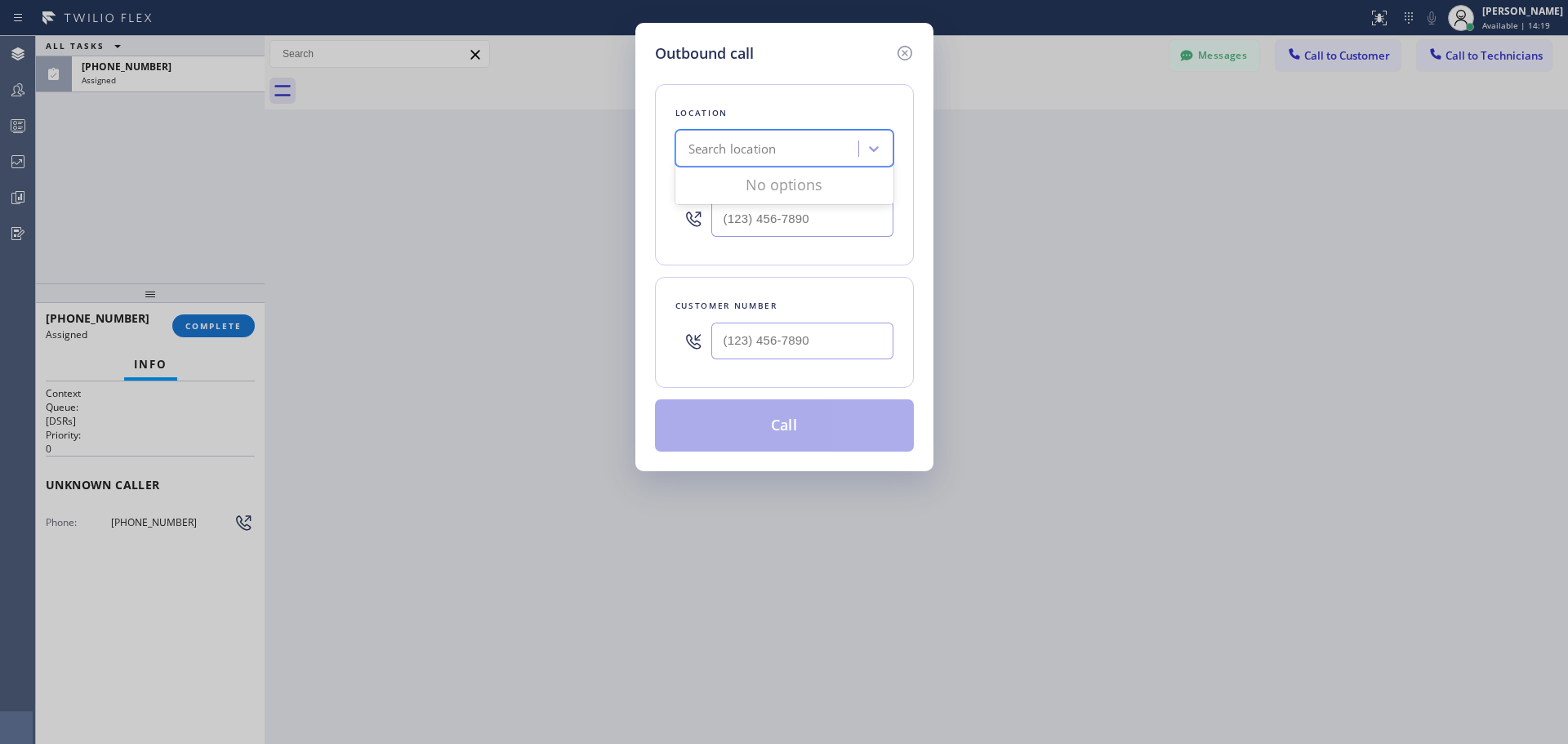
click at [765, 151] on div "Search location" at bounding box center [732, 149] width 88 height 19
type input "CSM"
click at [784, 186] on div "Home Alliance CSM" at bounding box center [784, 182] width 218 height 30
type input "[PHONE_NUMBER]"
click at [790, 346] on input "(___) ___-____" at bounding box center [802, 341] width 182 height 37
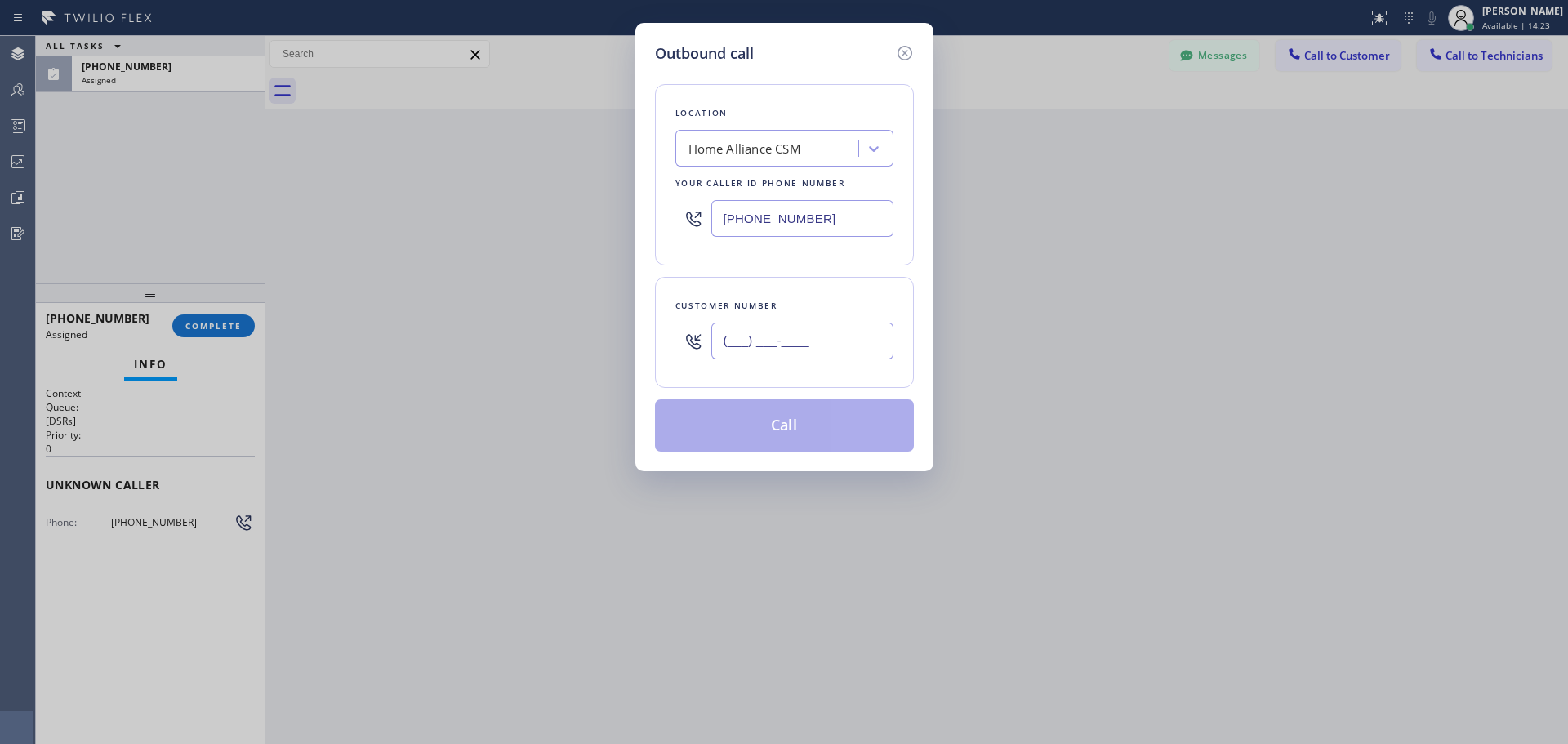
paste input "630) 640-3831"
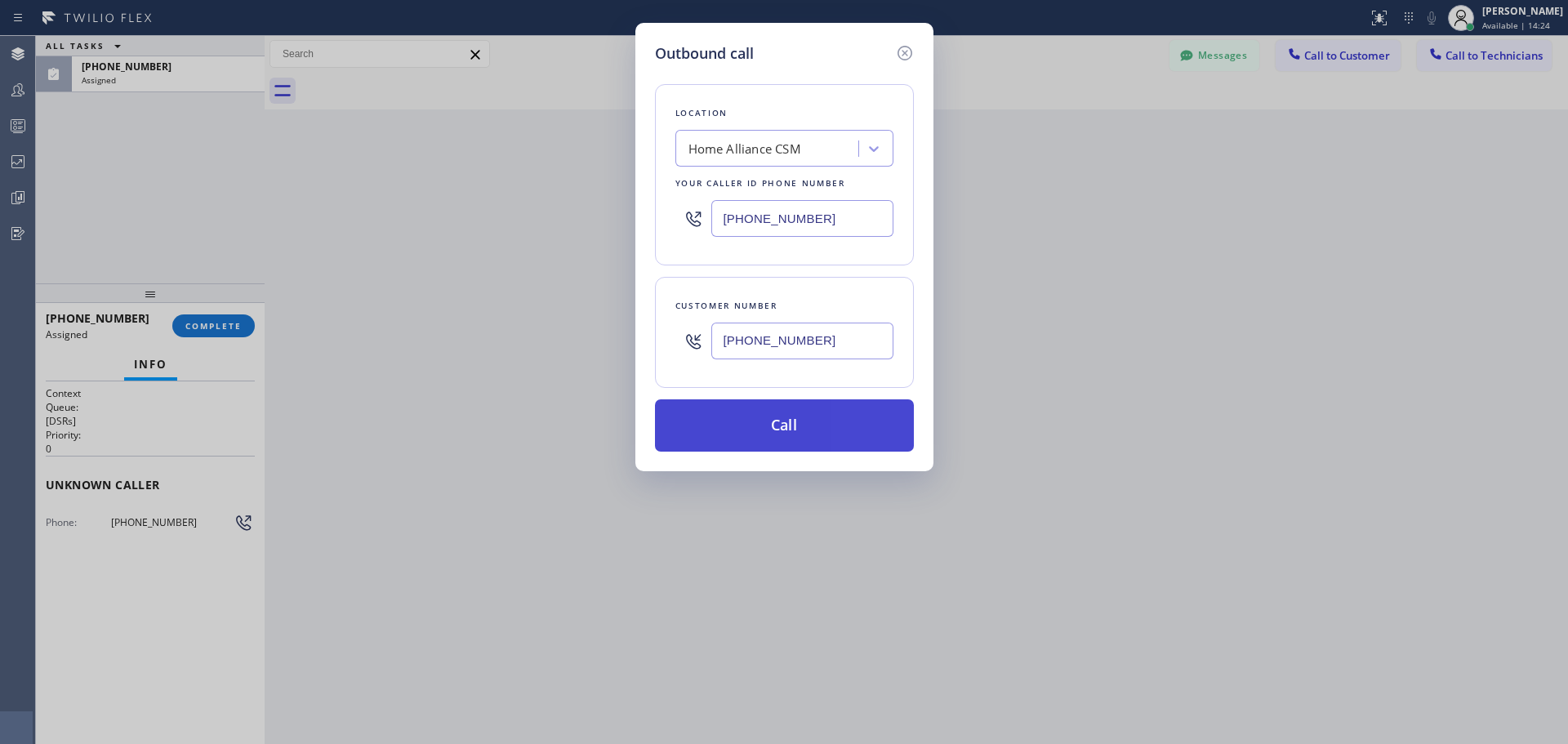
type input "[PHONE_NUMBER]"
click at [794, 432] on button "Call" at bounding box center [784, 426] width 259 height 52
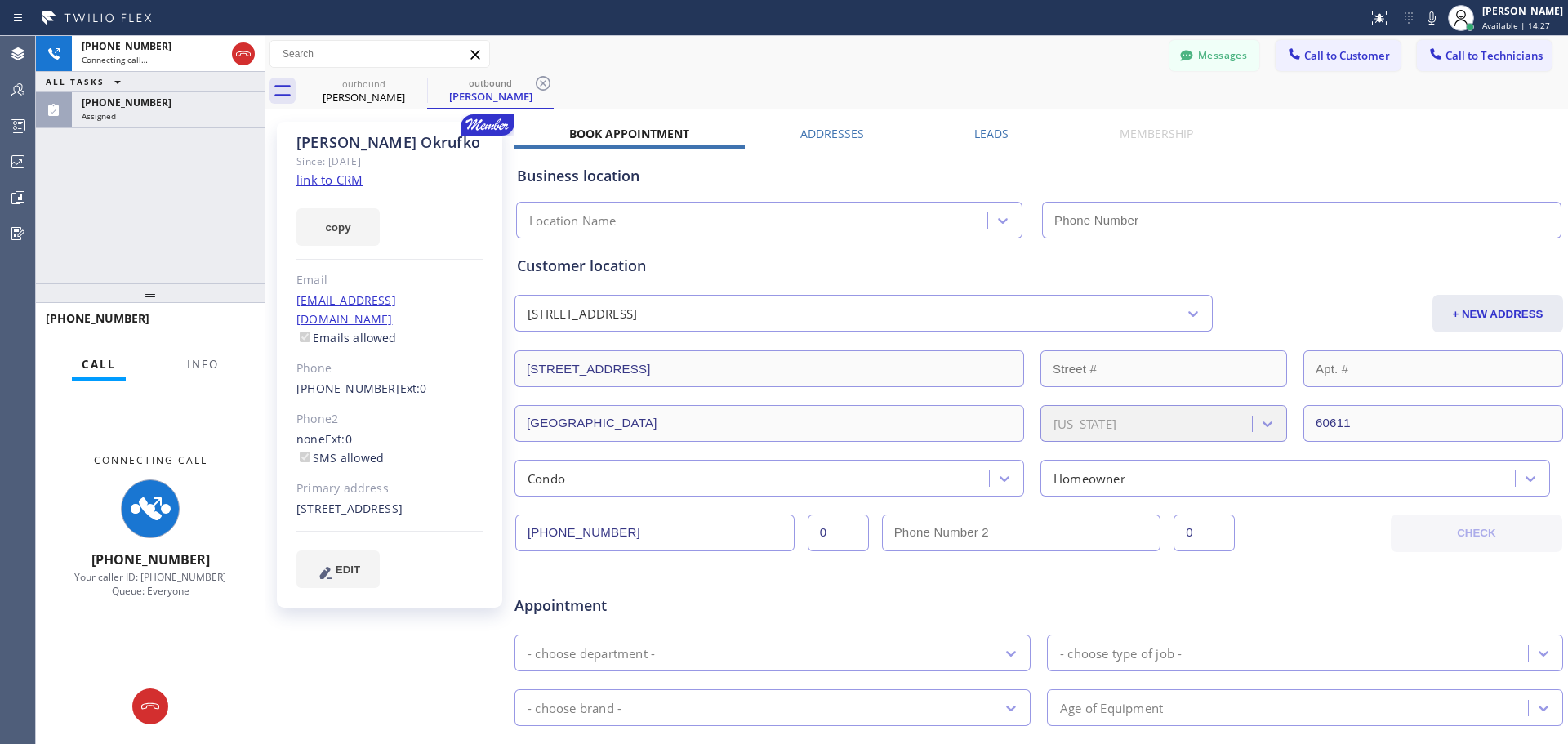
type input "[PHONE_NUMBER]"
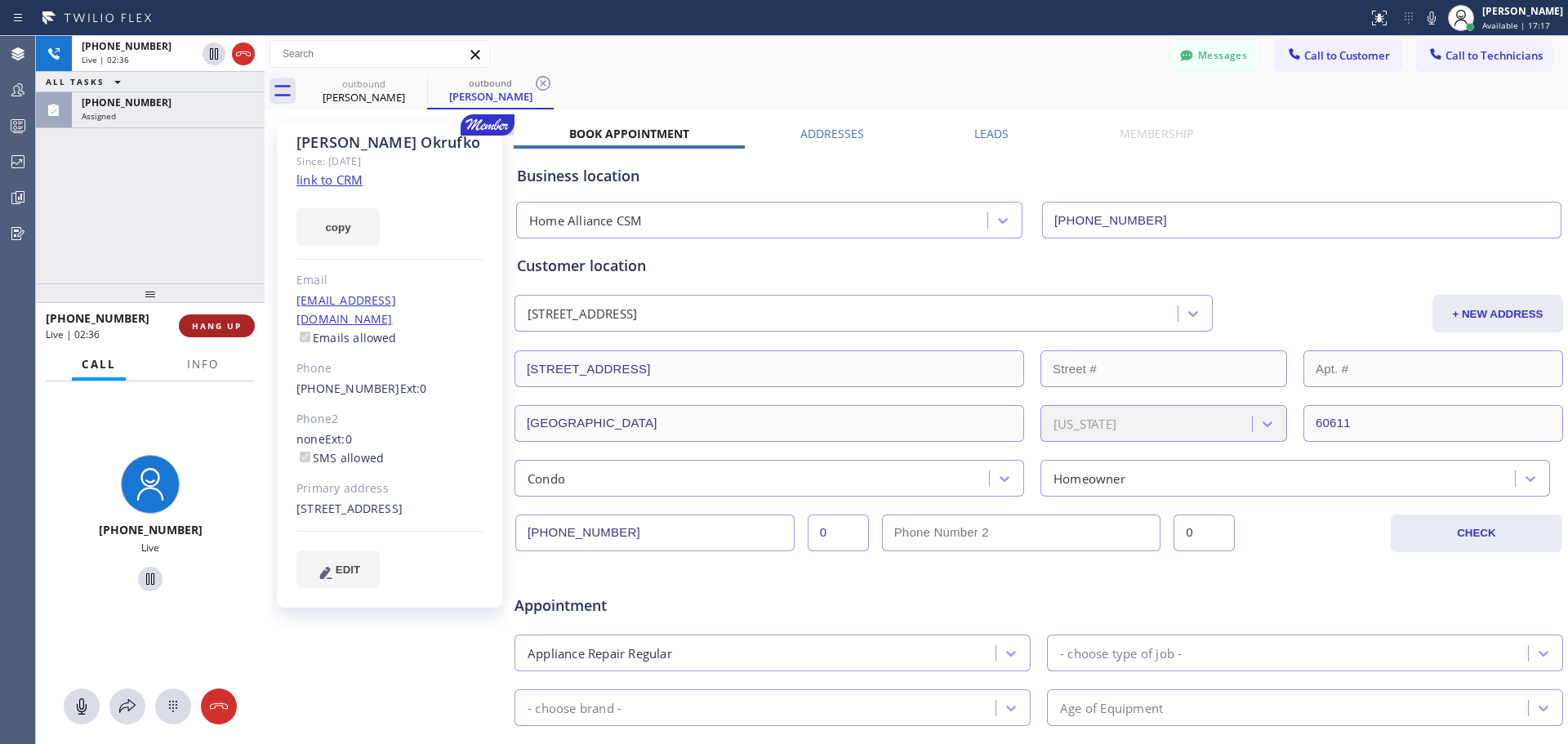
drag, startPoint x: 228, startPoint y: 321, endPoint x: 228, endPoint y: 334, distance: 13.0
click at [228, 321] on span "HANG UP" at bounding box center [216, 326] width 50 height 12
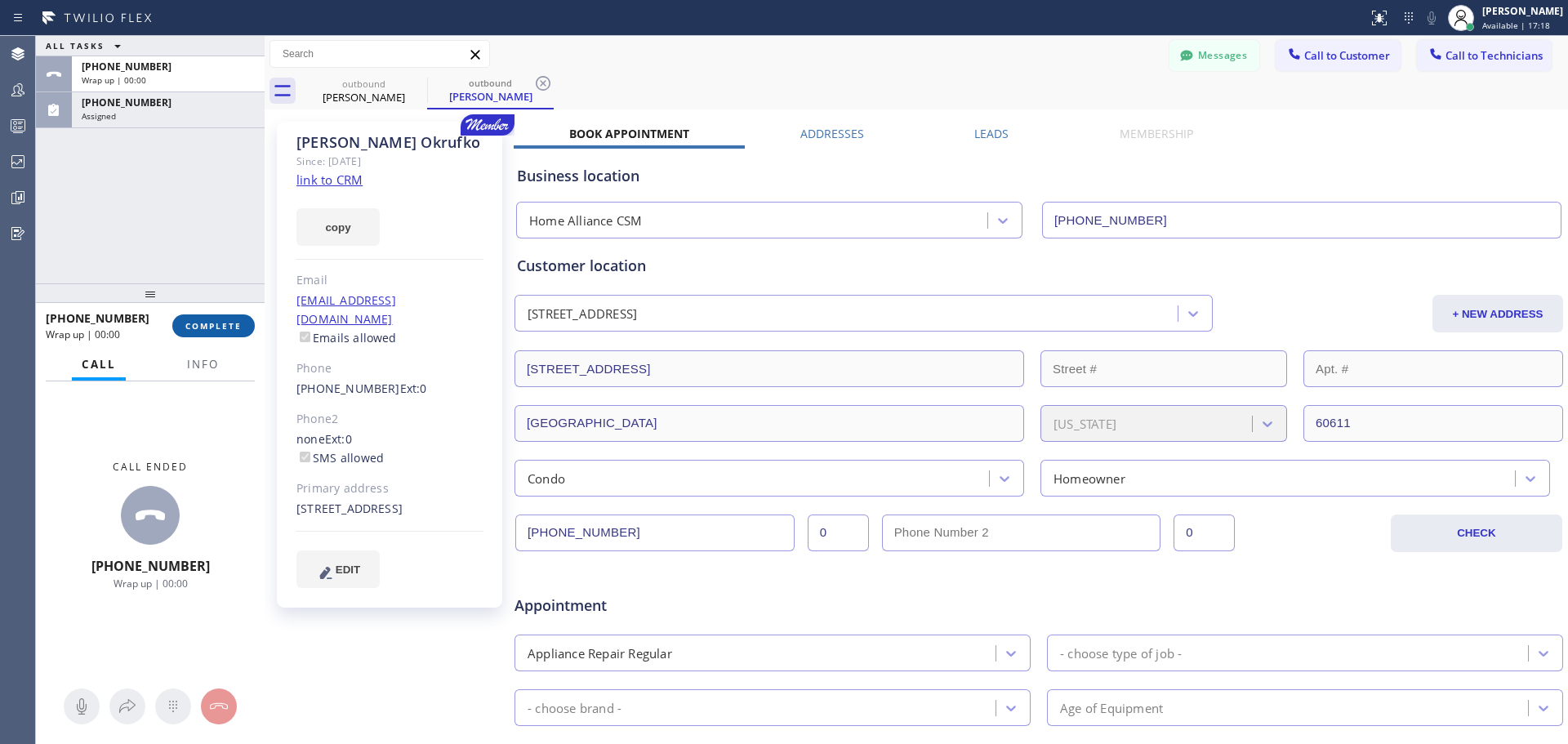
click at [214, 327] on span "COMPLETE" at bounding box center [213, 326] width 57 height 12
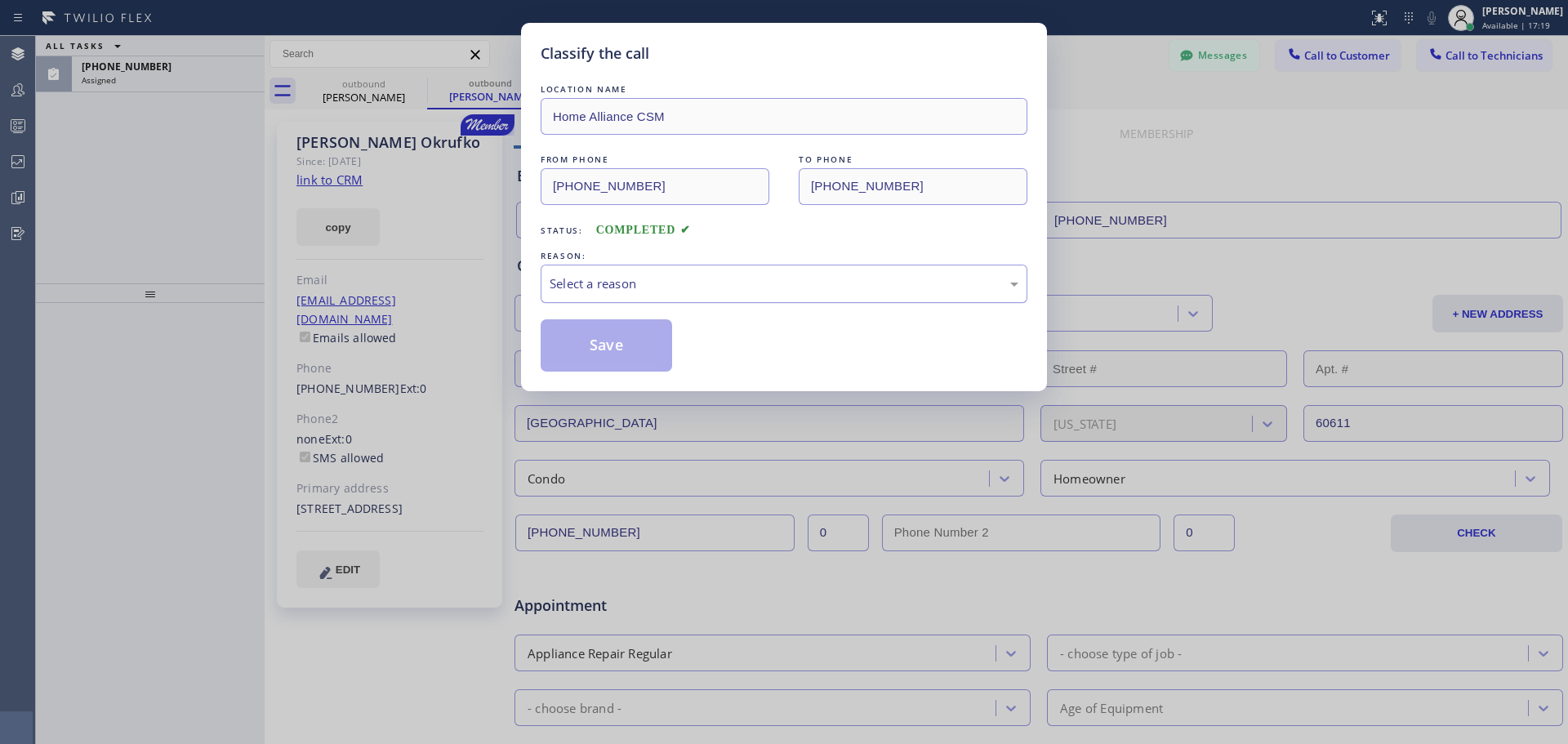
click at [716, 272] on div "Select a reason" at bounding box center [784, 283] width 486 height 38
click at [589, 343] on button "Save" at bounding box center [606, 345] width 132 height 52
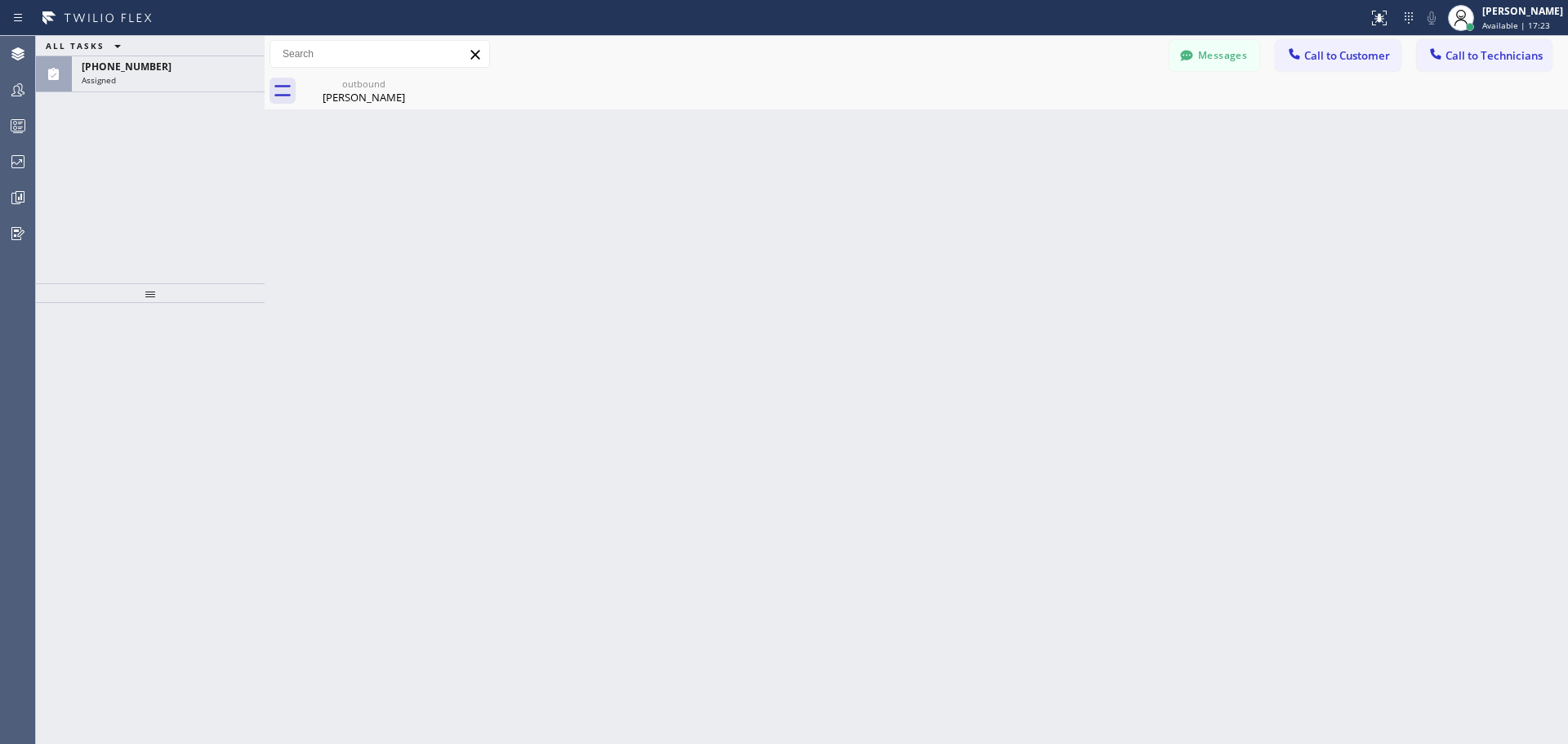
click at [619, 356] on div "Back to Dashboard Change Sender ID Customers Technicians FB [PERSON_NAME] [DATE…" at bounding box center [915, 390] width 1303 height 708
click at [201, 63] on div "[PHONE_NUMBER]" at bounding box center [168, 67] width 173 height 14
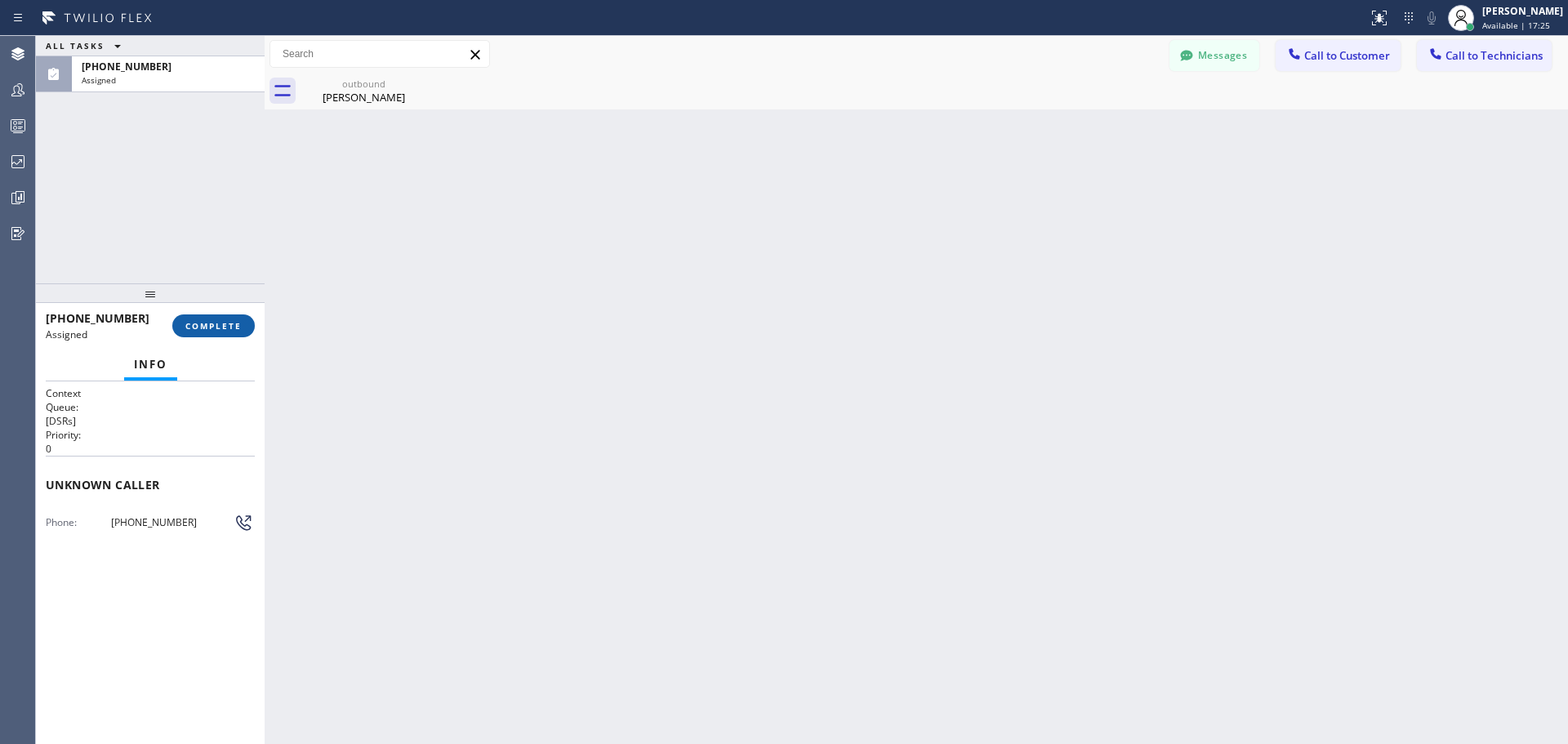
click at [223, 329] on span "COMPLETE" at bounding box center [213, 326] width 57 height 12
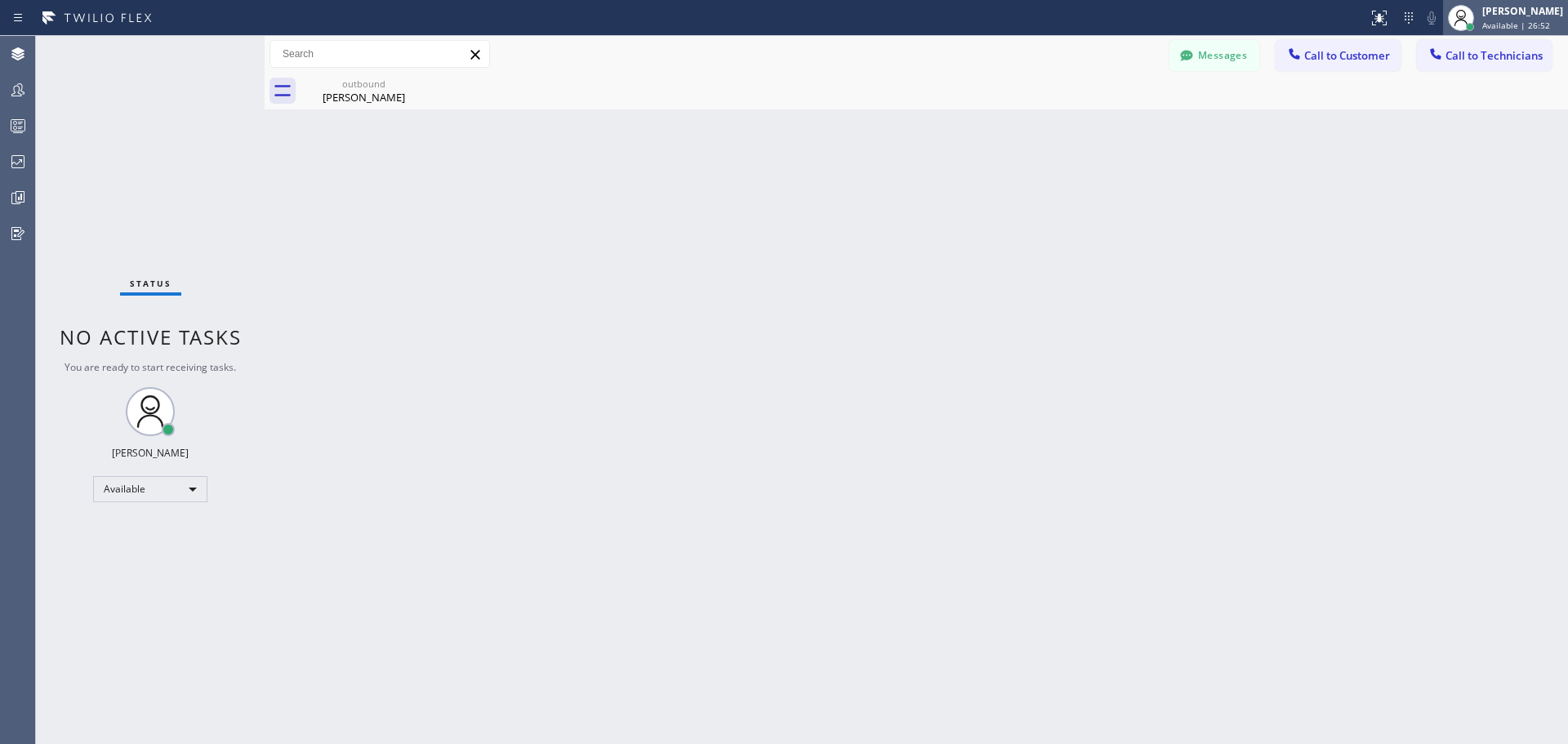
click at [1513, 23] on span "Available | 26:52" at bounding box center [1516, 25] width 68 height 12
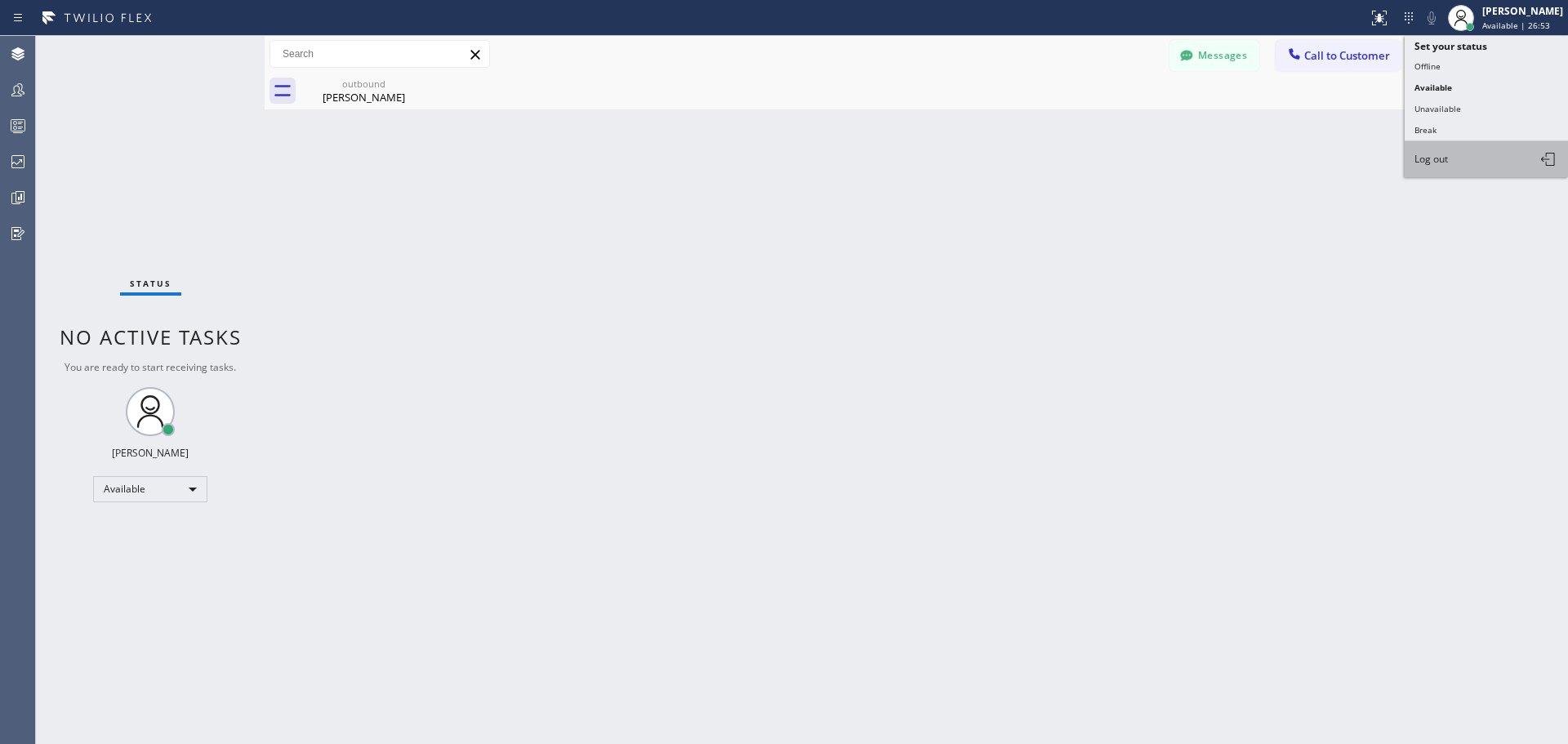
click at [1490, 166] on button "Log out" at bounding box center [1485, 159] width 163 height 36
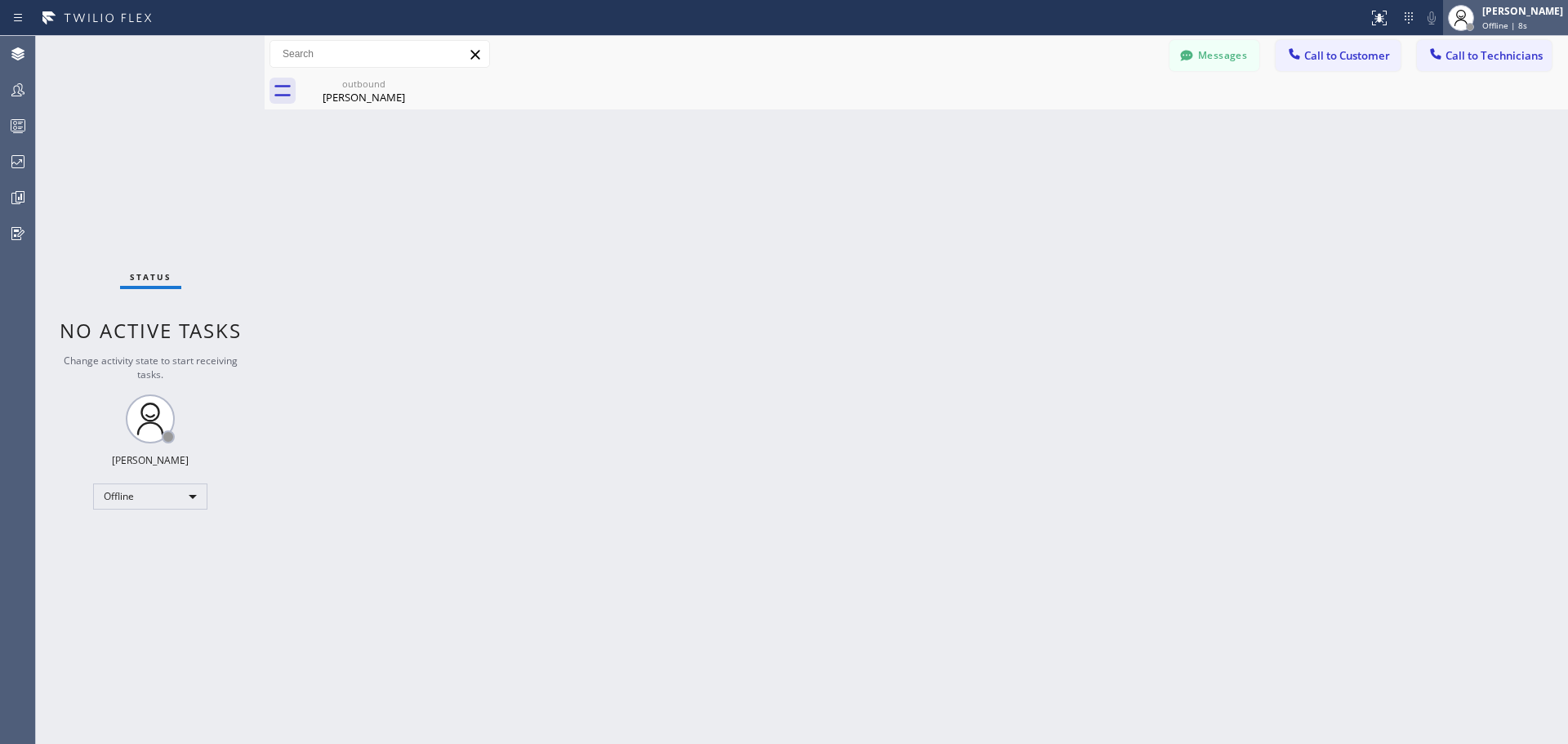
click at [1511, 24] on span "Offline | 8s" at bounding box center [1504, 25] width 45 height 12
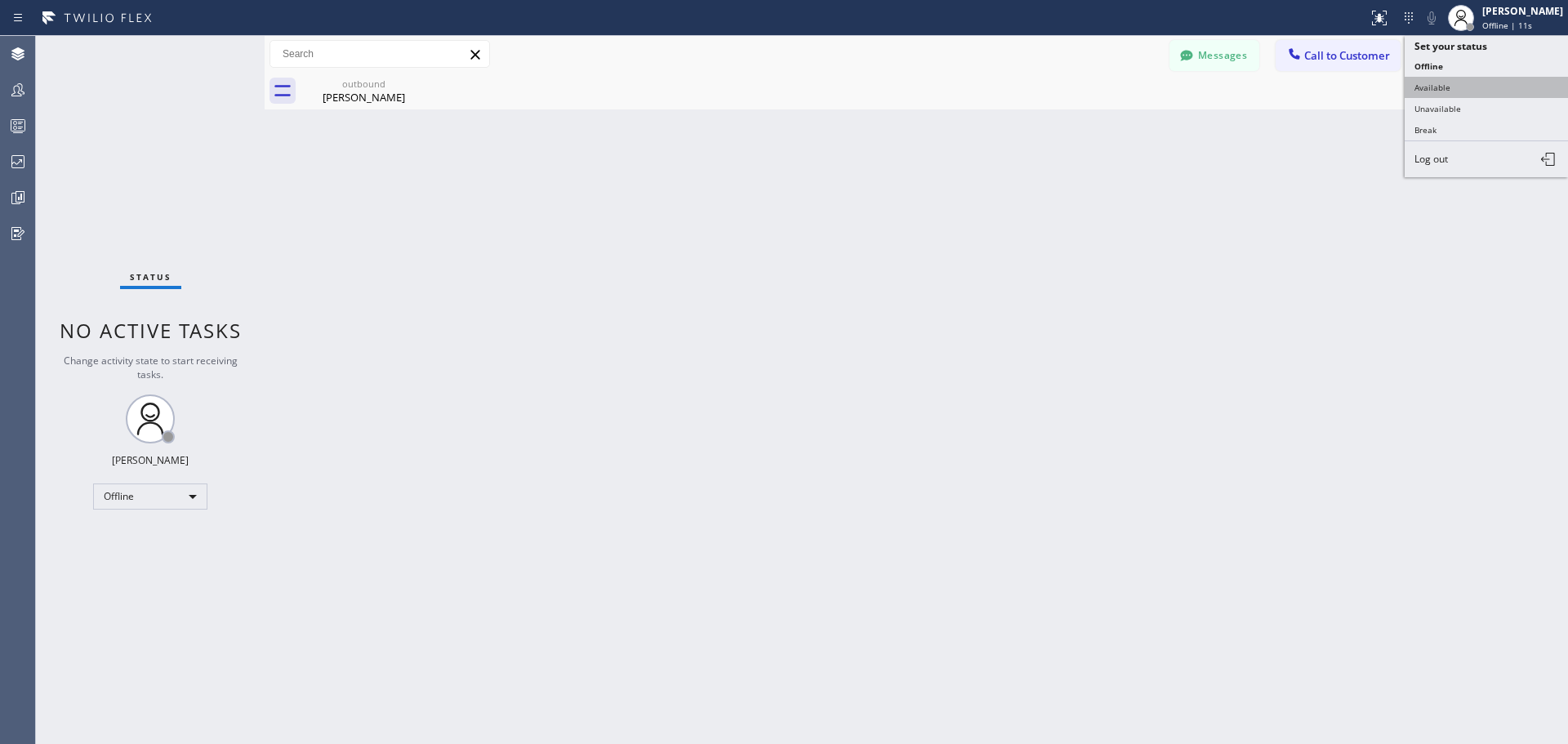
click at [1446, 90] on button "Available" at bounding box center [1485, 87] width 163 height 21
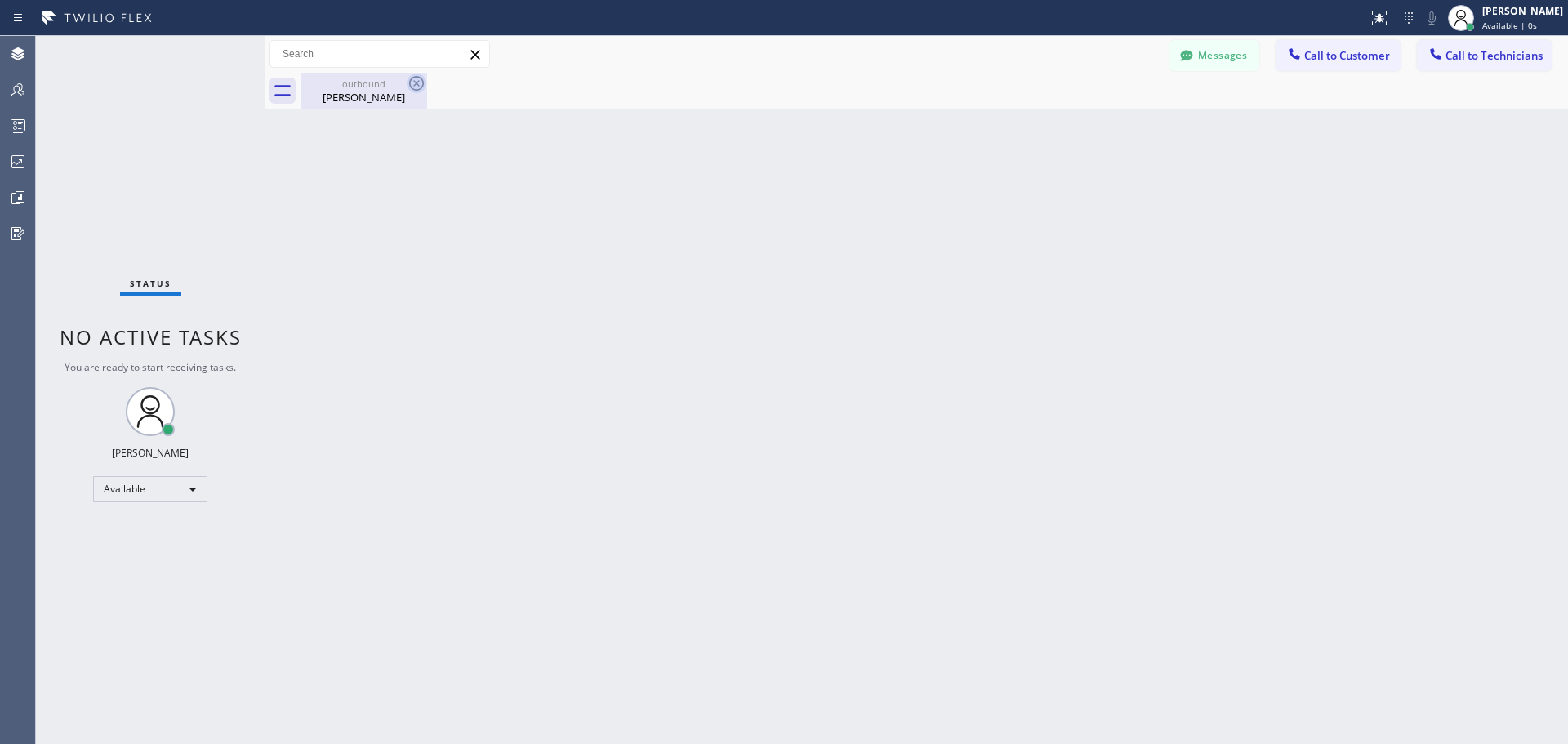
click at [410, 80] on icon at bounding box center [415, 83] width 14 height 14
click at [524, 404] on div "Back to Dashboard Change Sender ID Customers Technicians FB [PERSON_NAME] [DATE…" at bounding box center [915, 390] width 1303 height 708
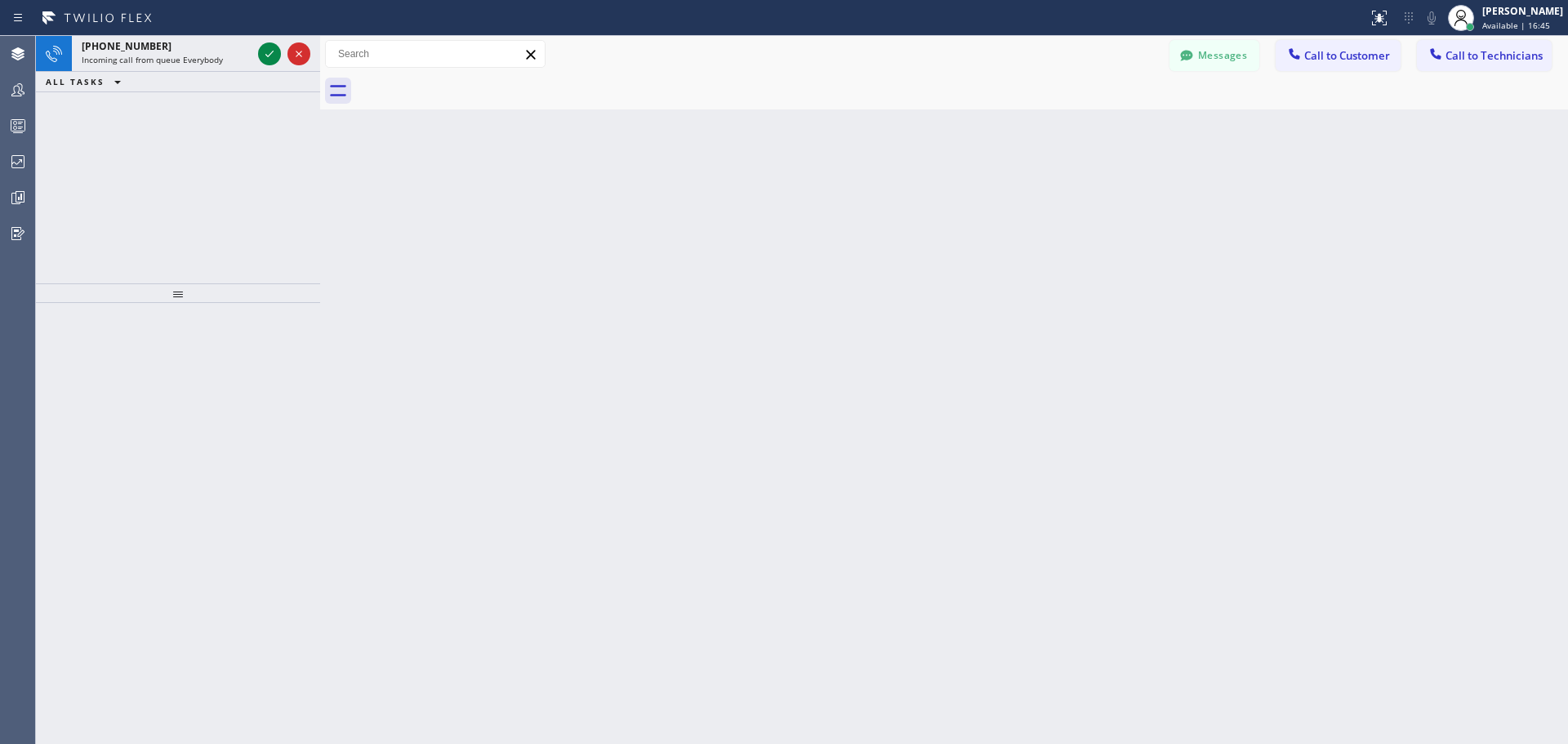
drag, startPoint x: 267, startPoint y: 52, endPoint x: 323, endPoint y: 57, distance: 56.2
click at [320, 57] on div at bounding box center [320, 390] width 0 height 708
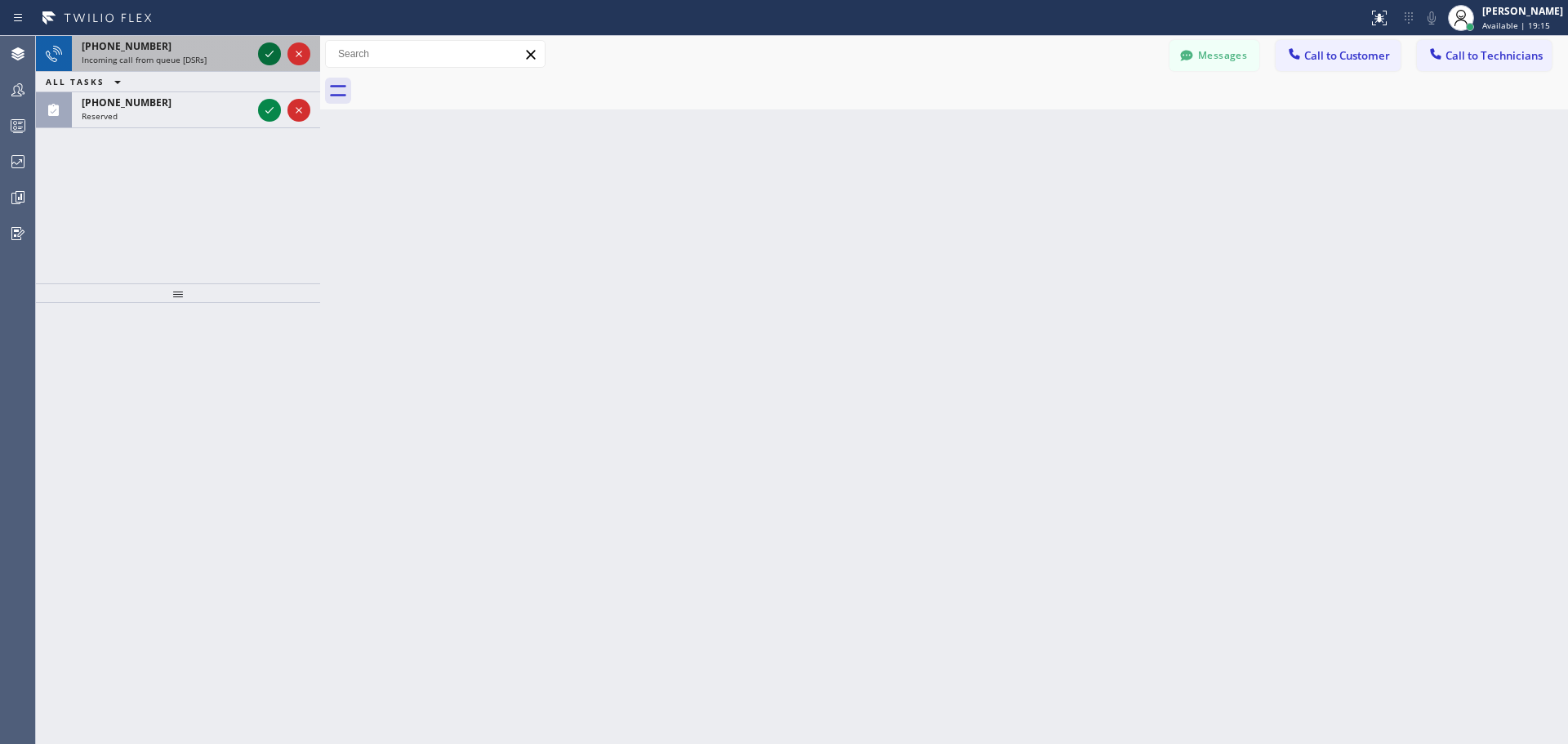
click at [270, 53] on icon at bounding box center [269, 53] width 19 height 19
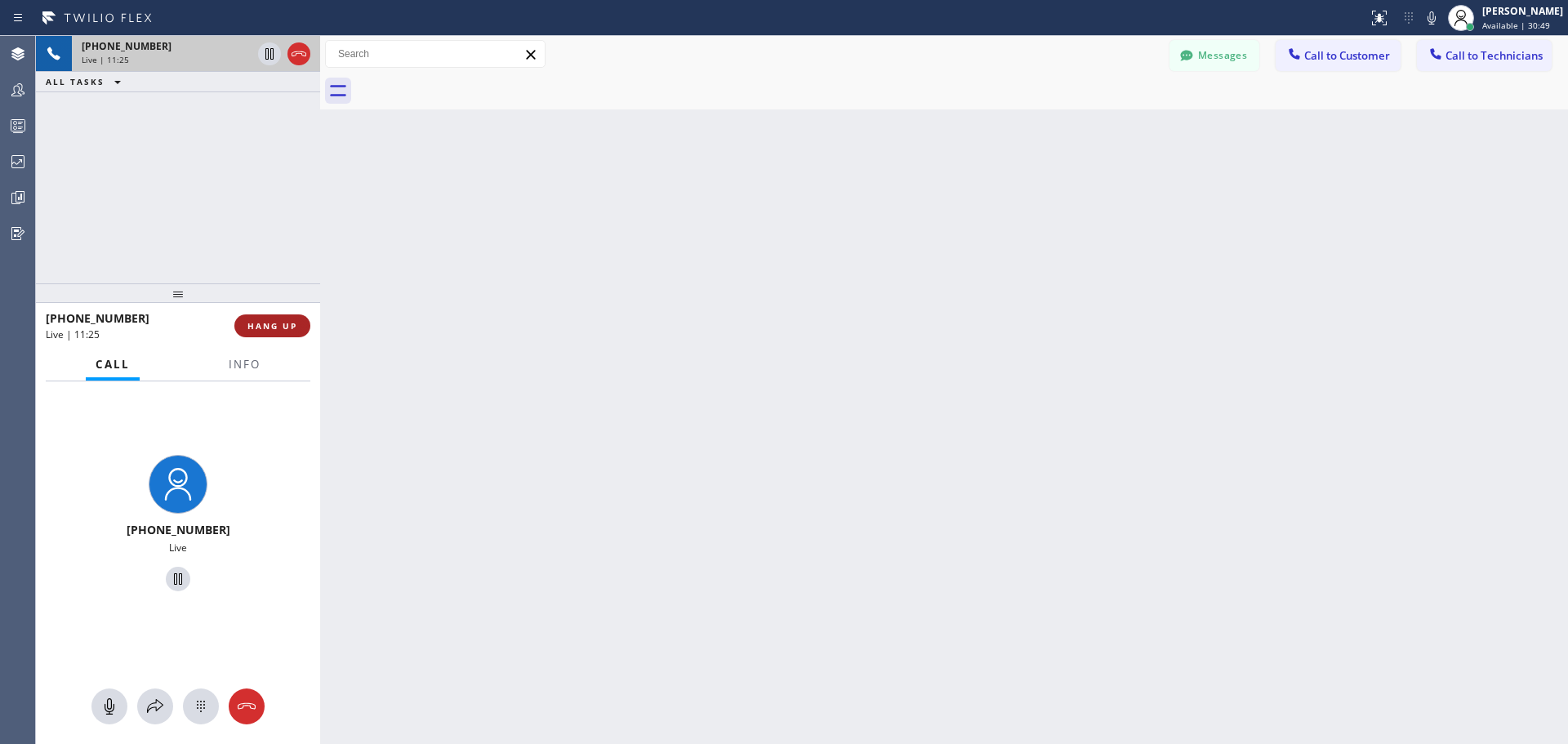
click at [294, 328] on span "HANG UP" at bounding box center [272, 326] width 50 height 12
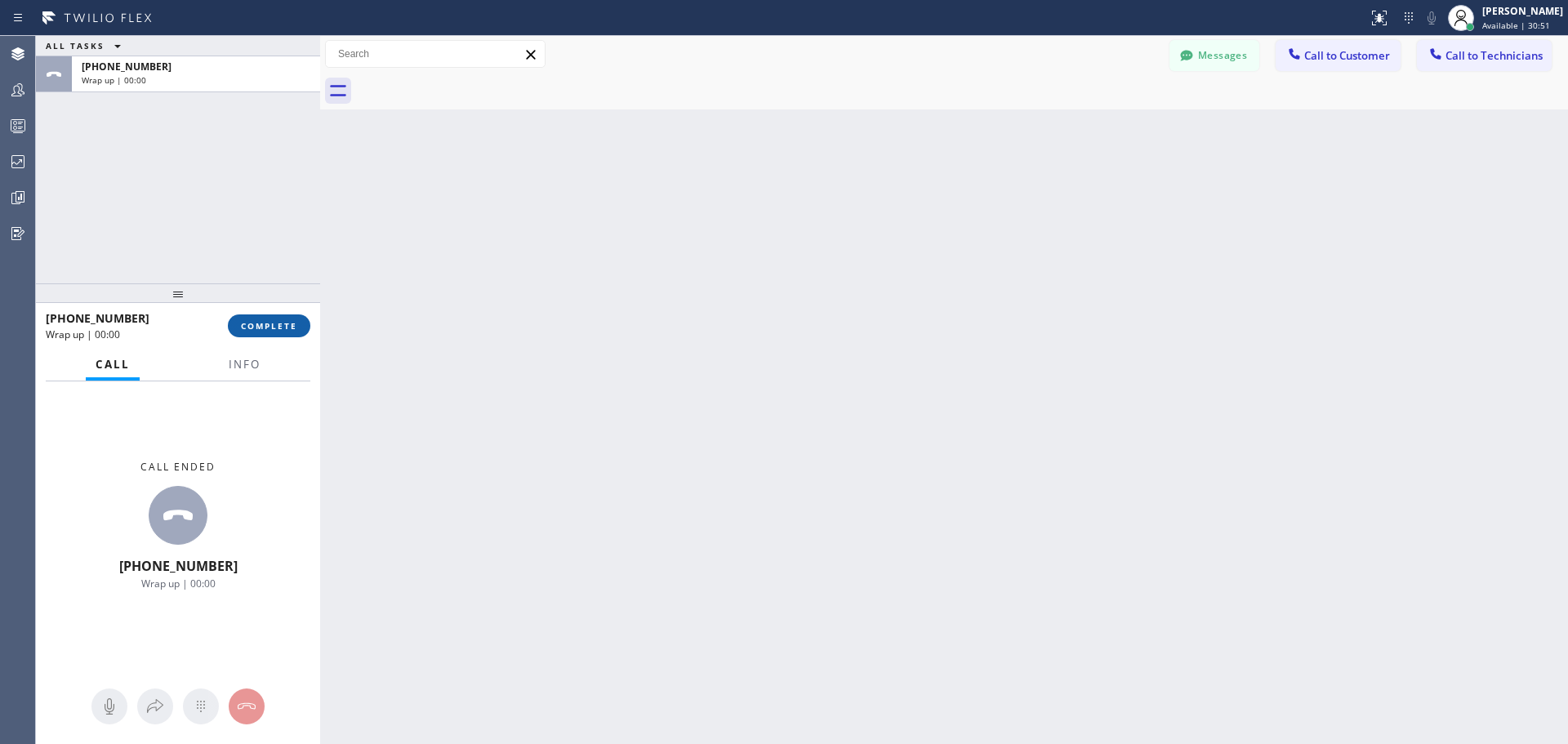
click at [262, 323] on span "COMPLETE" at bounding box center [269, 326] width 57 height 12
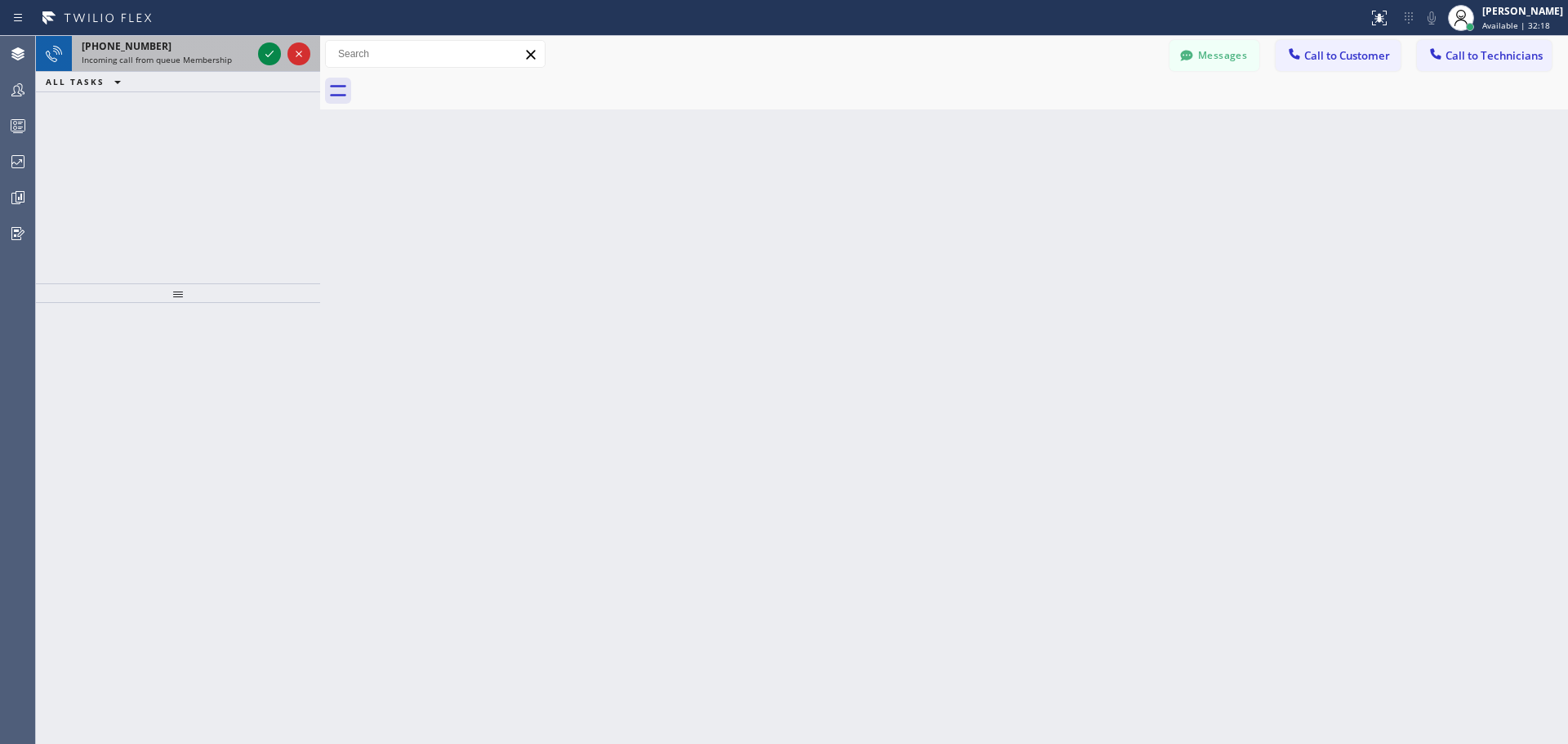
click at [268, 52] on icon at bounding box center [269, 53] width 19 height 19
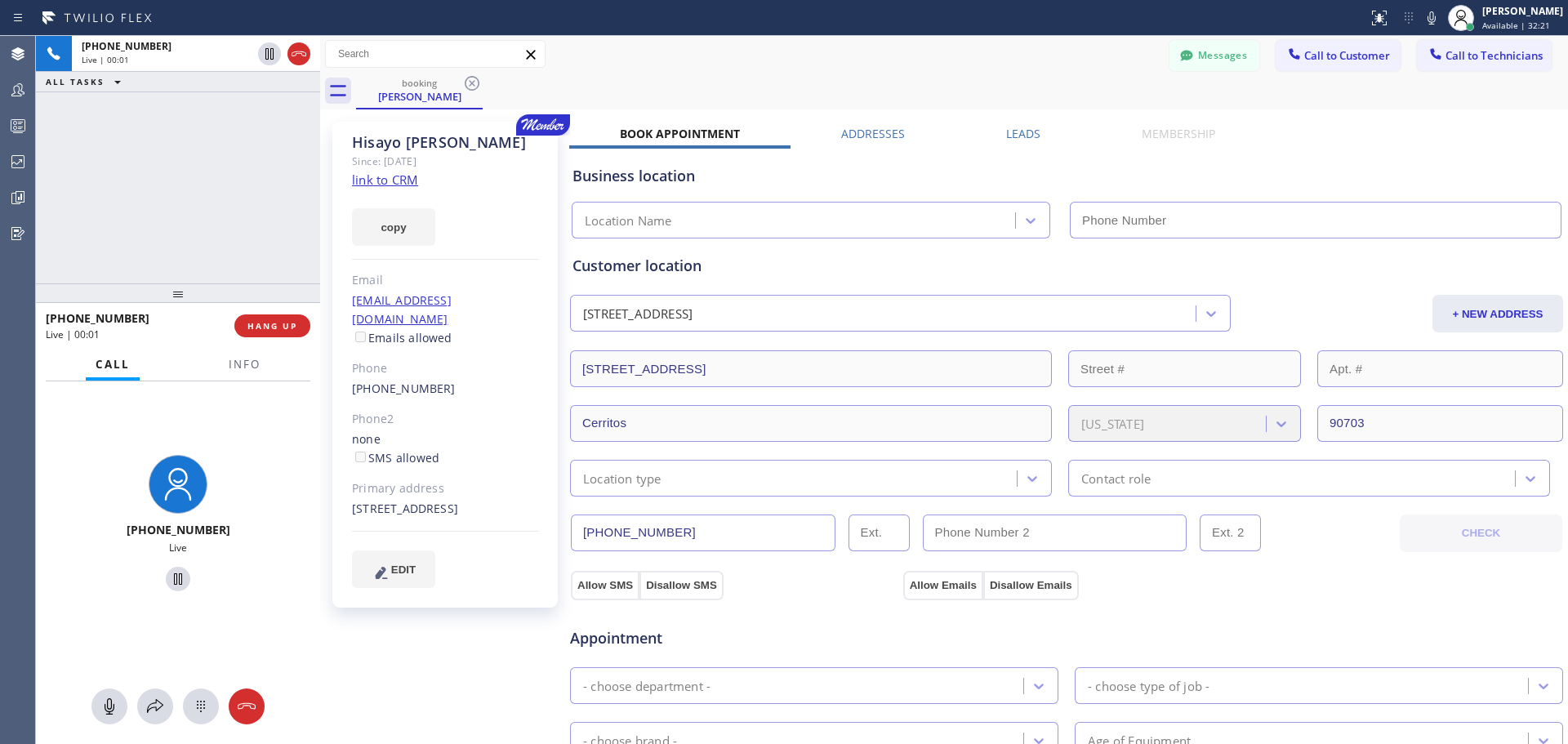
type input "[PHONE_NUMBER]"
click at [254, 329] on span "HANG UP" at bounding box center [272, 326] width 50 height 12
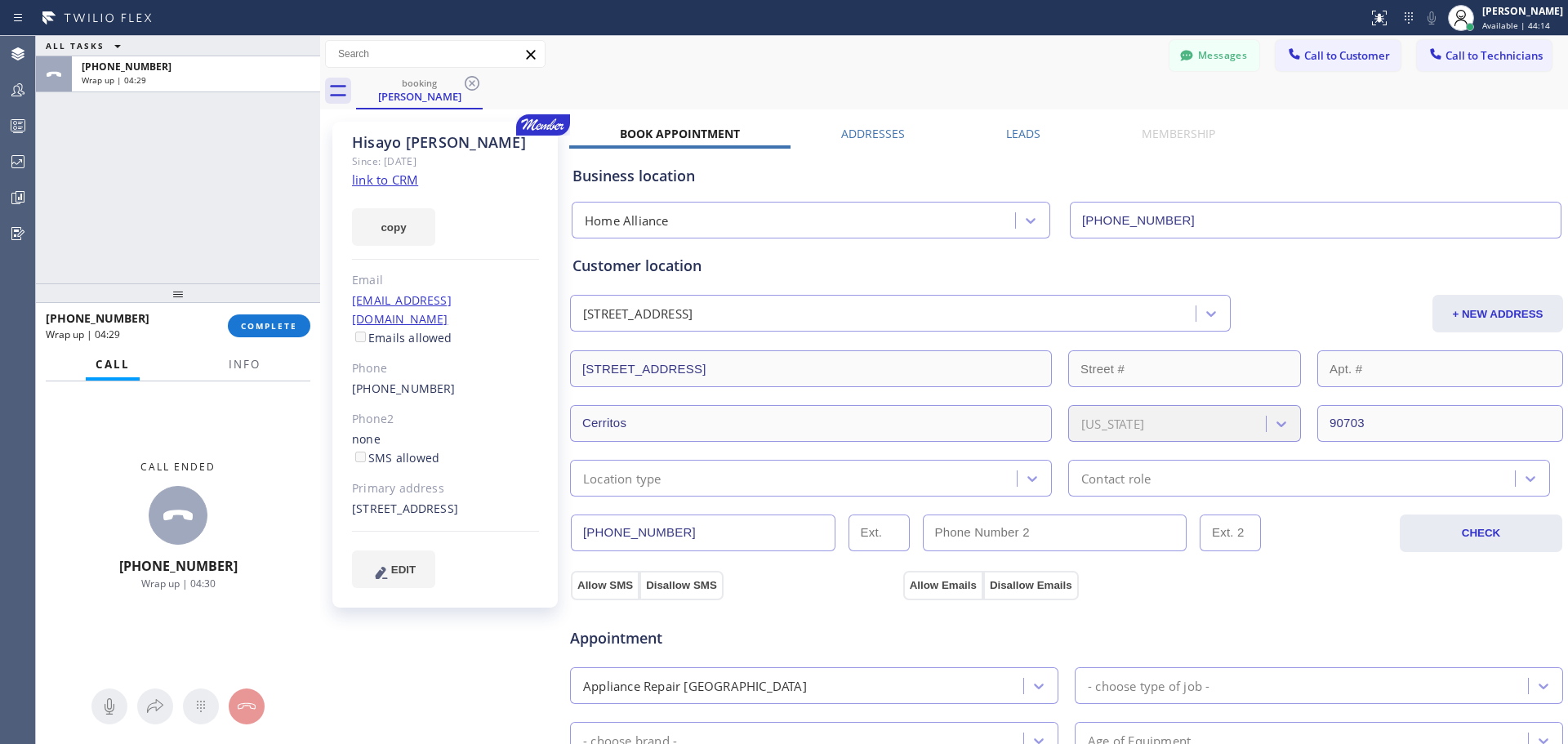
click at [274, 292] on div at bounding box center [178, 293] width 284 height 19
click at [274, 318] on button "COMPLETE" at bounding box center [269, 325] width 83 height 23
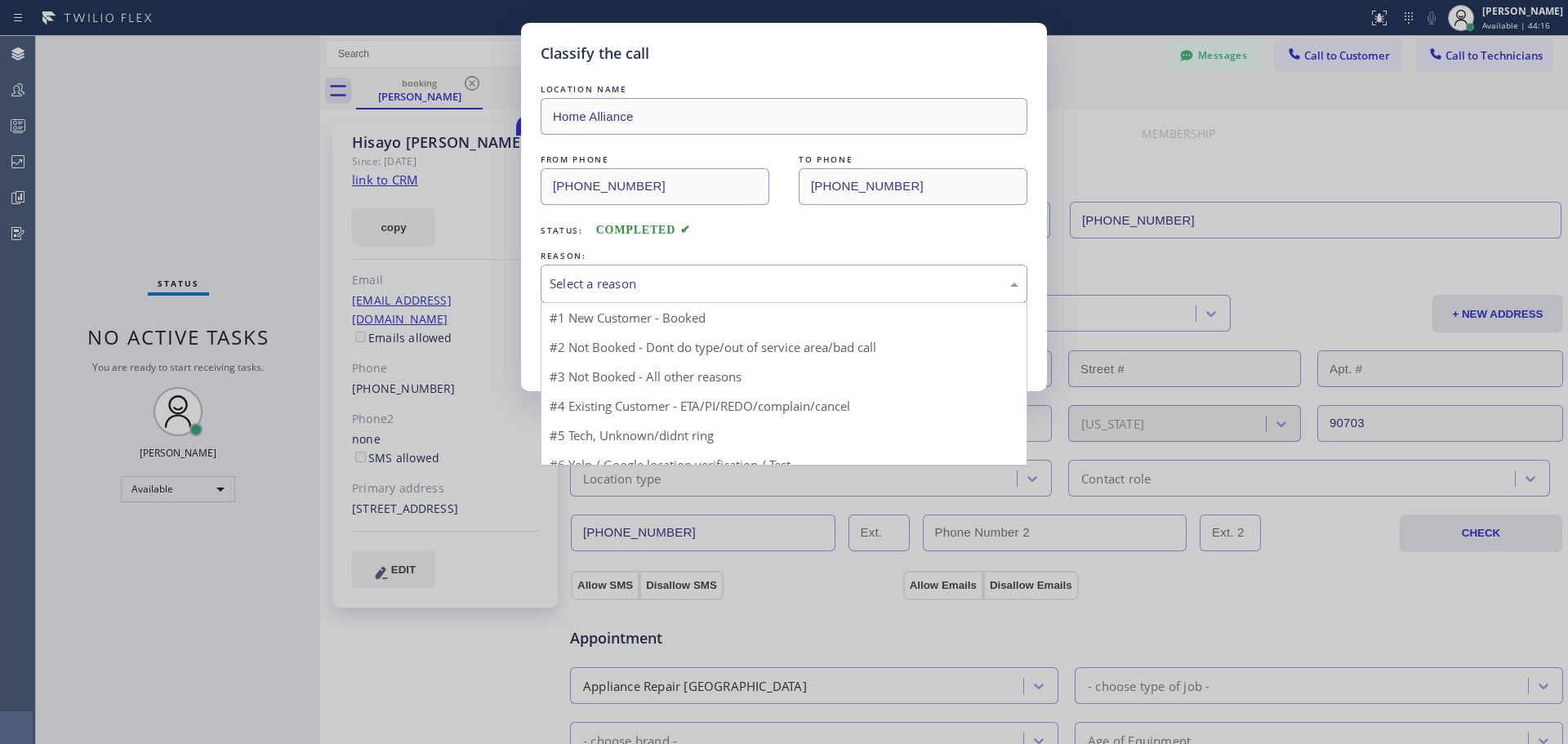
click at [706, 291] on div "Select a reason" at bounding box center [784, 284] width 469 height 19
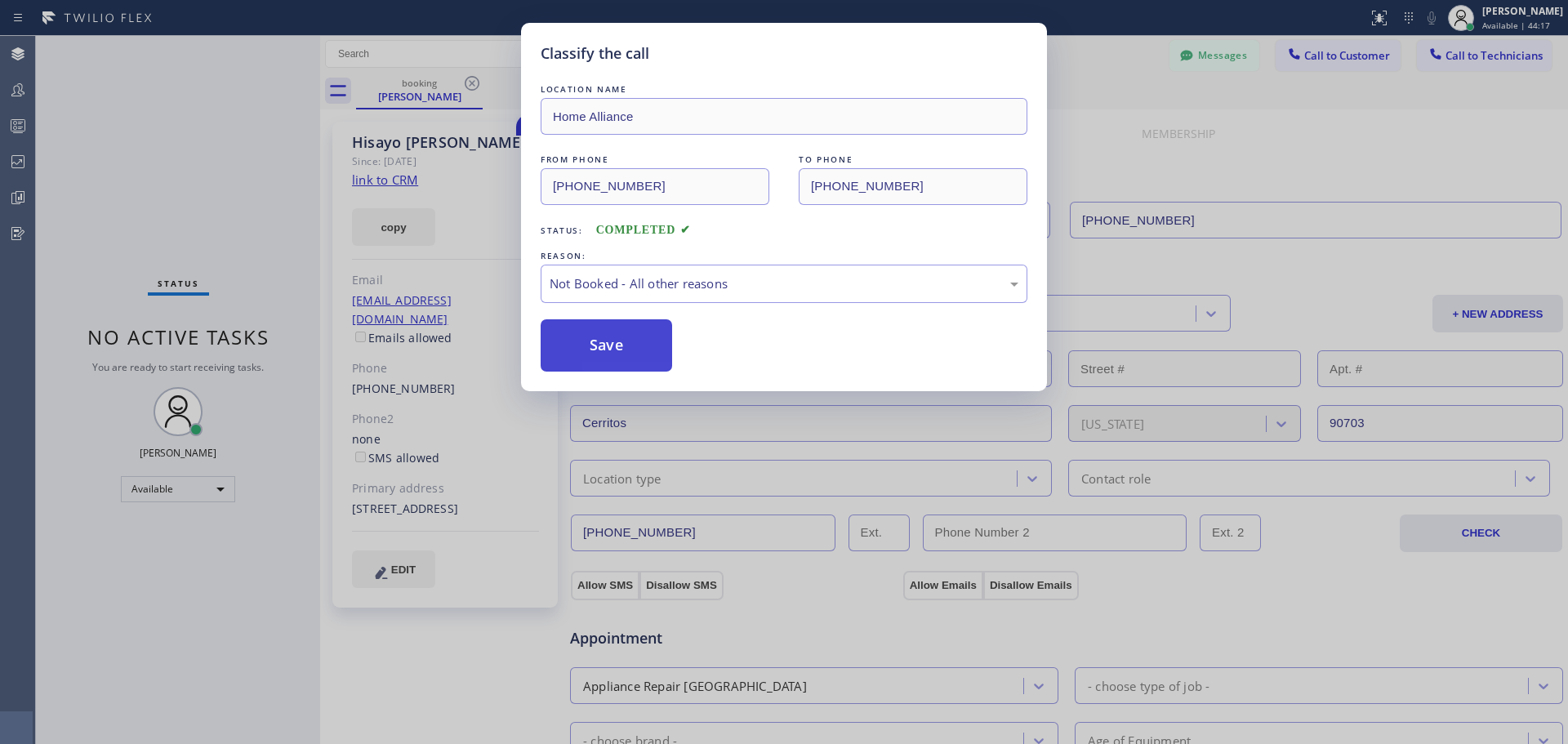
click at [594, 358] on button "Save" at bounding box center [606, 345] width 132 height 52
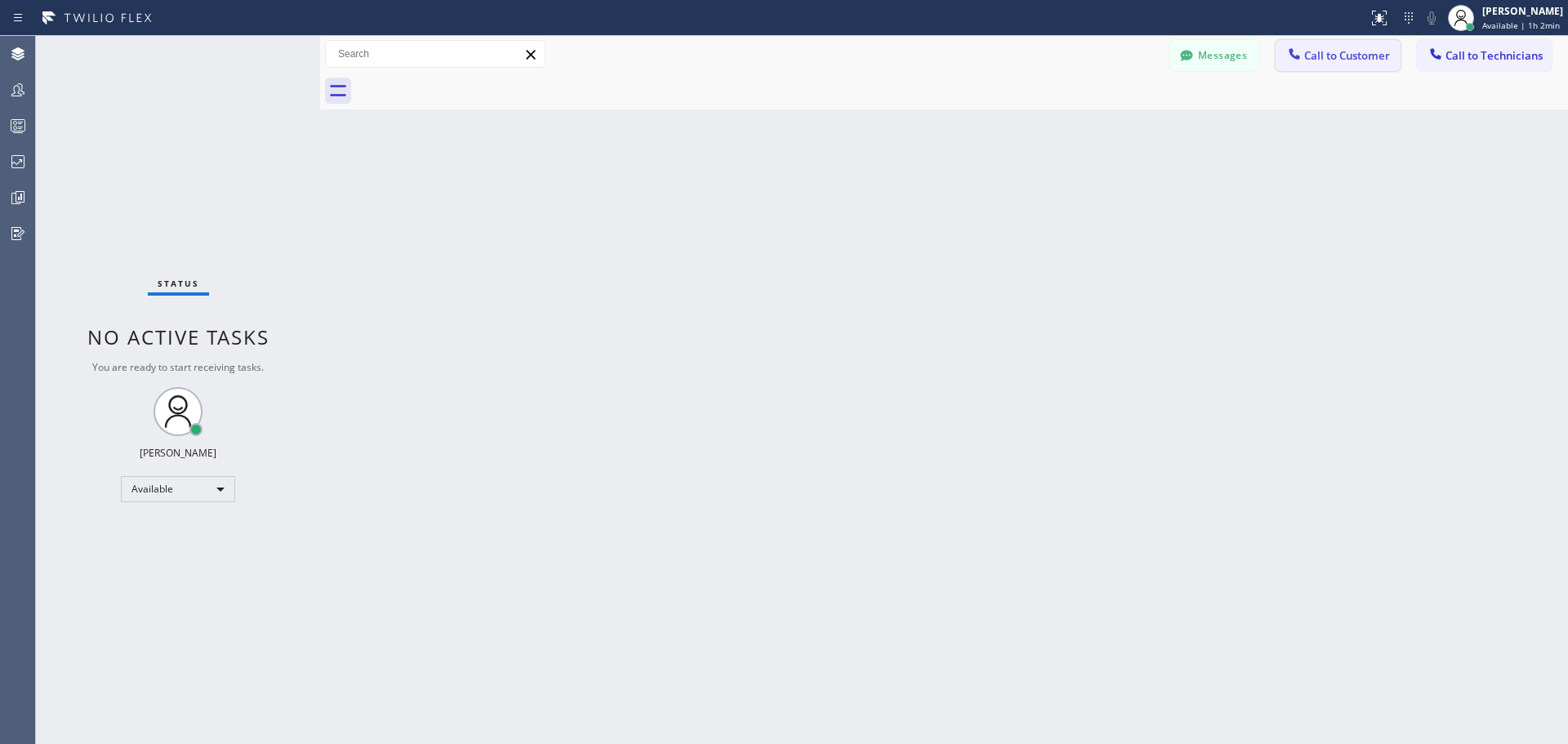
click at [1347, 52] on span "Call to Customer" at bounding box center [1347, 55] width 86 height 14
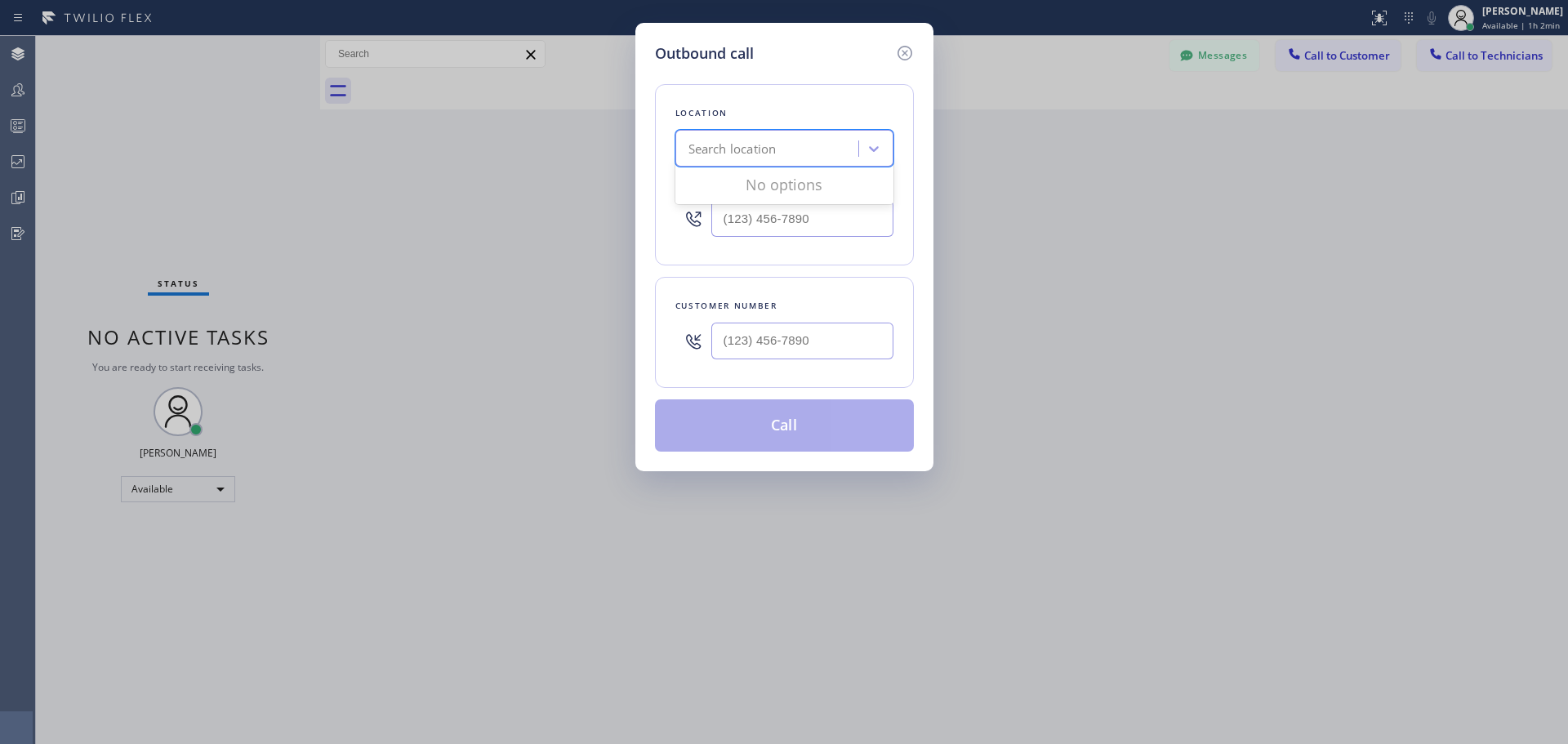
click at [776, 149] on div "Search location" at bounding box center [732, 149] width 88 height 19
type input "CSM"
click at [790, 181] on div "Home Alliance CSM" at bounding box center [784, 182] width 218 height 30
type input "[PHONE_NUMBER]"
click at [742, 331] on input "(___) ___-____" at bounding box center [802, 341] width 182 height 37
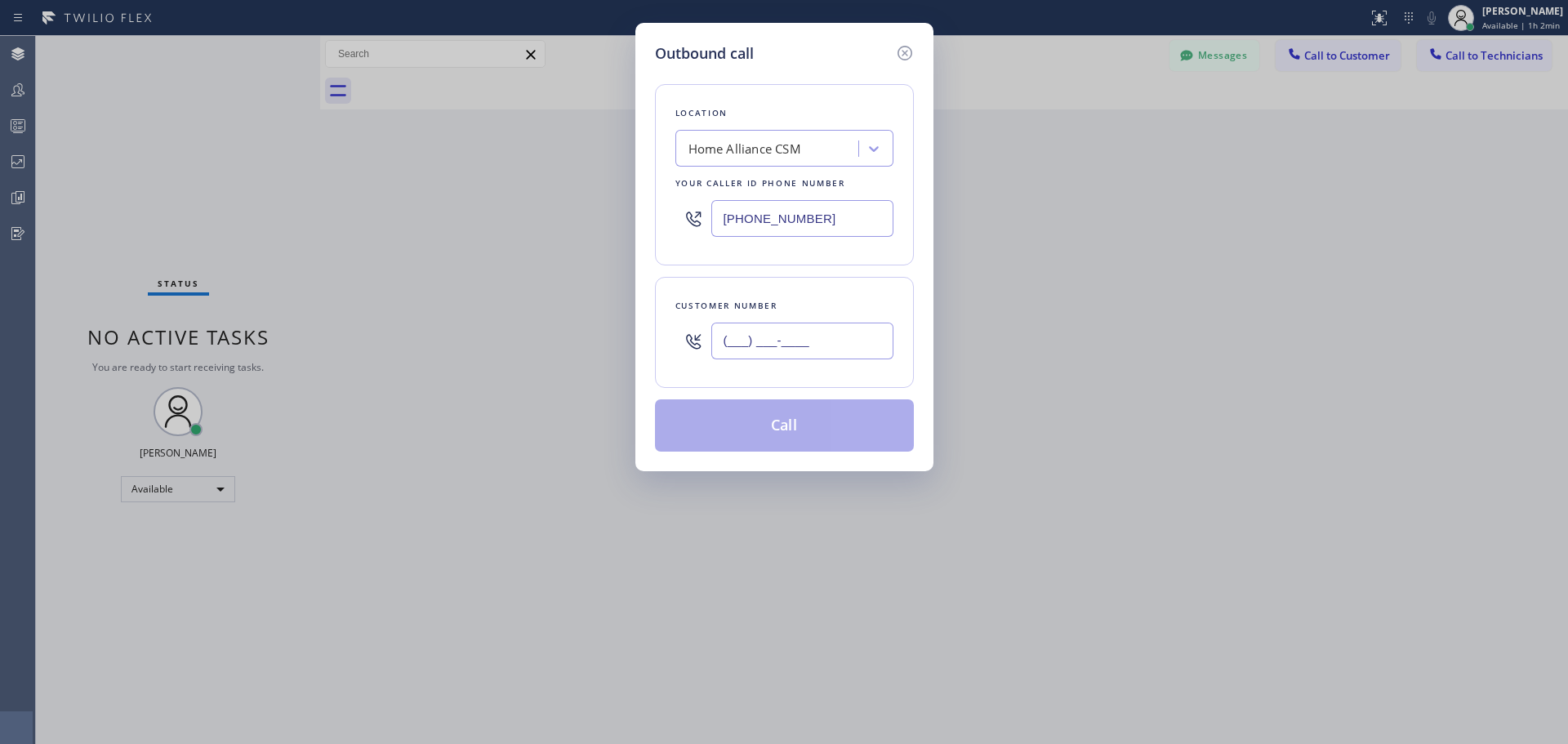
paste input "949) 864-9612"
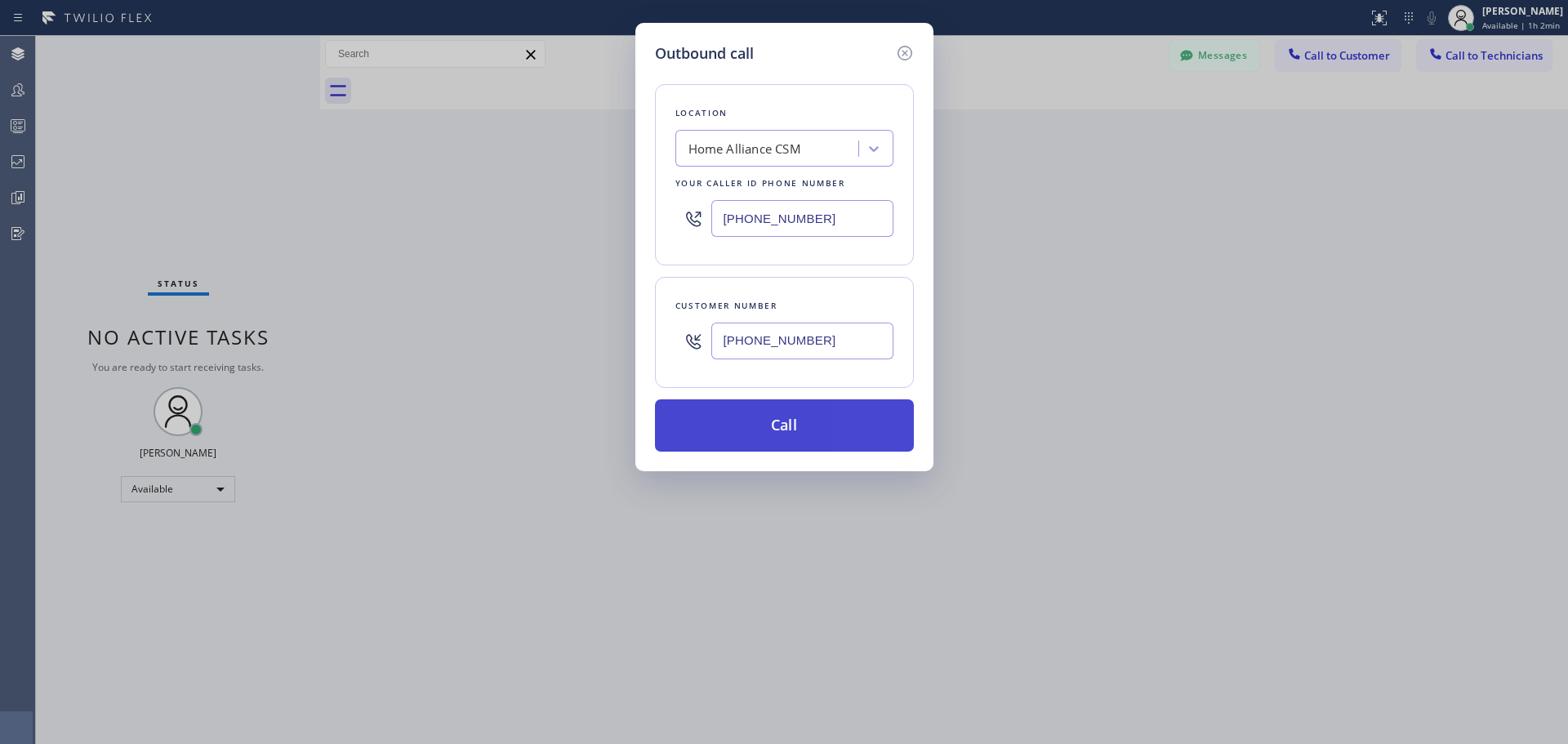
type input "[PHONE_NUMBER]"
click at [793, 419] on button "Call" at bounding box center [784, 426] width 259 height 52
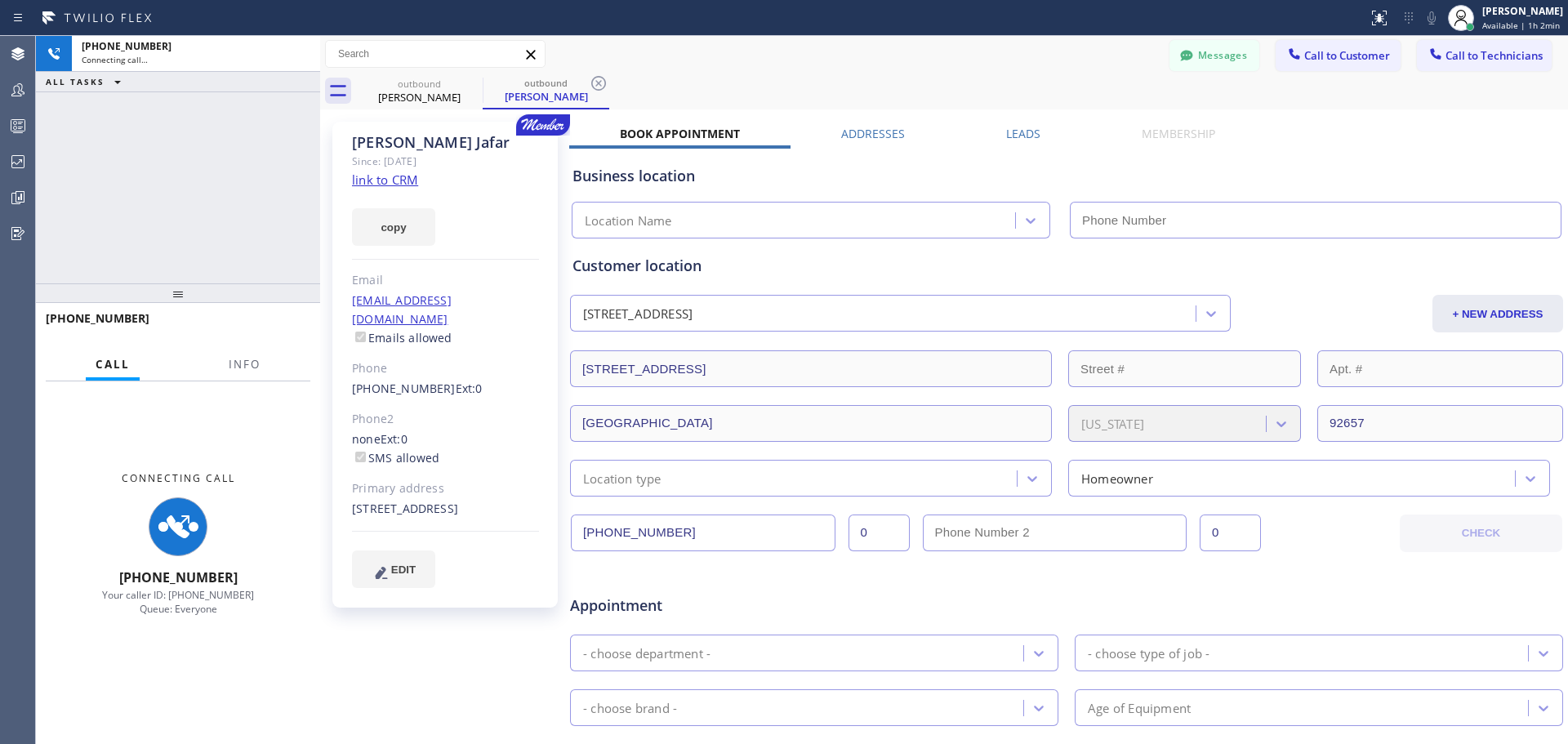
type input "[PHONE_NUMBER]"
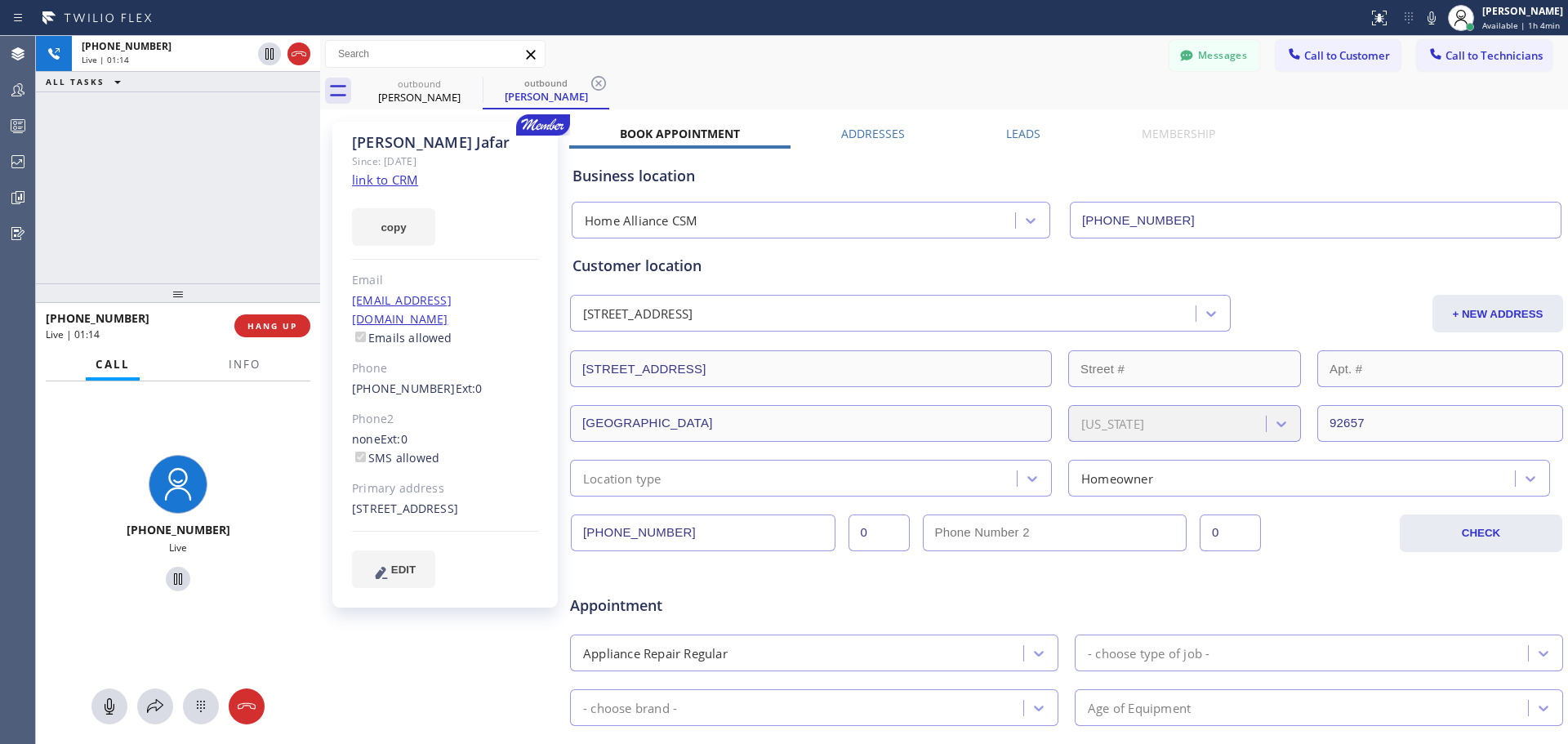
drag, startPoint x: 273, startPoint y: 334, endPoint x: 368, endPoint y: 466, distance: 162.6
click at [273, 334] on button "HANG UP" at bounding box center [273, 325] width 76 height 23
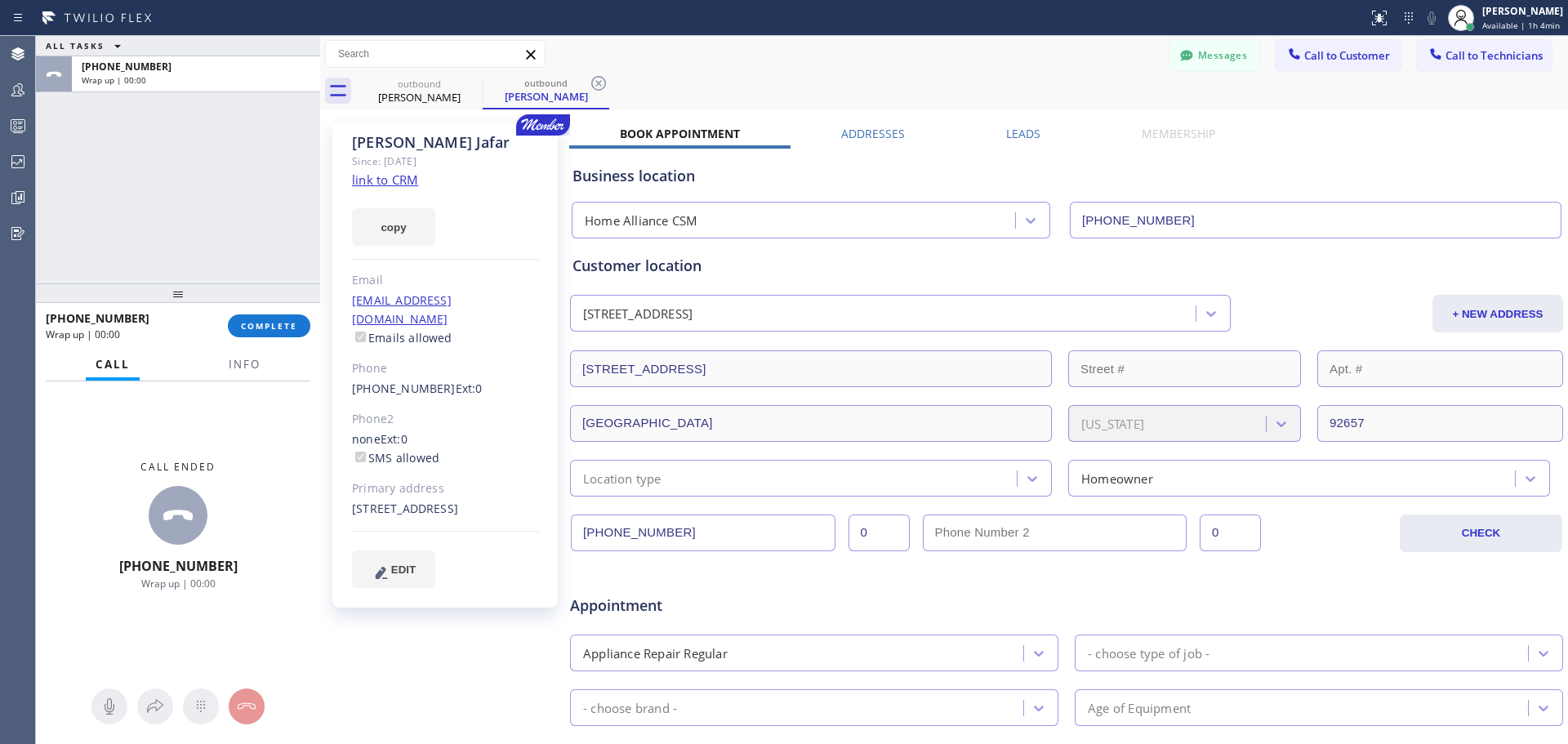
click at [279, 318] on button "COMPLETE" at bounding box center [269, 325] width 83 height 23
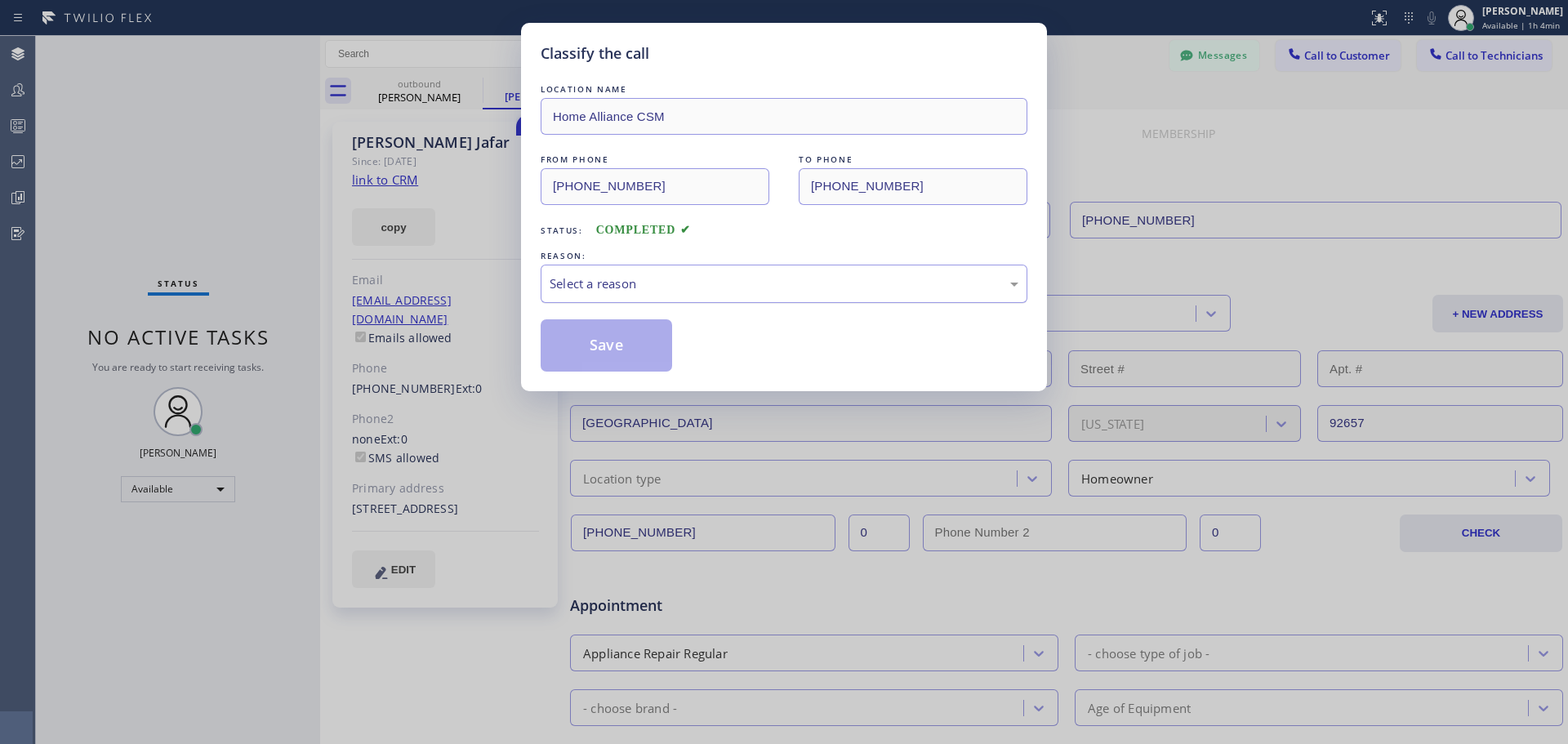
click at [710, 288] on div "Select a reason" at bounding box center [784, 284] width 469 height 19
drag, startPoint x: 627, startPoint y: 347, endPoint x: 541, endPoint y: 291, distance: 102.6
click at [627, 346] on button "Save" at bounding box center [606, 345] width 132 height 52
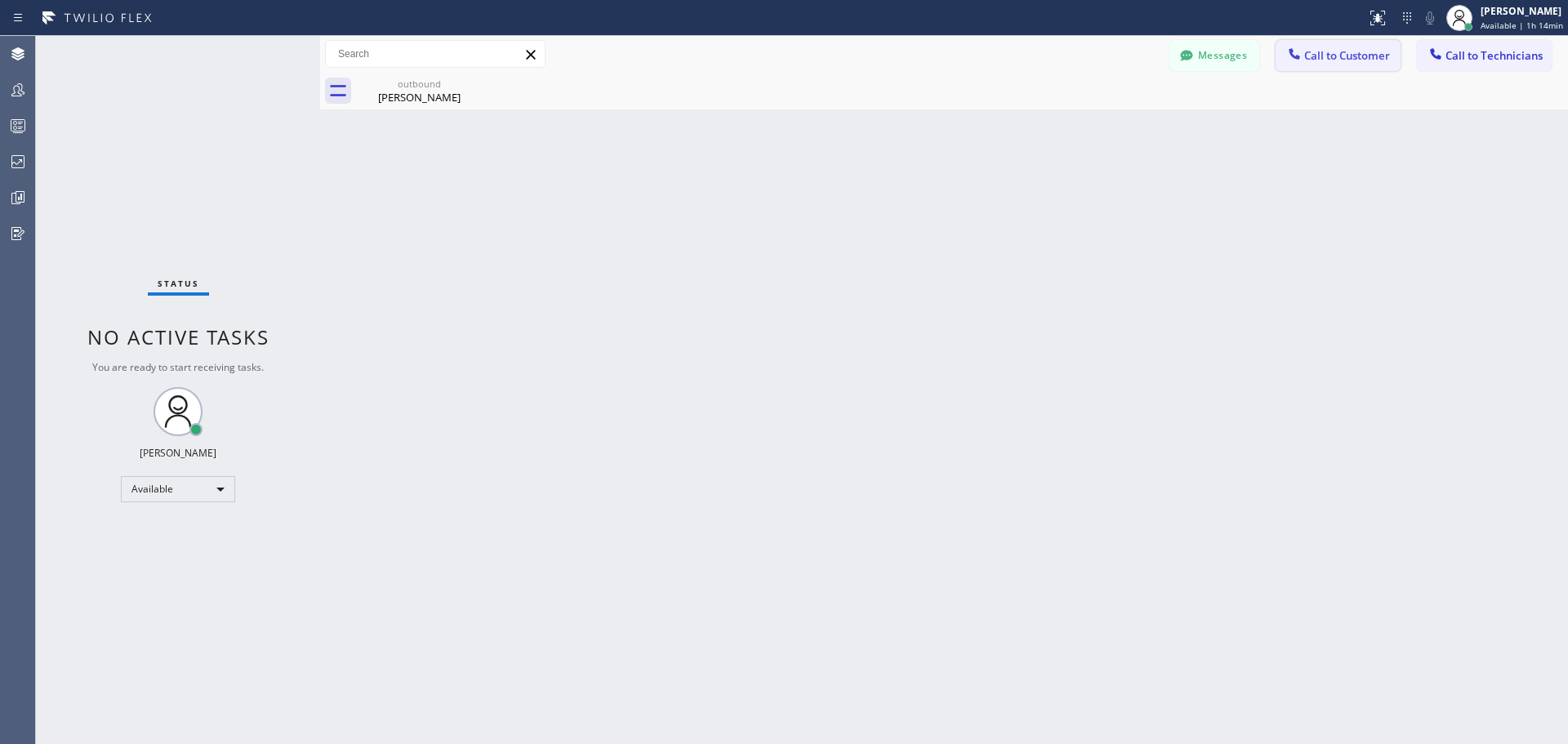
click at [1311, 57] on span "Call to Customer" at bounding box center [1347, 55] width 86 height 14
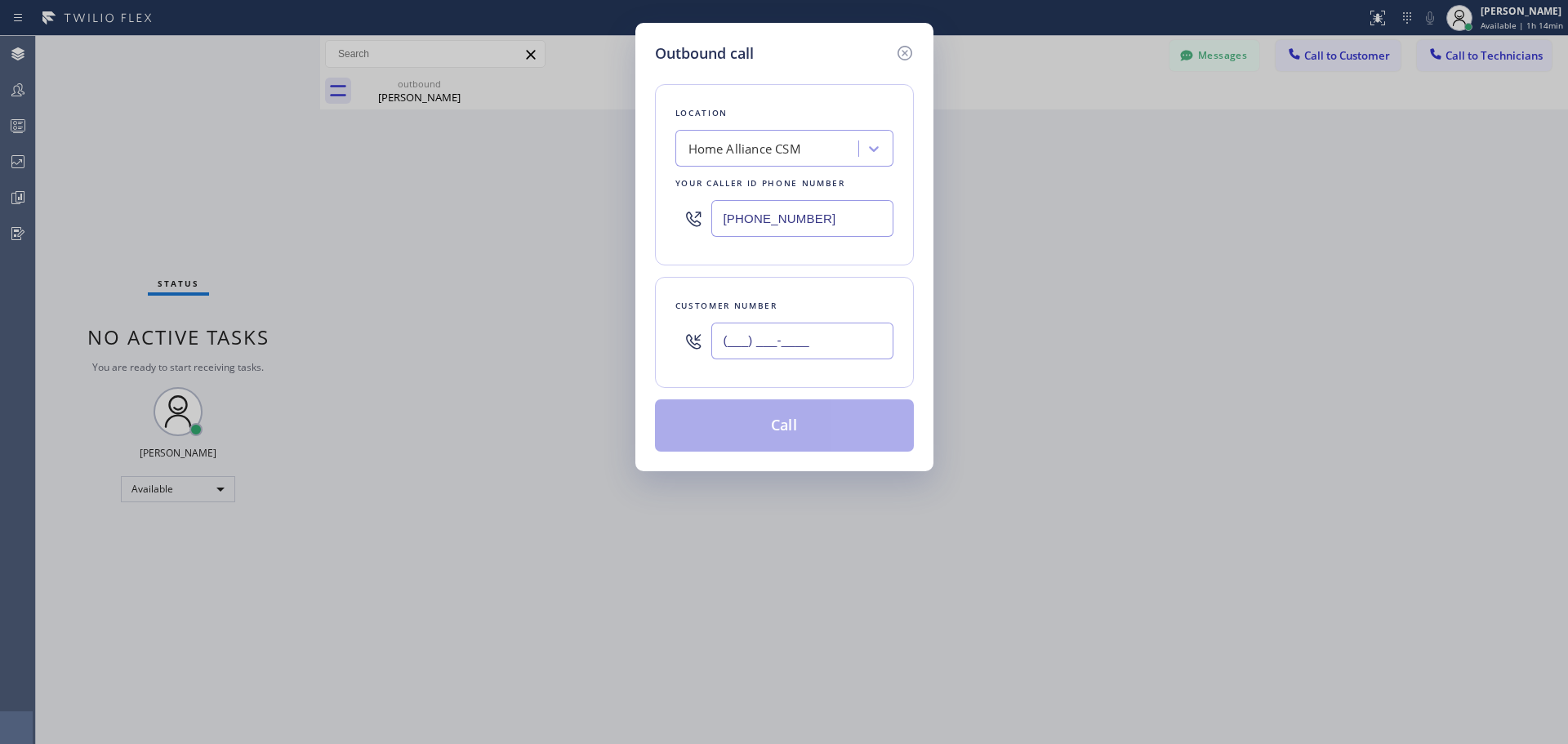
click at [775, 344] on input "(___) ___-____" at bounding box center [802, 341] width 182 height 37
paste input "708) 682-0760"
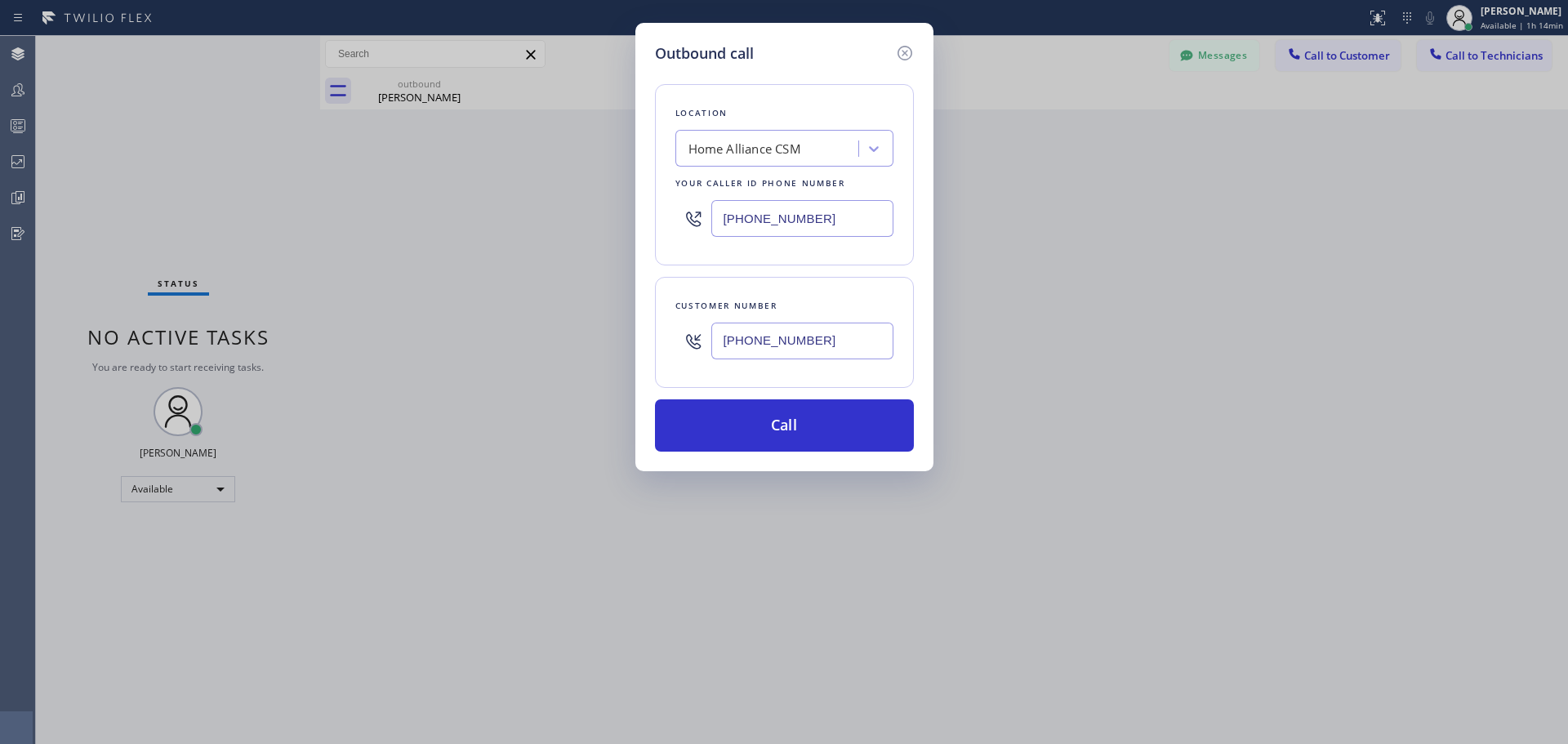
type input "[PHONE_NUMBER]"
click at [806, 459] on div "Outbound call Location Home Alliance CSM Your caller id phone number [PHONE_NUM…" at bounding box center [784, 247] width 298 height 448
click at [809, 431] on button "Call" at bounding box center [784, 426] width 259 height 52
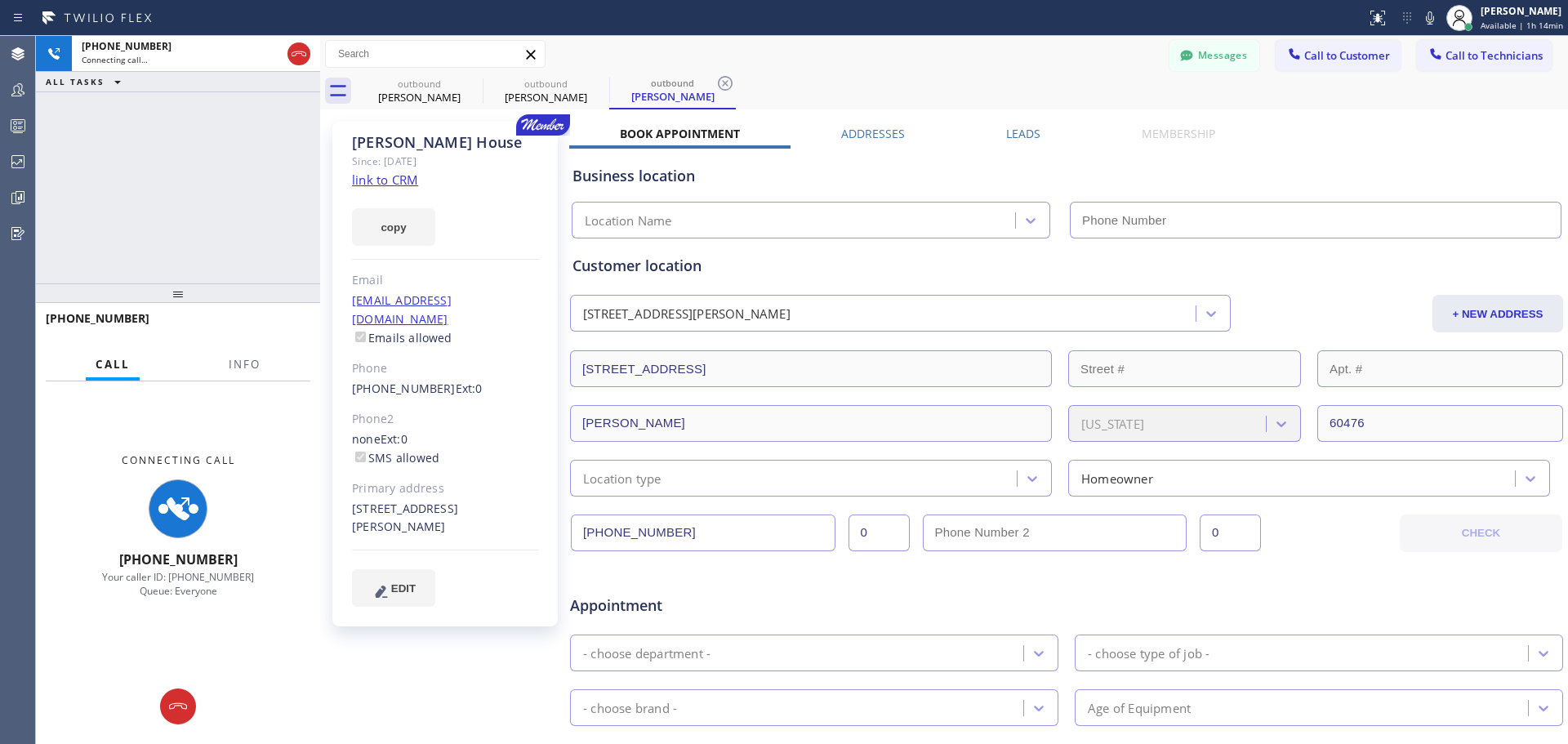
type input "[PHONE_NUMBER]"
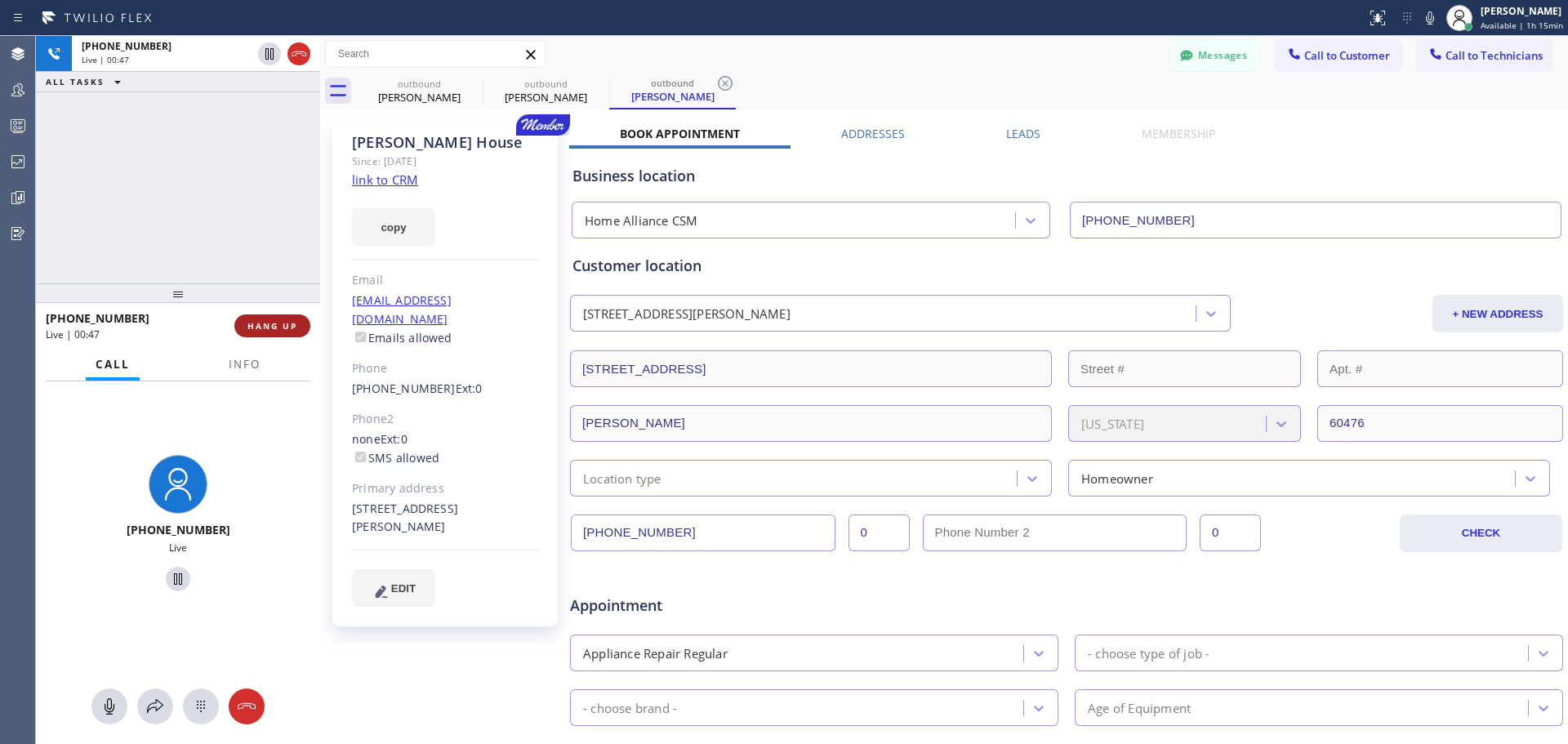
click at [275, 321] on span "HANG UP" at bounding box center [272, 326] width 50 height 12
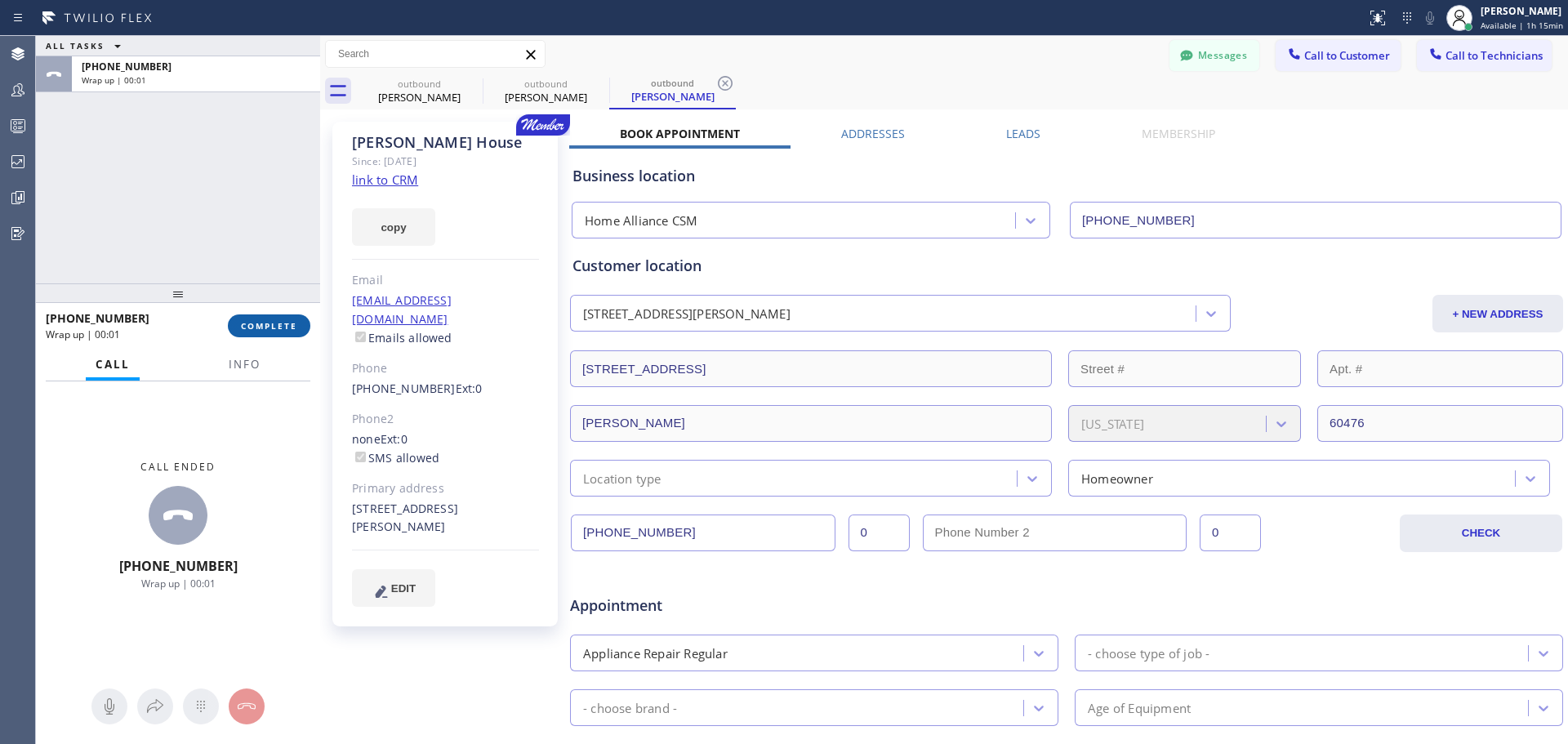
click at [237, 331] on button "COMPLETE" at bounding box center [269, 325] width 83 height 23
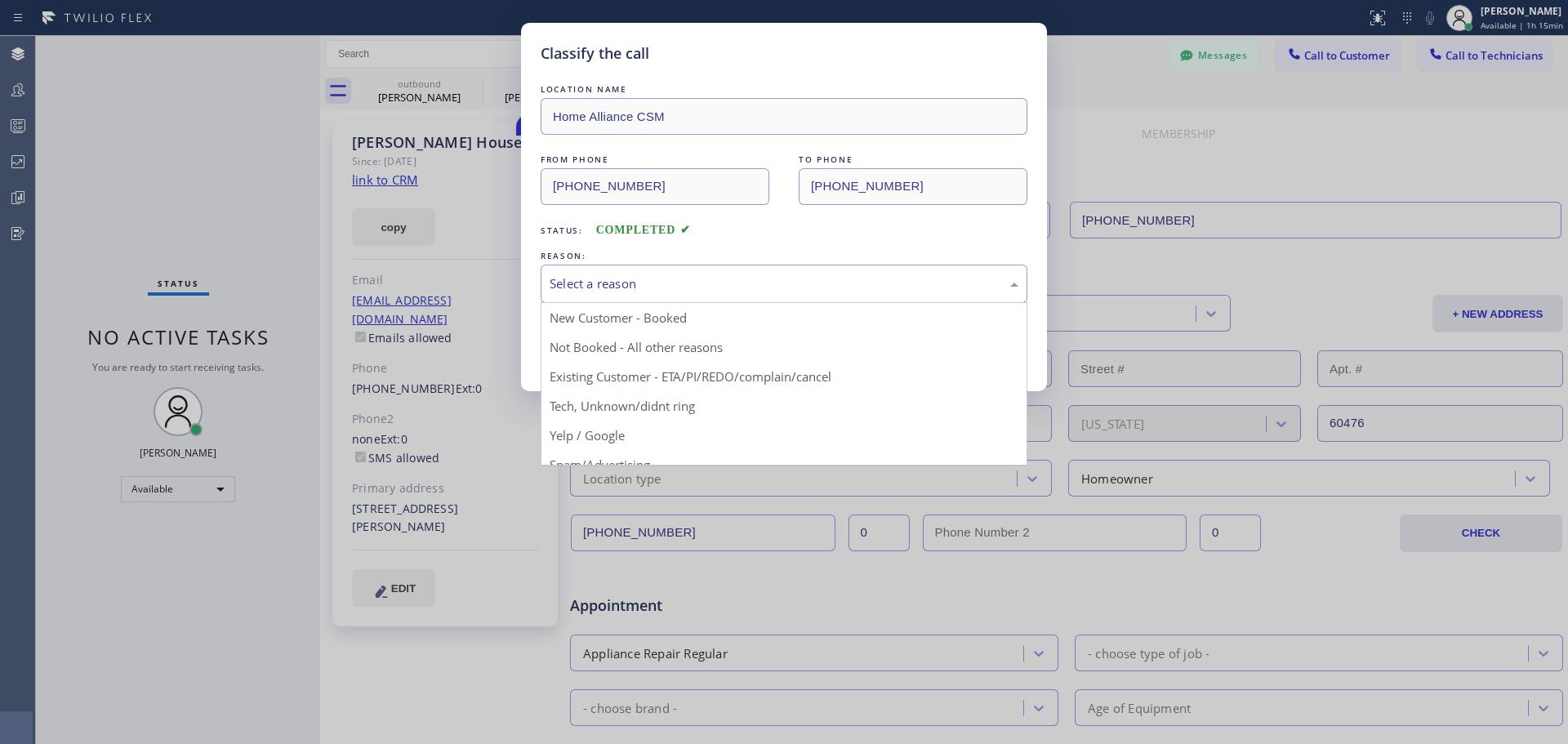
click at [778, 291] on div "Select a reason" at bounding box center [784, 284] width 469 height 19
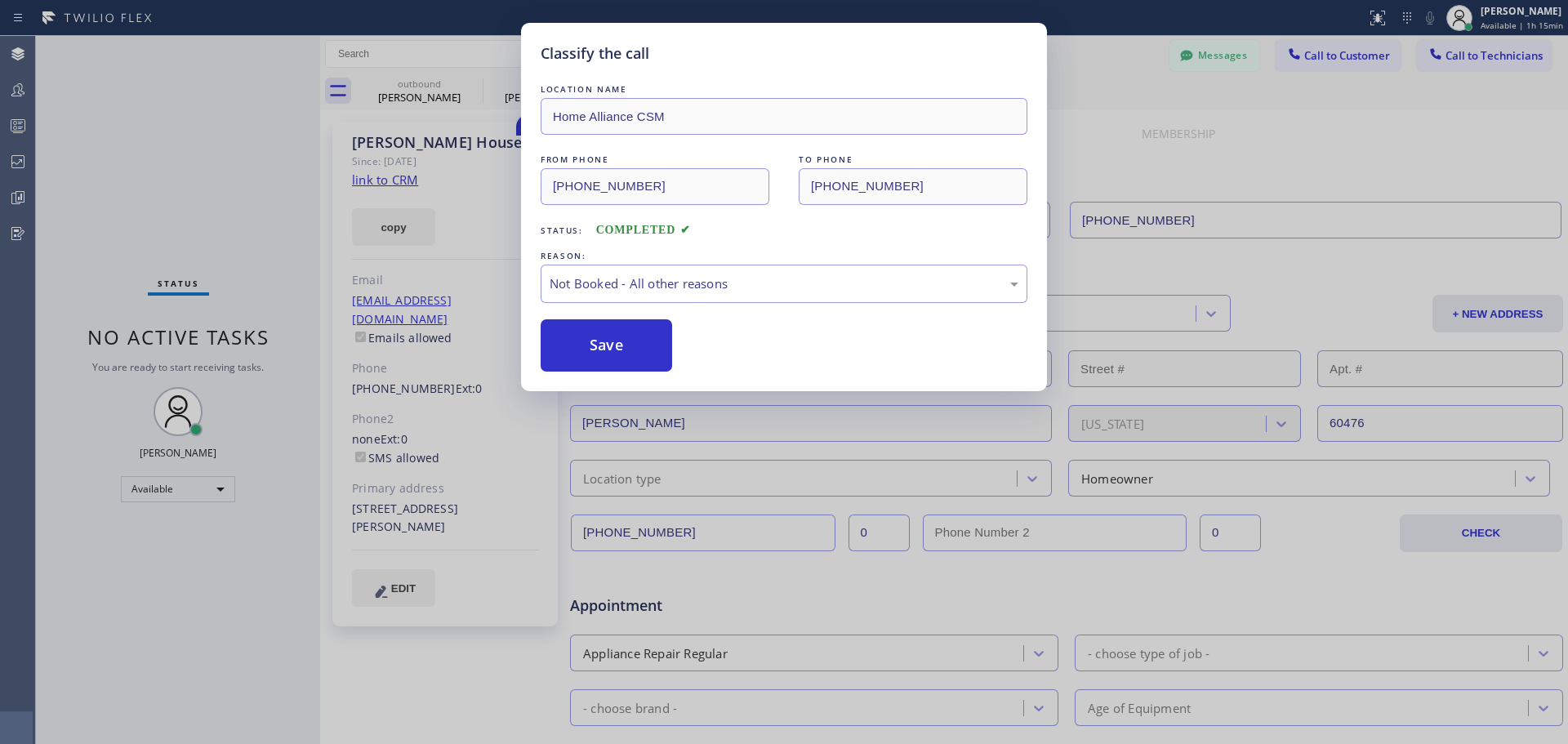
click at [626, 355] on button "Save" at bounding box center [606, 345] width 132 height 52
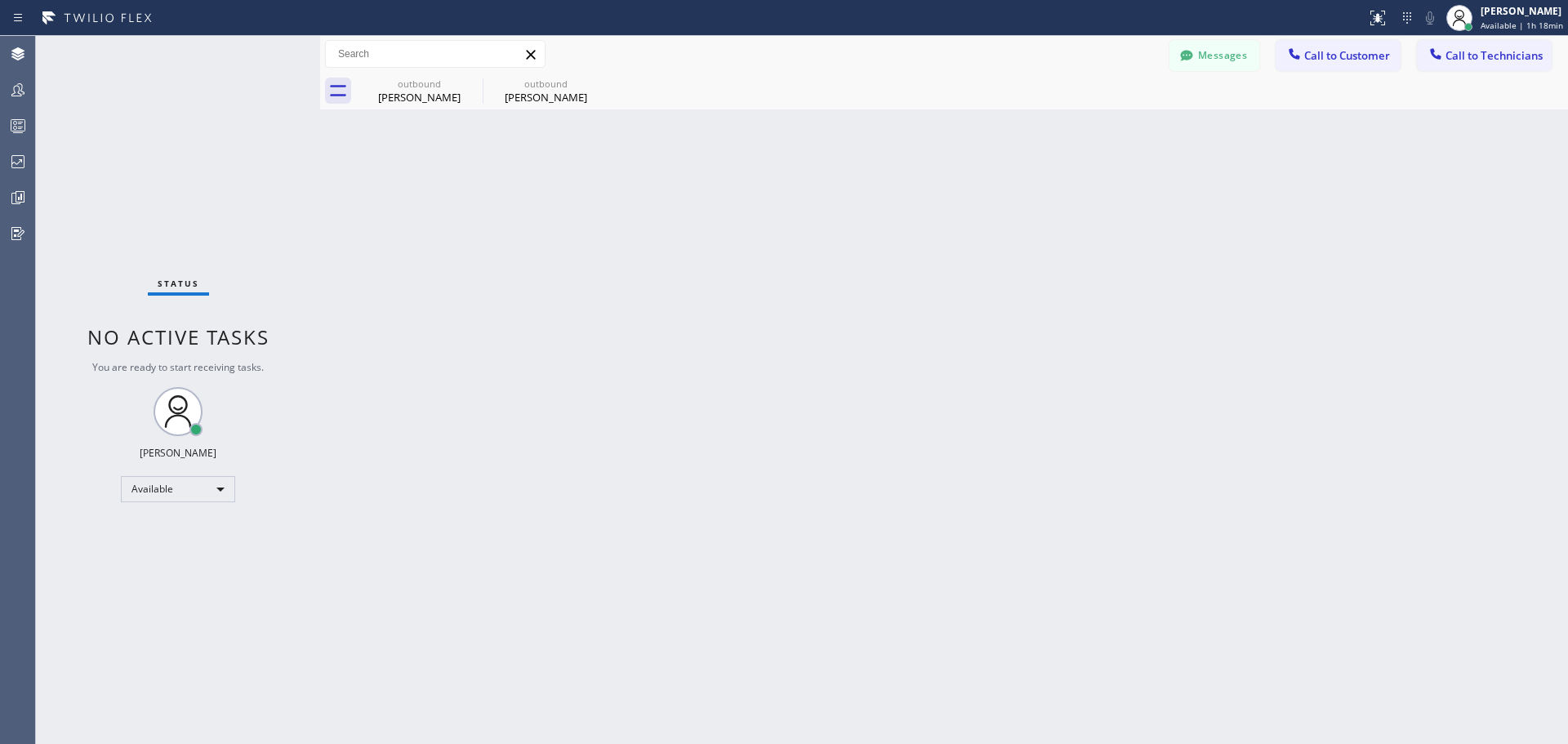
click at [1326, 72] on div "Messages Call to Customer Call to Technicians Outbound call Location Home Allia…" at bounding box center [944, 55] width 1248 height 37
click at [1332, 57] on span "Call to Customer" at bounding box center [1347, 55] width 86 height 14
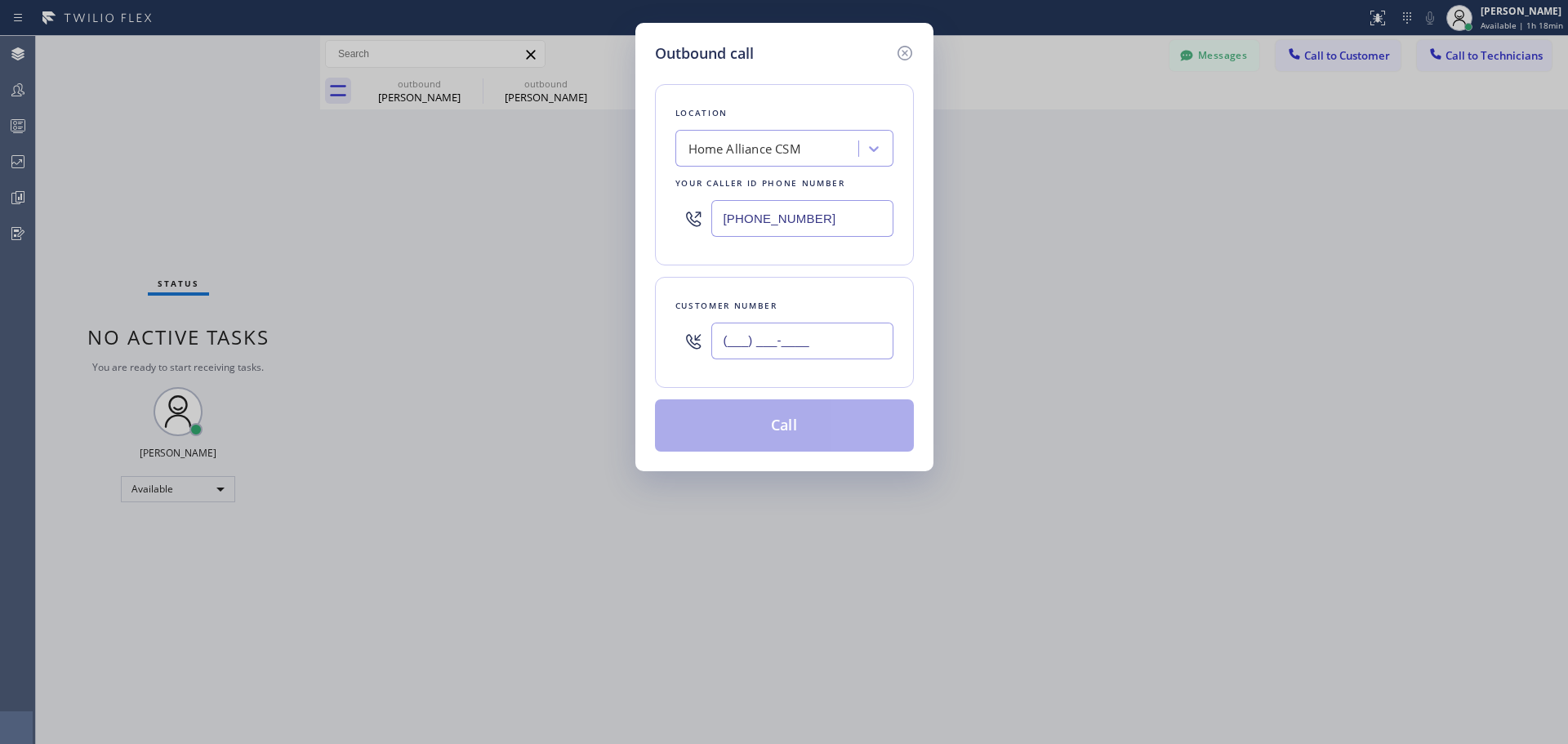
click at [779, 345] on input "(___) ___-____" at bounding box center [802, 341] width 182 height 37
paste input "510) 368-5657"
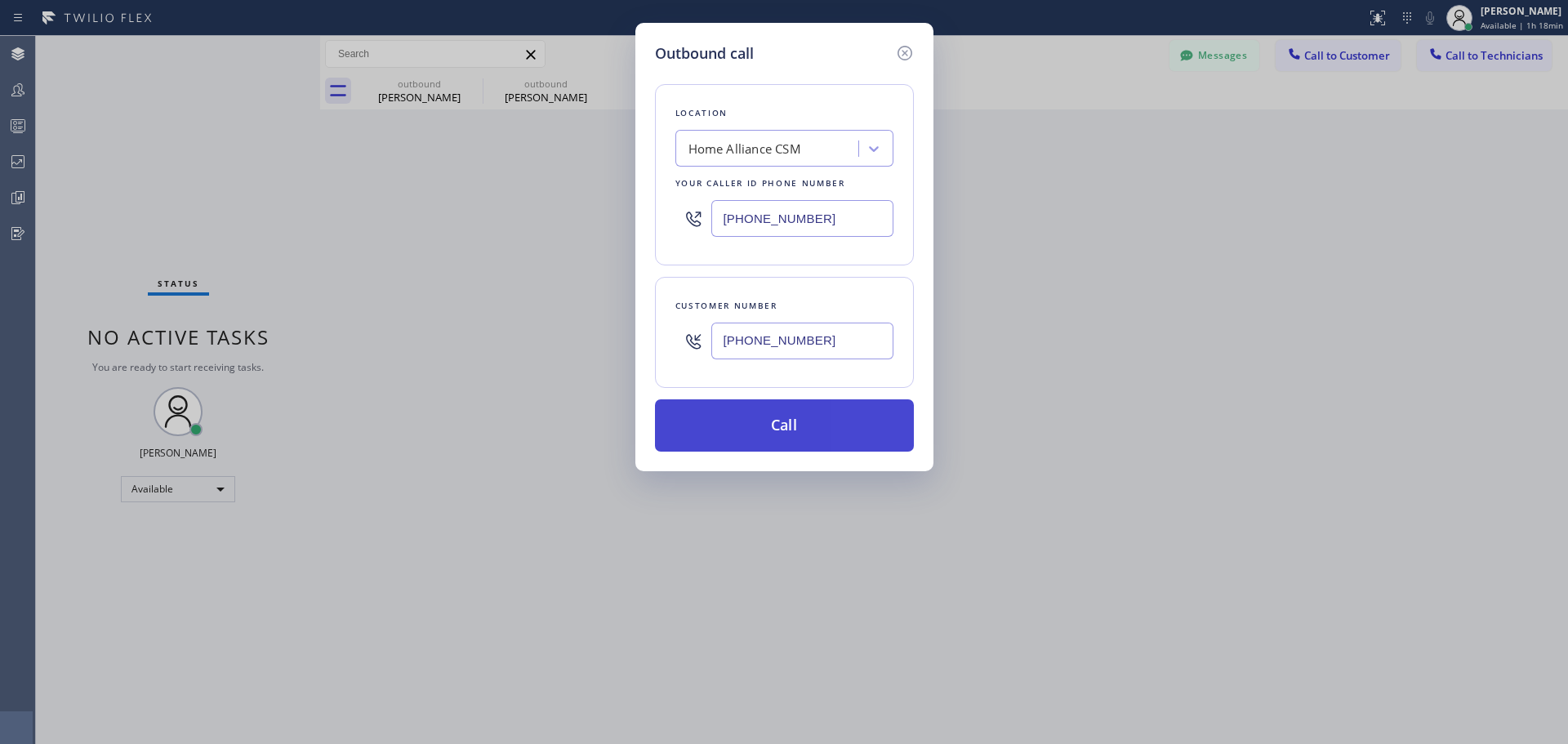
type input "[PHONE_NUMBER]"
click at [787, 415] on button "Call" at bounding box center [784, 426] width 259 height 52
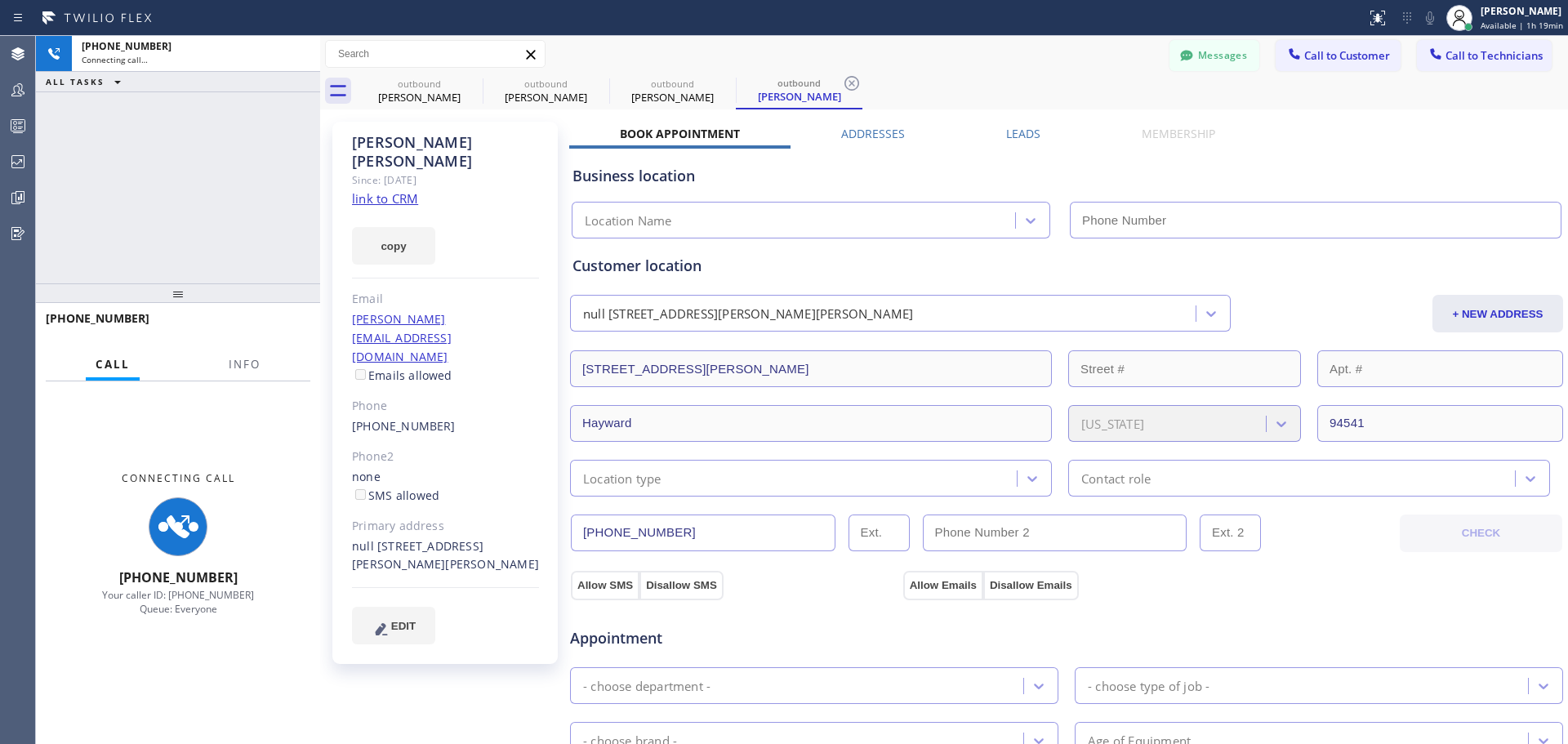
type input "[PHONE_NUMBER]"
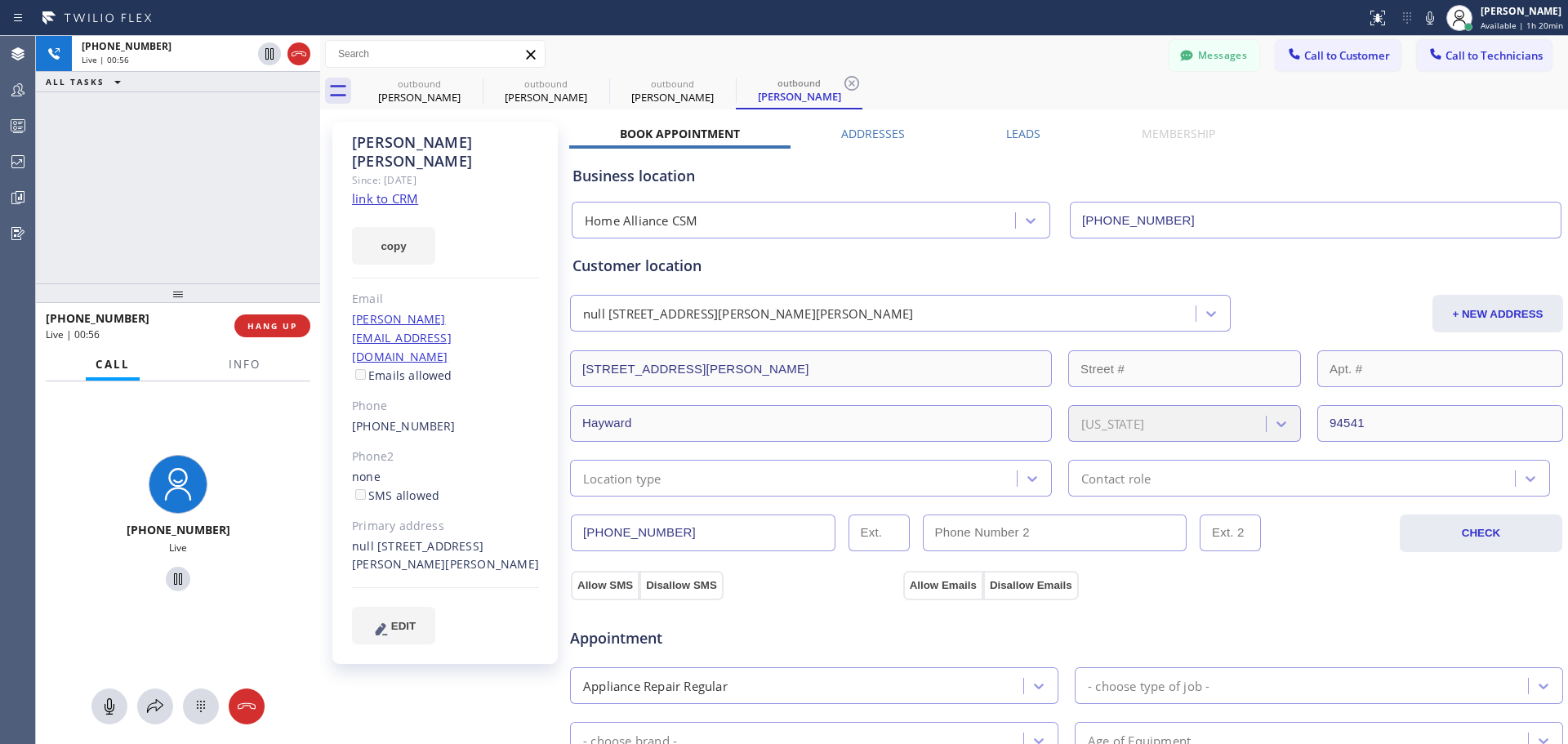
click at [257, 339] on div "[PHONE_NUMBER] Live | 00:56 HANG UP" at bounding box center [177, 326] width 264 height 42
click at [264, 325] on span "HANG UP" at bounding box center [272, 326] width 50 height 12
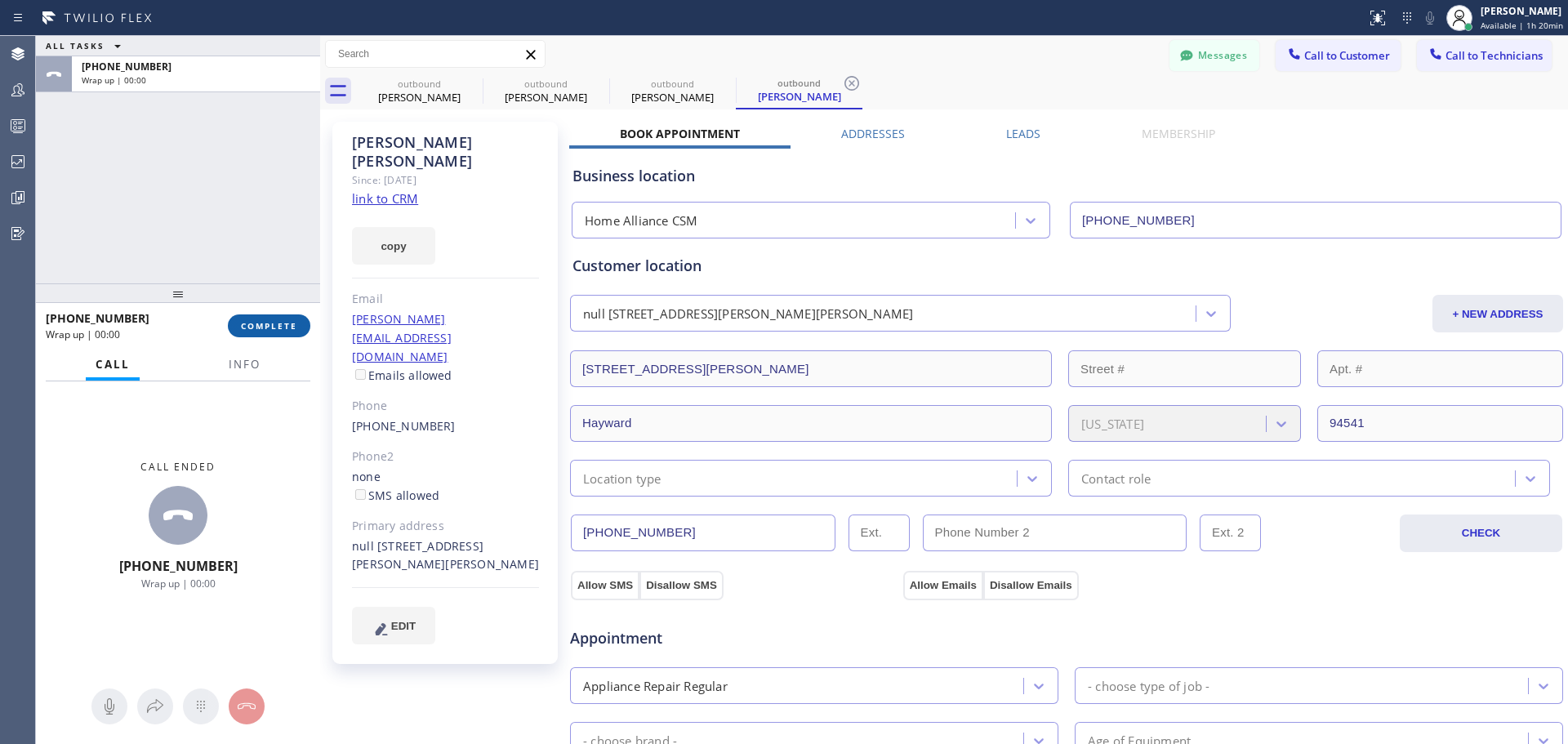
click at [290, 324] on span "COMPLETE" at bounding box center [269, 326] width 57 height 12
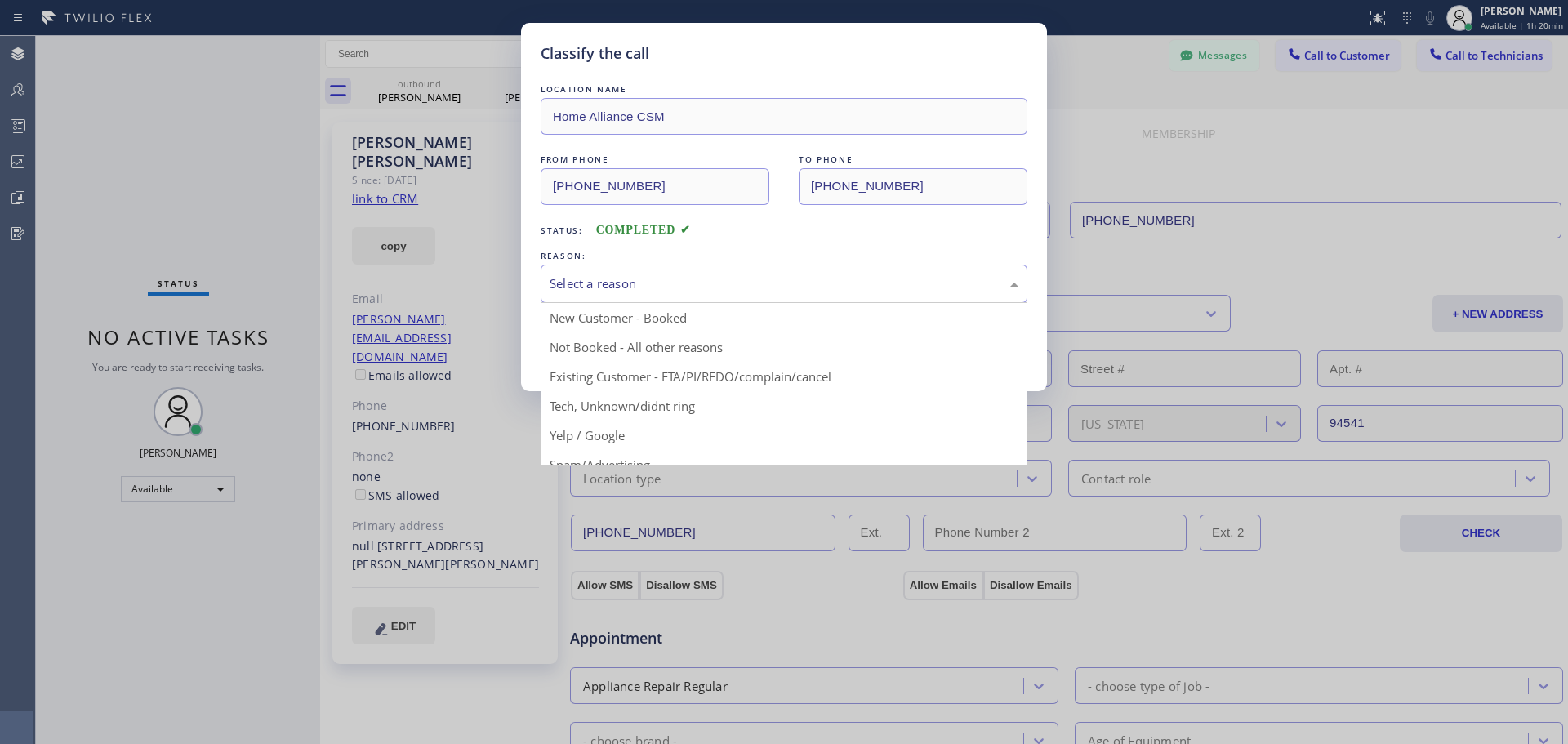
click at [931, 295] on div "Select a reason" at bounding box center [784, 283] width 486 height 38
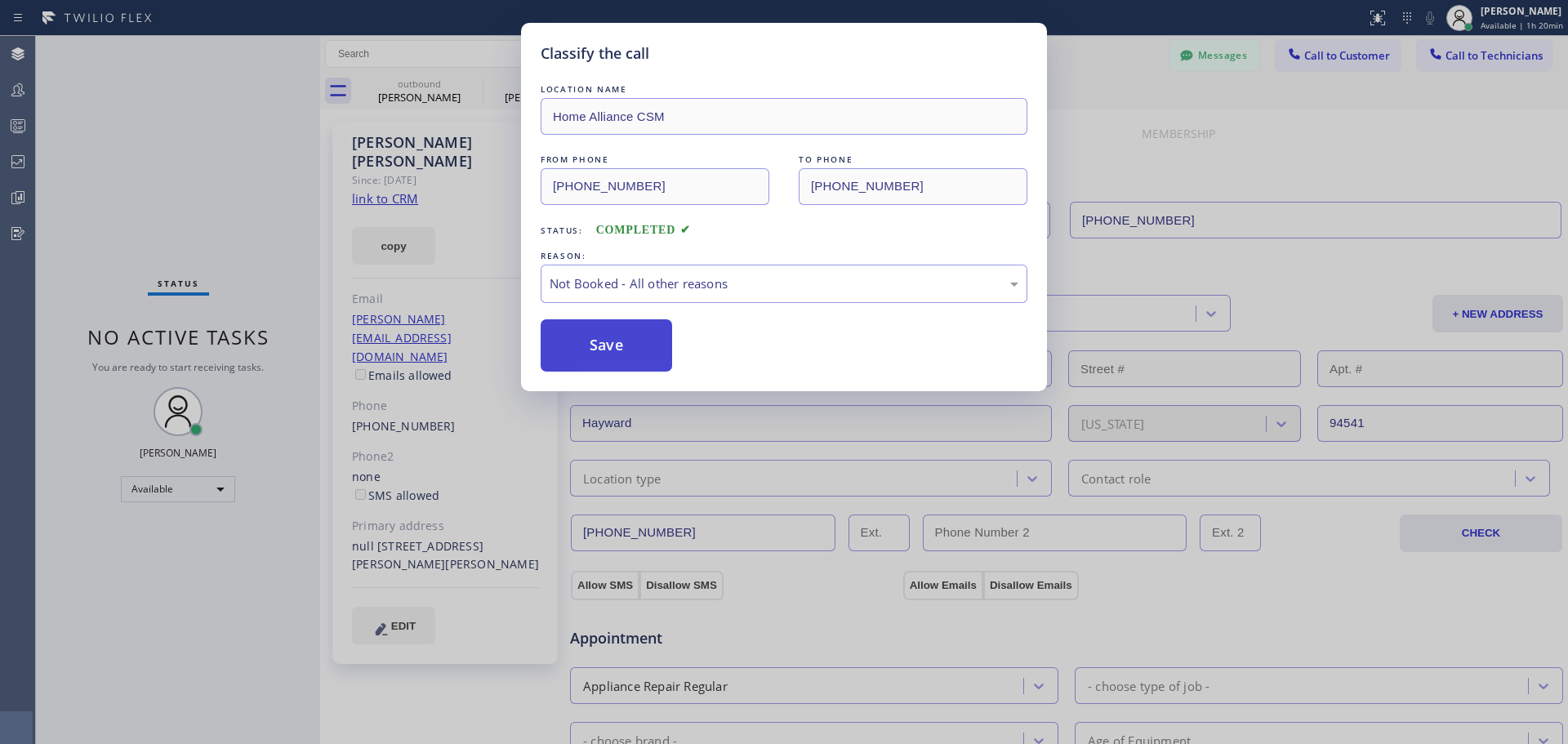
click at [584, 350] on button "Save" at bounding box center [606, 345] width 132 height 52
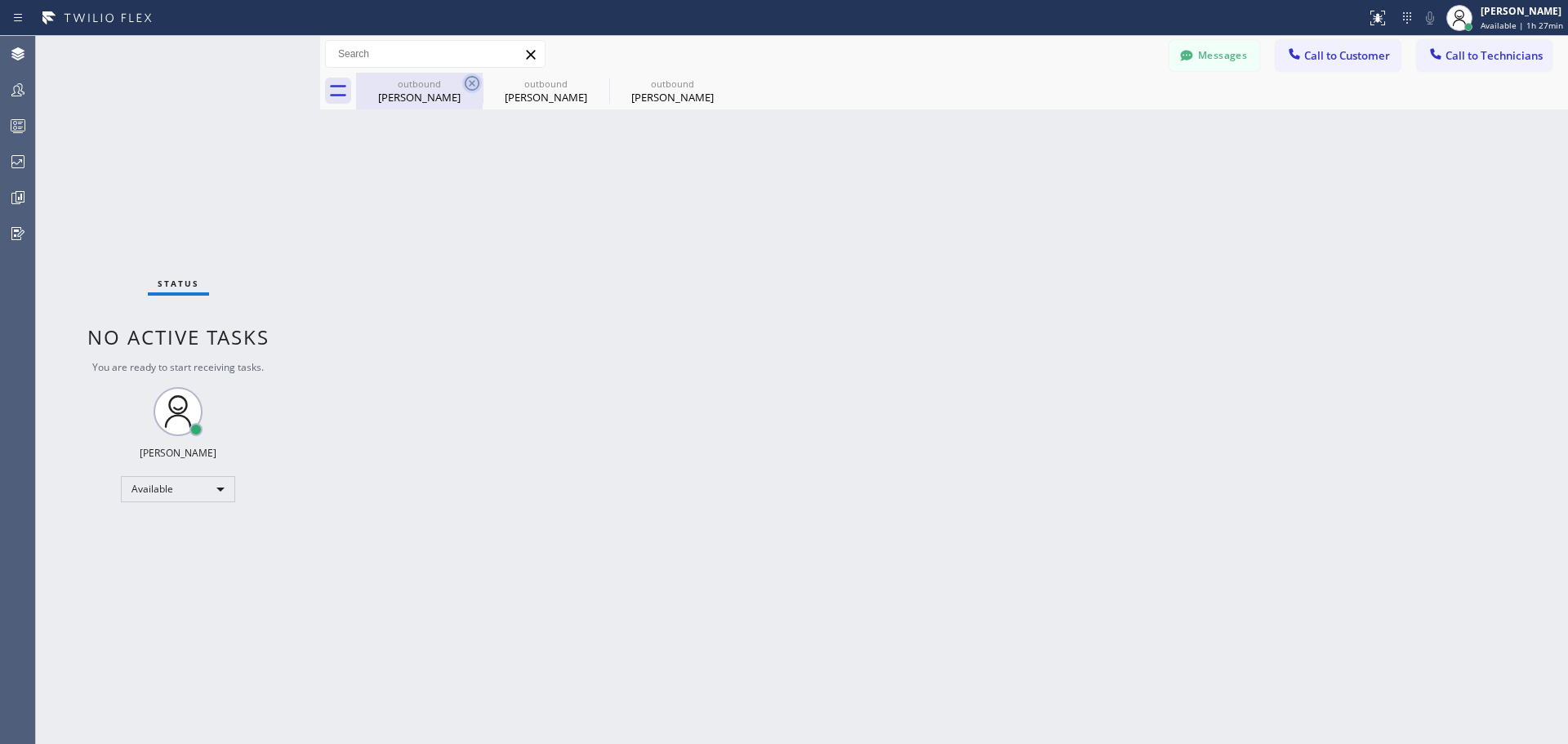
click at [462, 82] on icon at bounding box center [471, 83] width 19 height 19
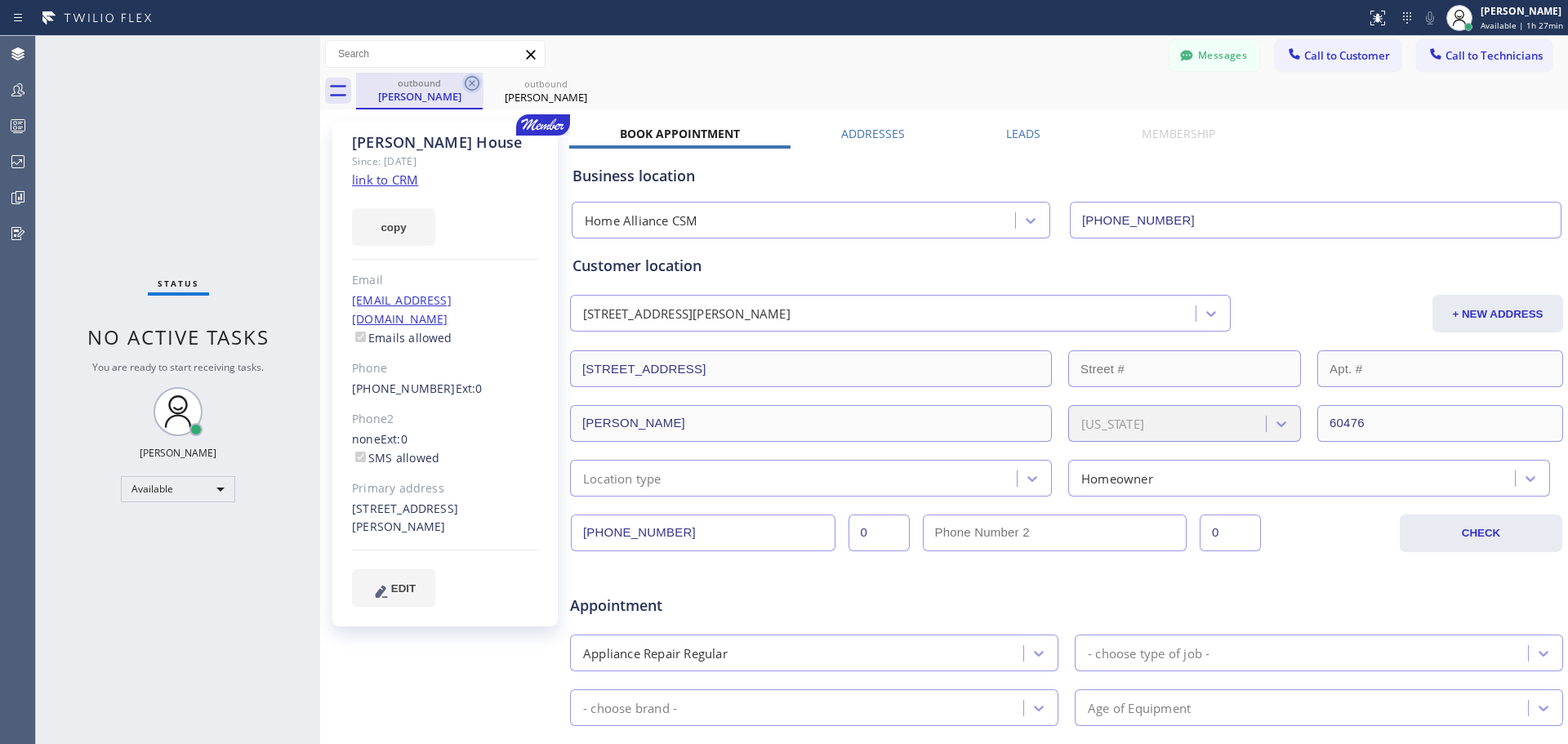
click at [469, 86] on icon at bounding box center [471, 83] width 14 height 14
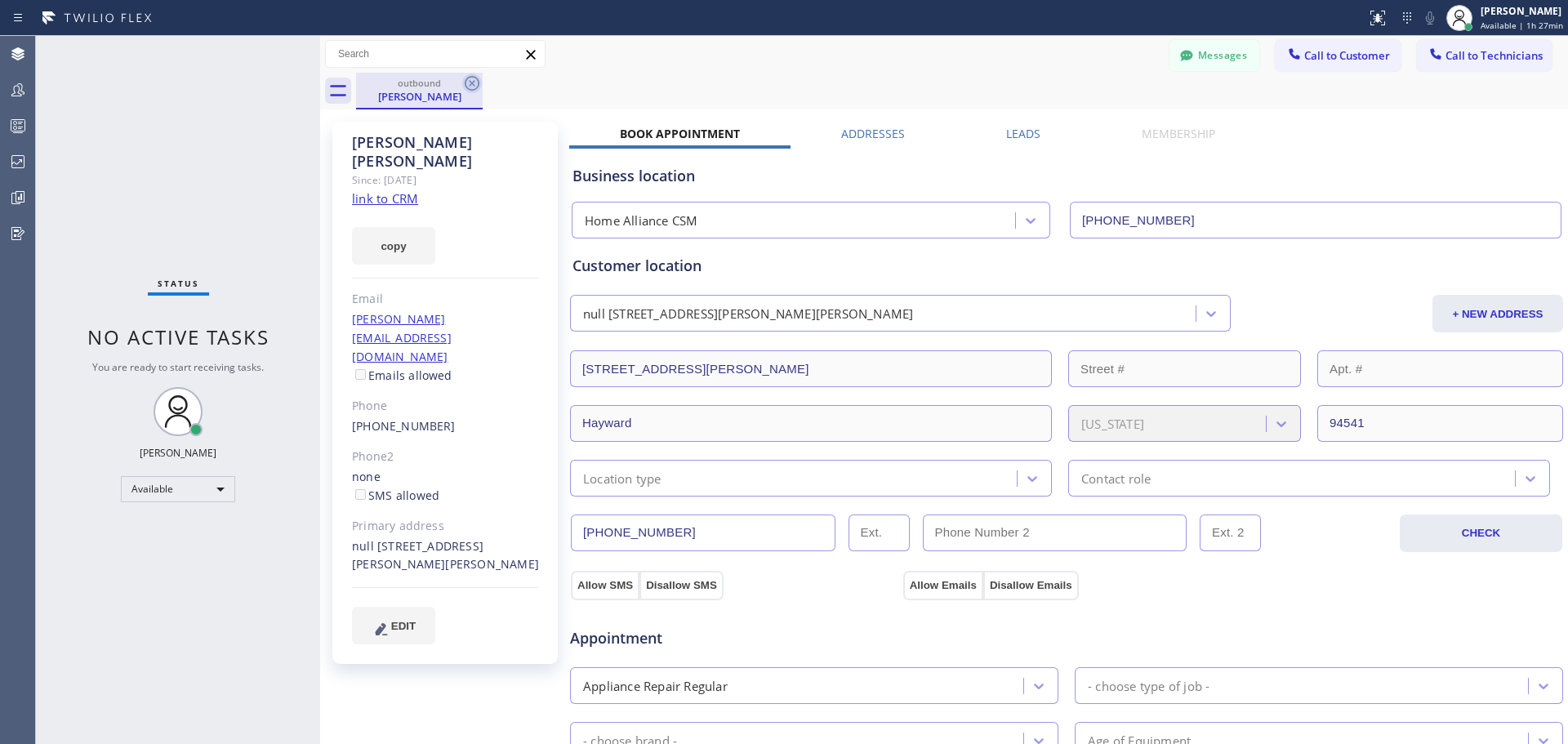
click at [473, 86] on icon at bounding box center [471, 83] width 19 height 19
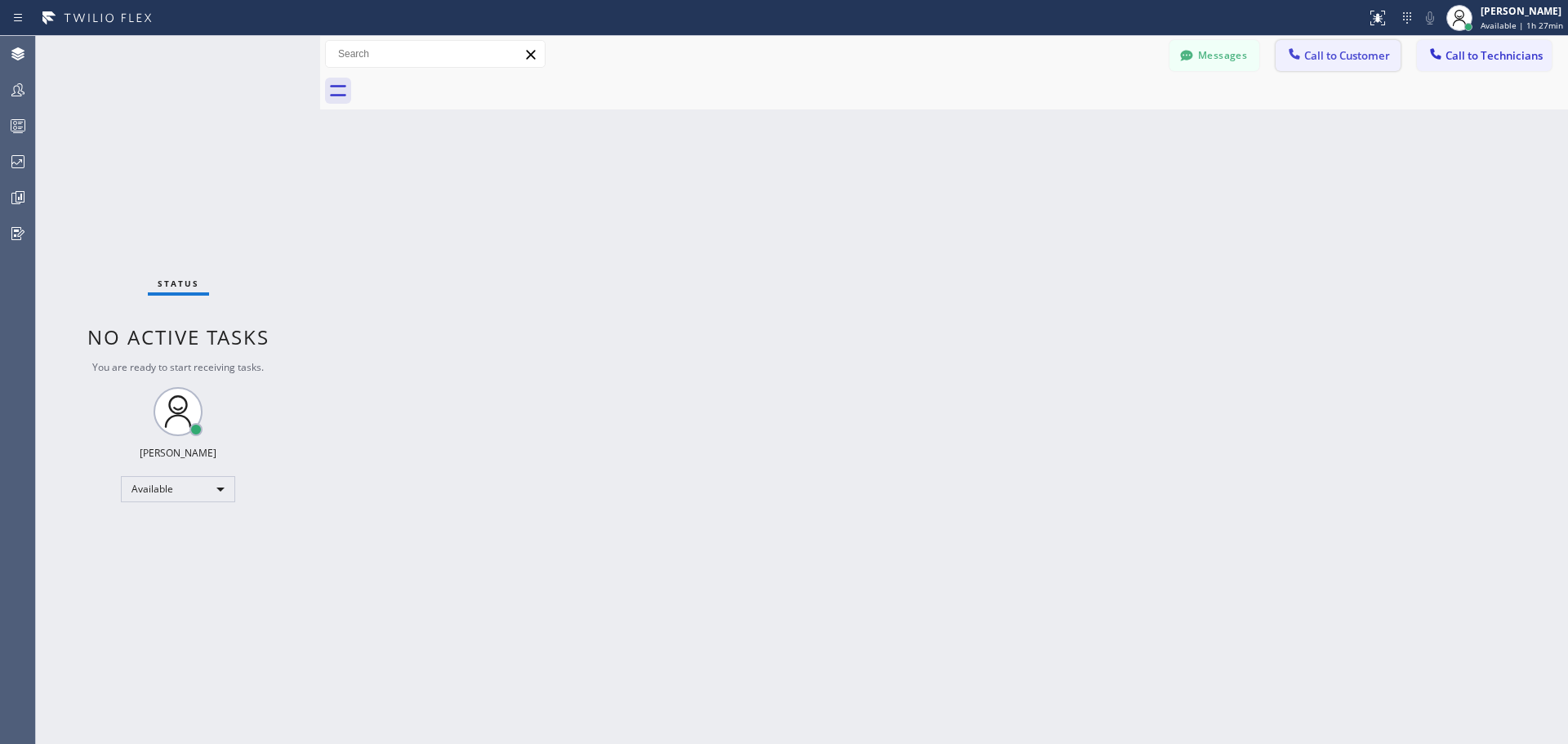
click at [1337, 52] on span "Call to Customer" at bounding box center [1347, 55] width 86 height 14
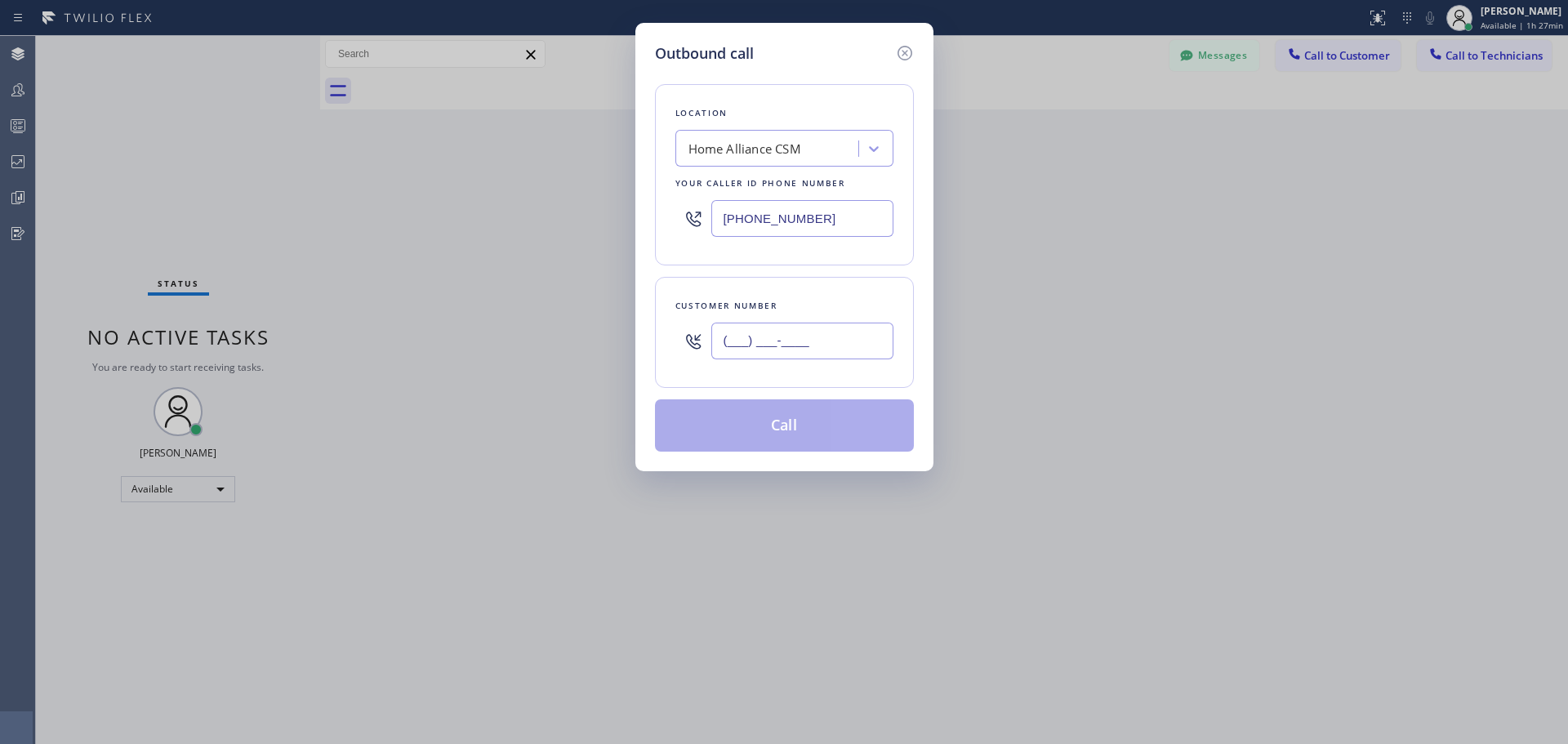
click at [795, 335] on input "(___) ___-____" at bounding box center [802, 341] width 182 height 37
paste input "310) 433-9199"
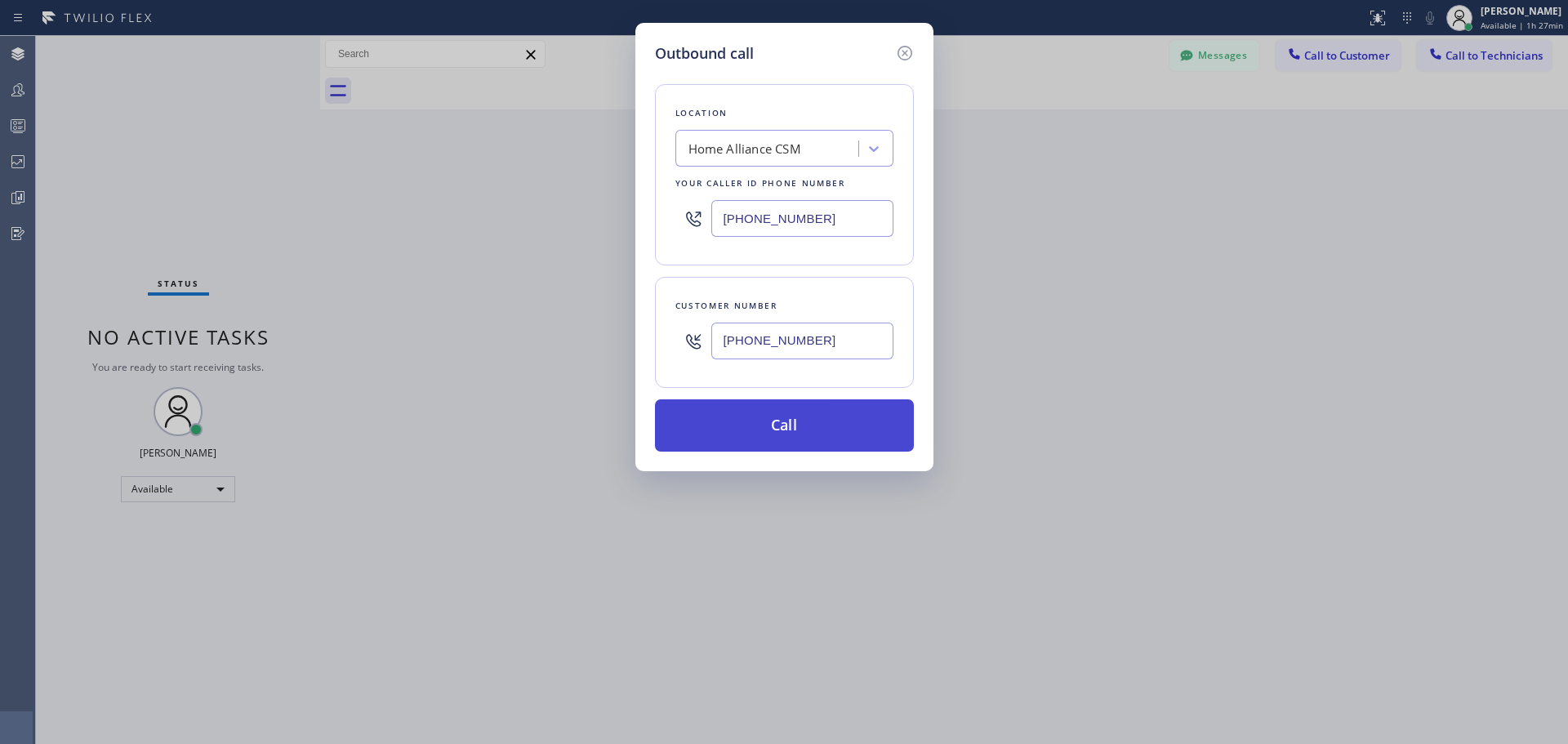
type input "[PHONE_NUMBER]"
click at [801, 433] on button "Call" at bounding box center [784, 426] width 259 height 52
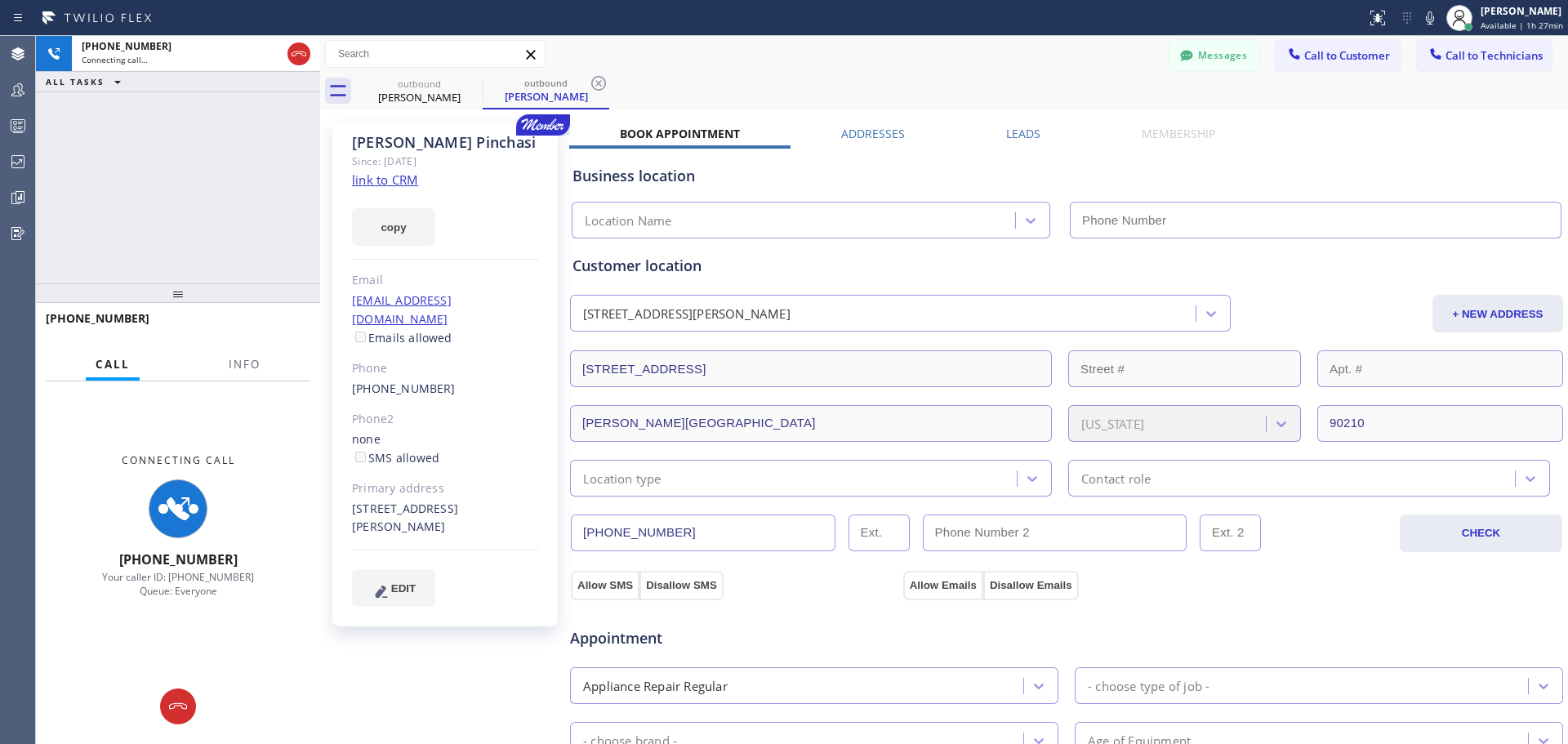
type input "[PHONE_NUMBER]"
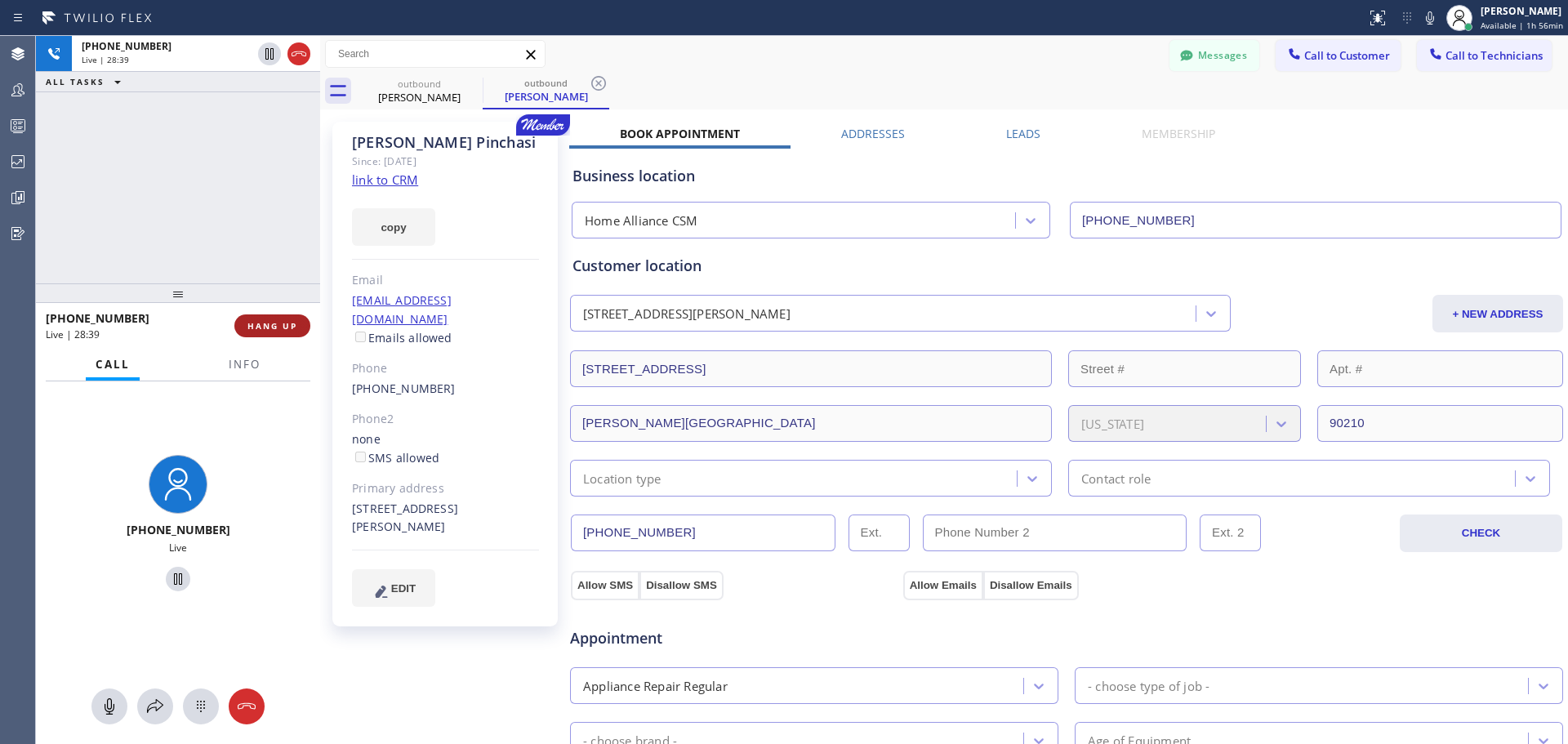
click at [251, 329] on span "HANG UP" at bounding box center [272, 326] width 50 height 12
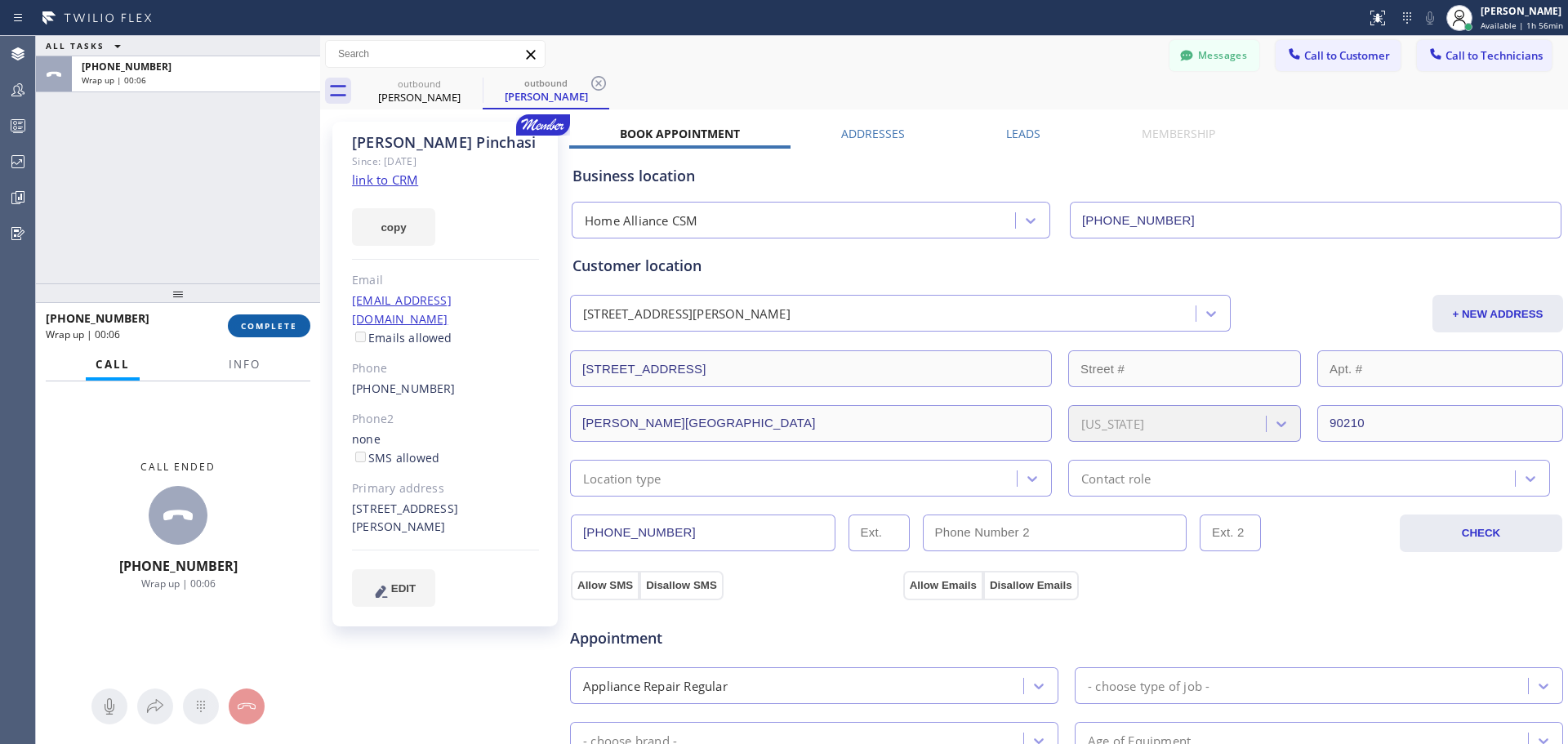
click at [279, 319] on button "COMPLETE" at bounding box center [269, 325] width 83 height 23
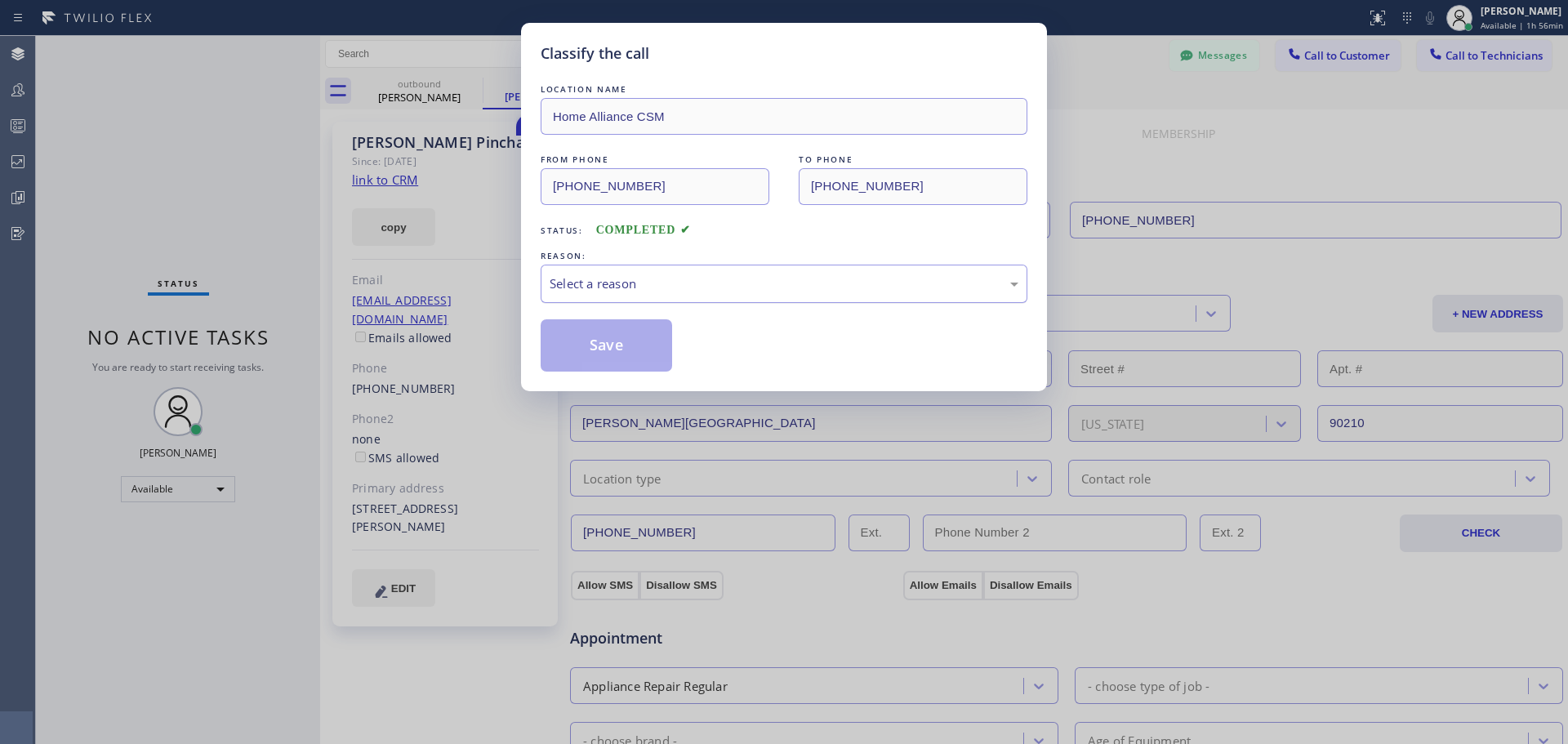
click at [685, 288] on div "Select a reason" at bounding box center [784, 284] width 469 height 19
click at [588, 347] on button "Save" at bounding box center [606, 345] width 132 height 52
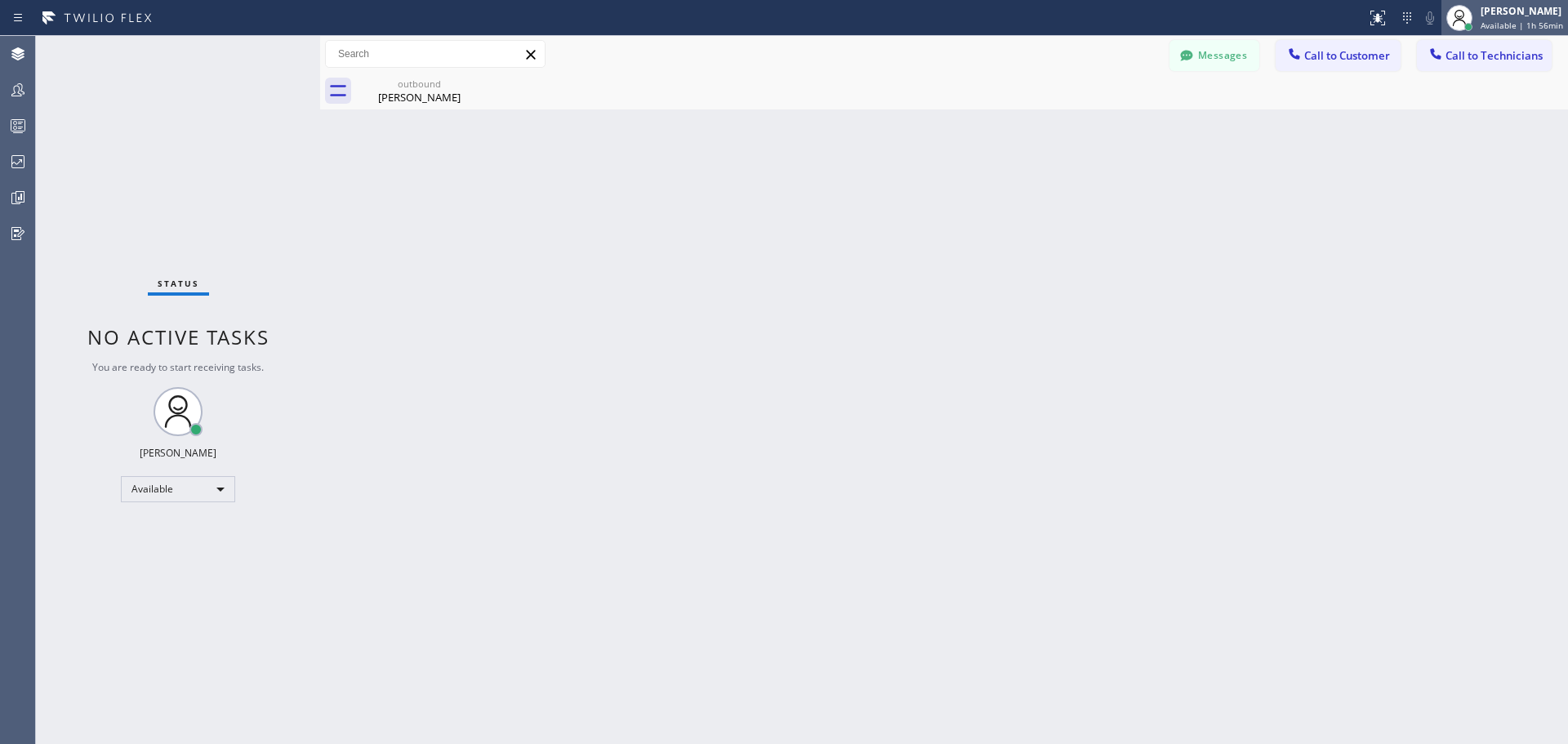
click at [1509, 19] on span "Available | 1h 56min" at bounding box center [1522, 25] width 83 height 12
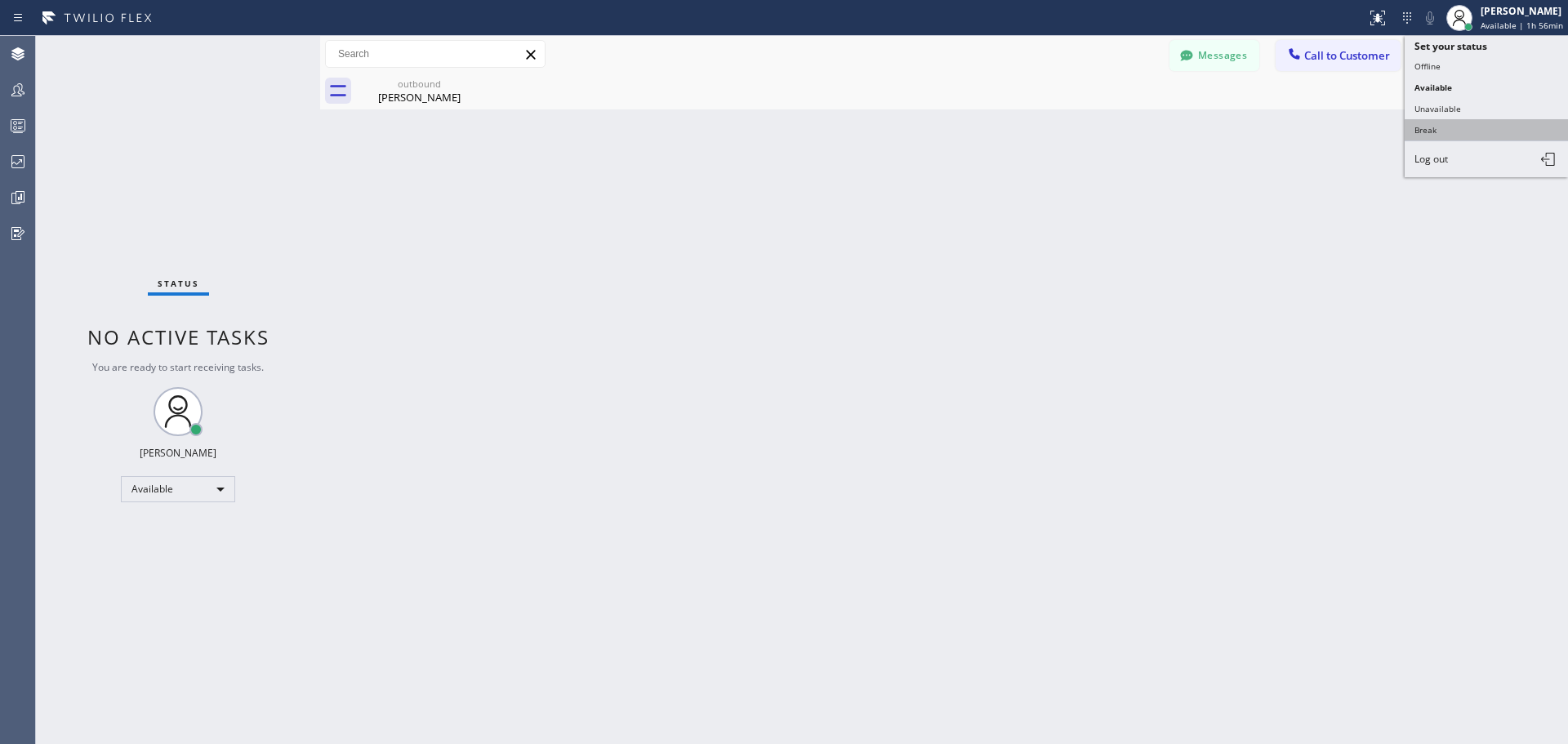
click at [1457, 132] on button "Break" at bounding box center [1485, 129] width 163 height 21
